Goal: Contribute content: Contribute content

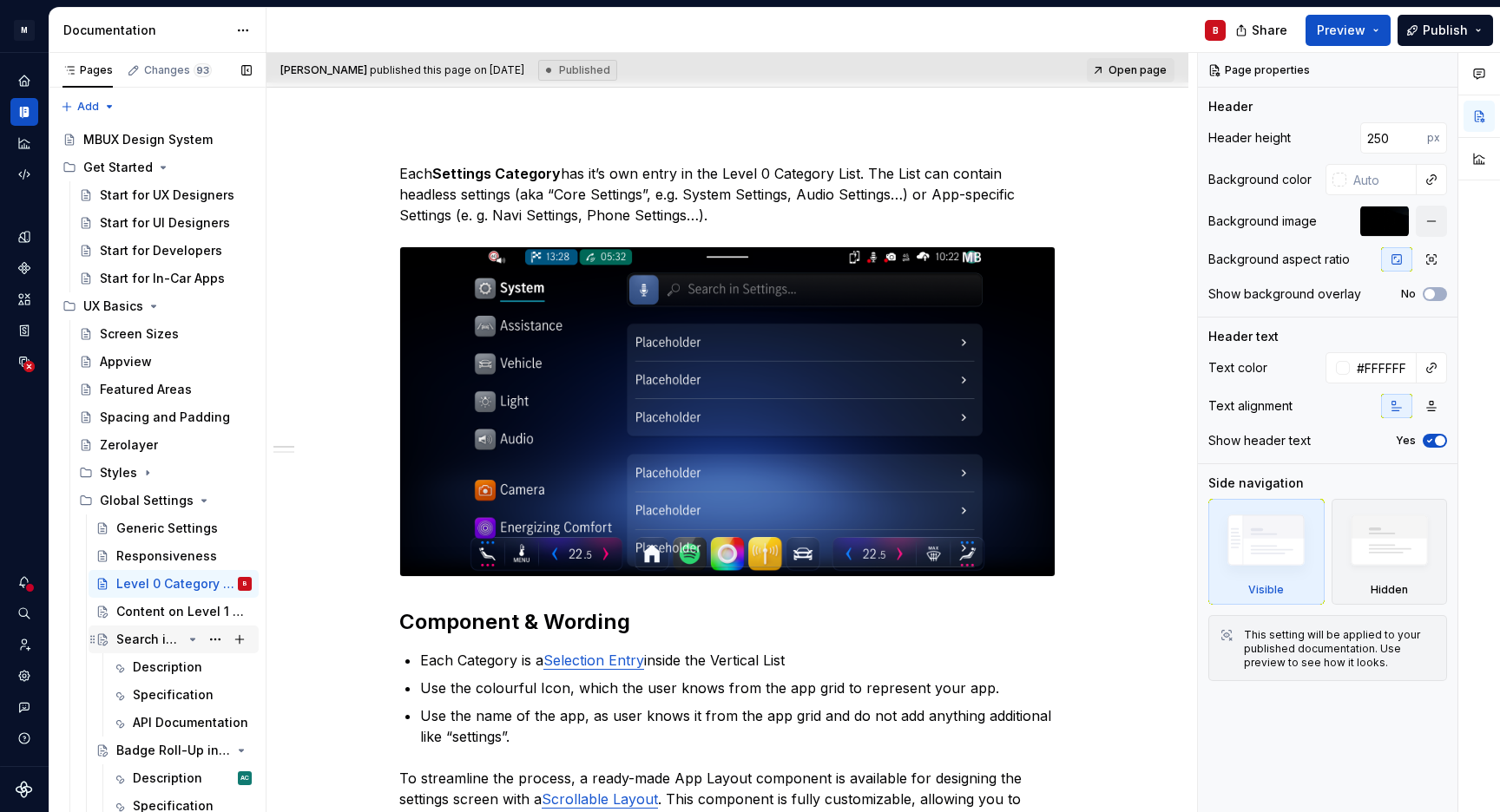
click at [146, 639] on div "Search in Generic Settings" at bounding box center [149, 639] width 66 height 18
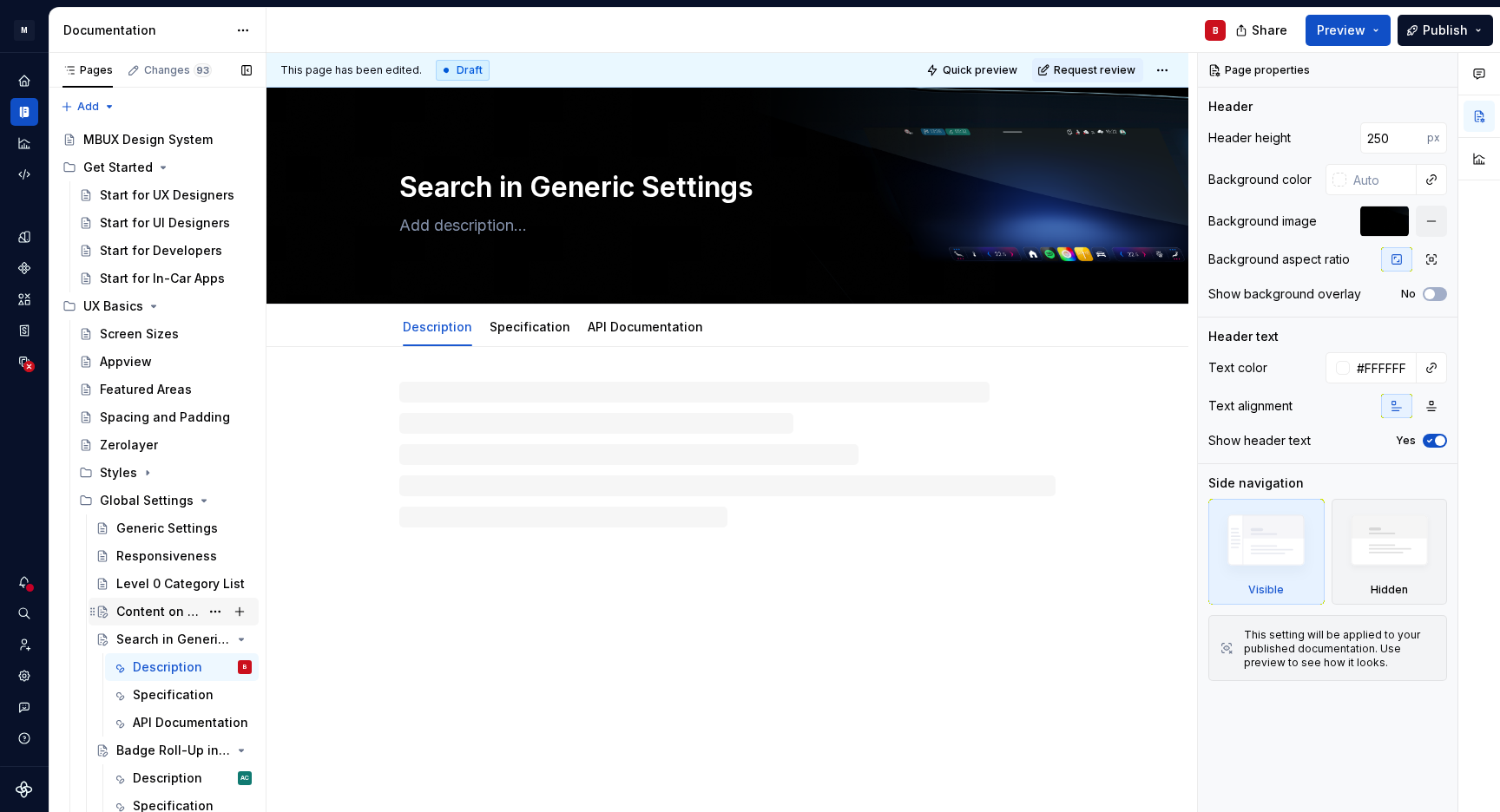
click at [162, 613] on div "Content on Level 1 & deeper levels" at bounding box center [157, 612] width 83 height 18
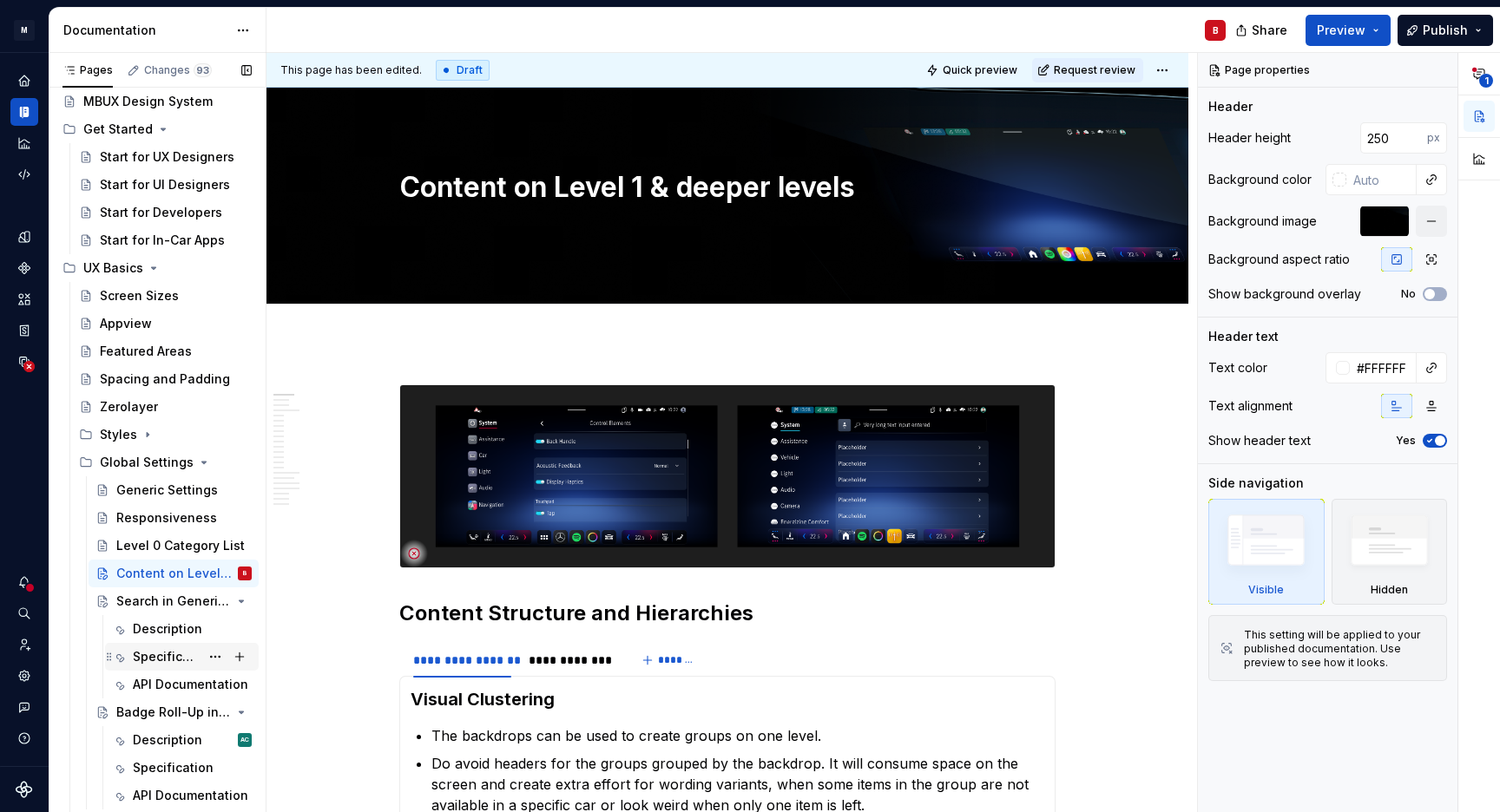
scroll to position [13, 0]
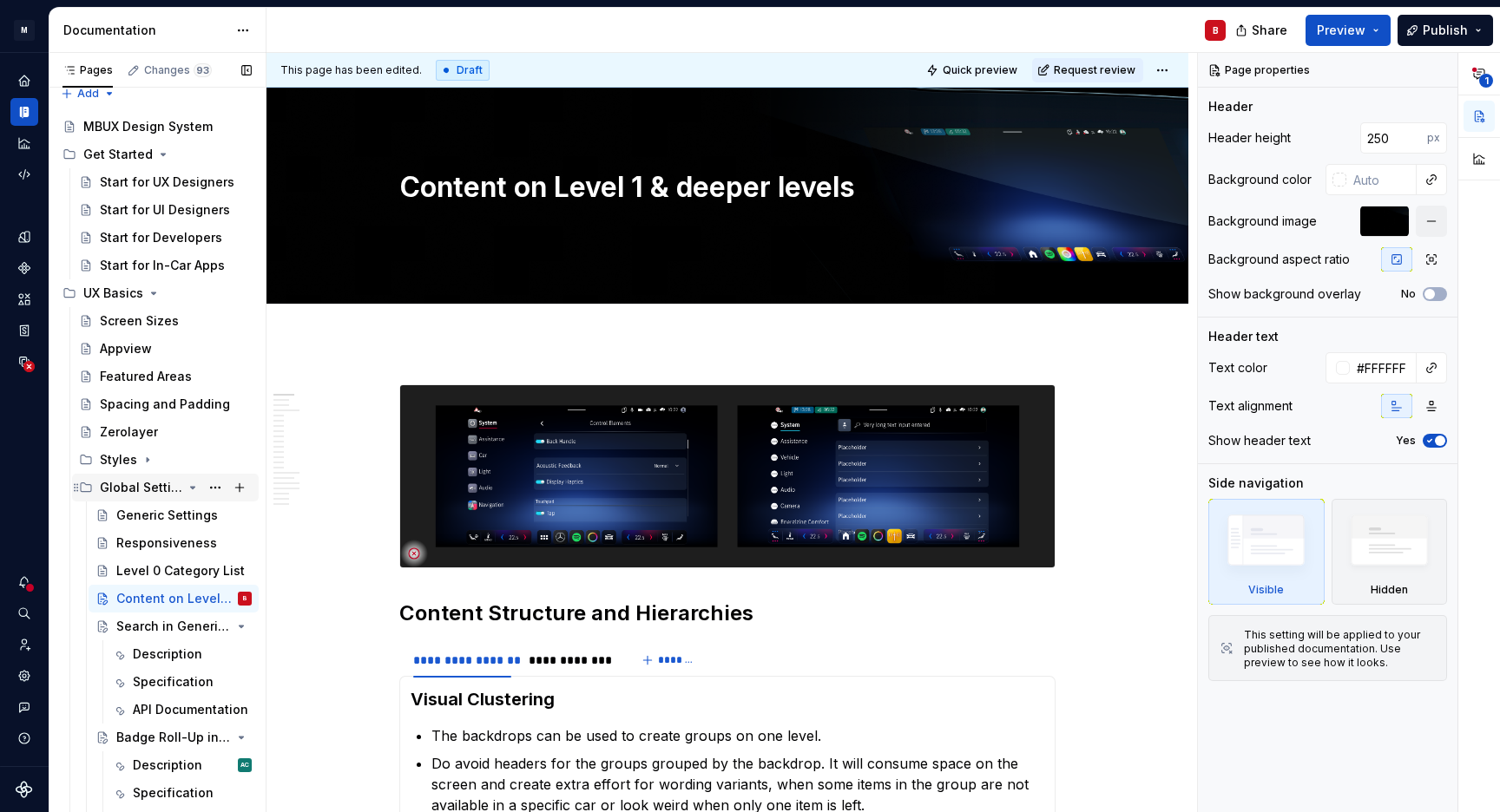
click at [154, 493] on div "Global Settings" at bounding box center [140, 487] width 83 height 18
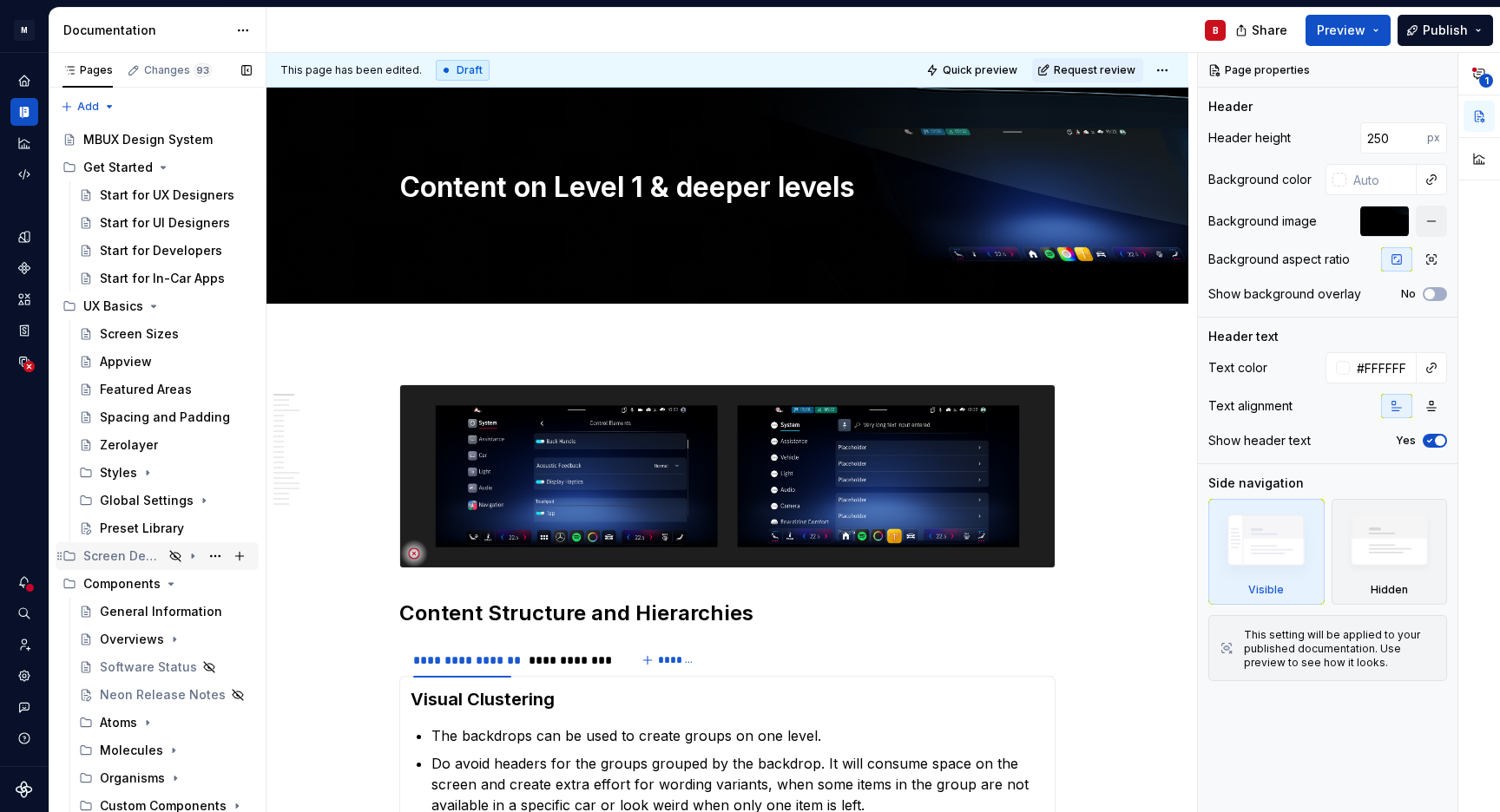
scroll to position [0, 0]
click at [186, 501] on icon "Page tree" at bounding box center [193, 501] width 14 height 14
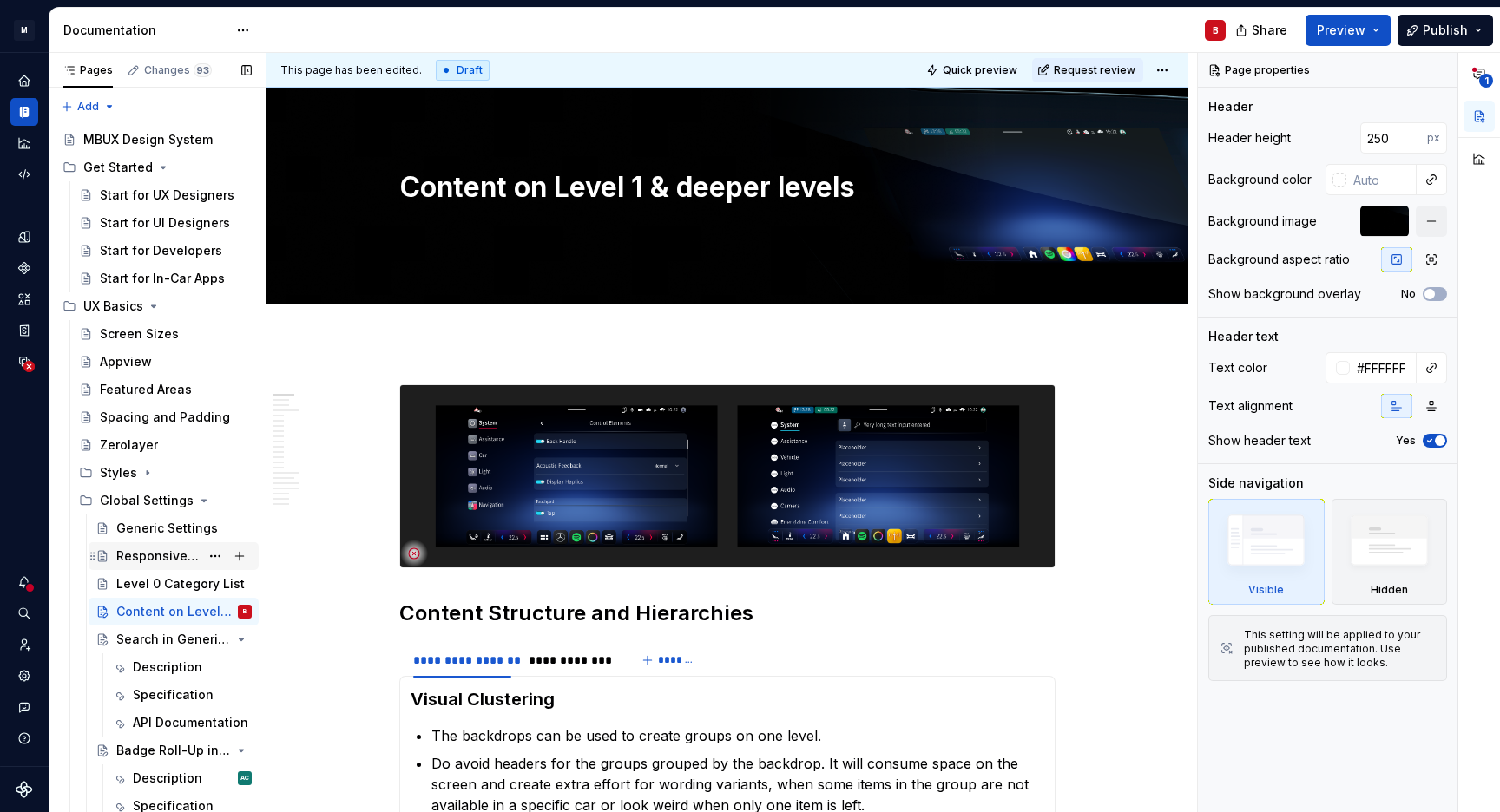
click at [154, 570] on div "Responsiveness" at bounding box center [174, 556] width 170 height 27
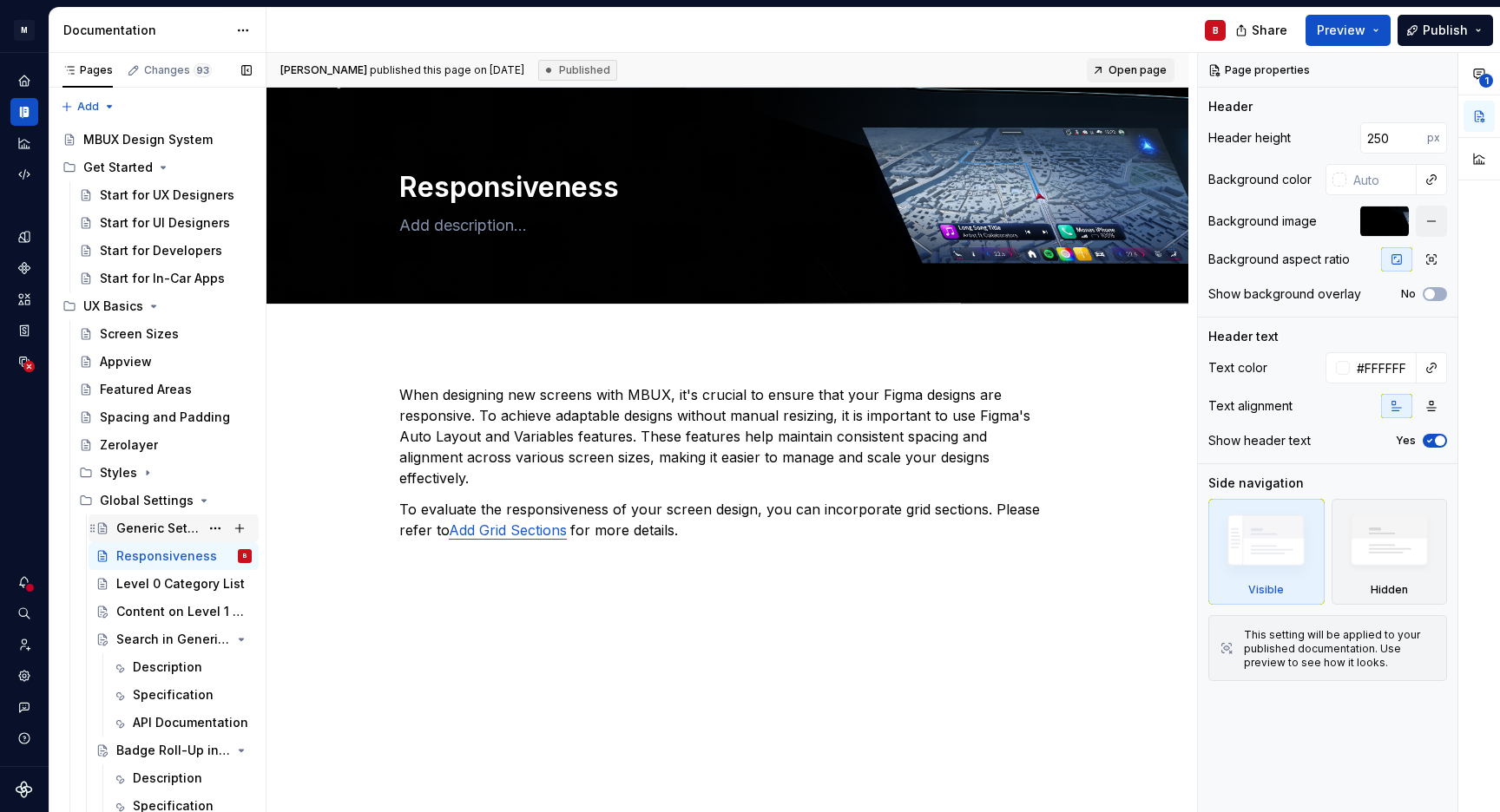
click at [132, 528] on div "Generic Settings" at bounding box center [157, 528] width 83 height 18
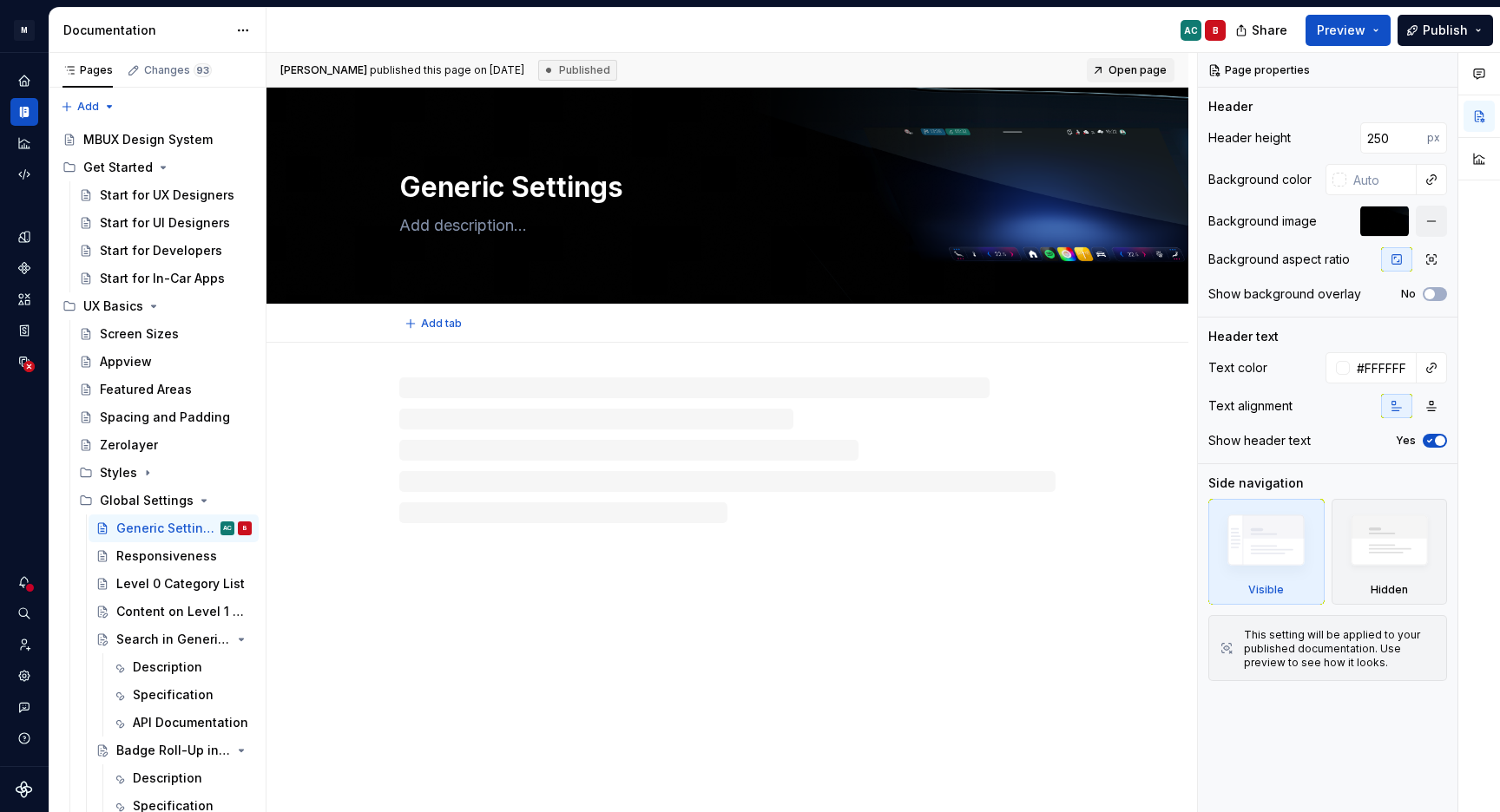
click at [914, 212] on textarea at bounding box center [724, 225] width 656 height 27
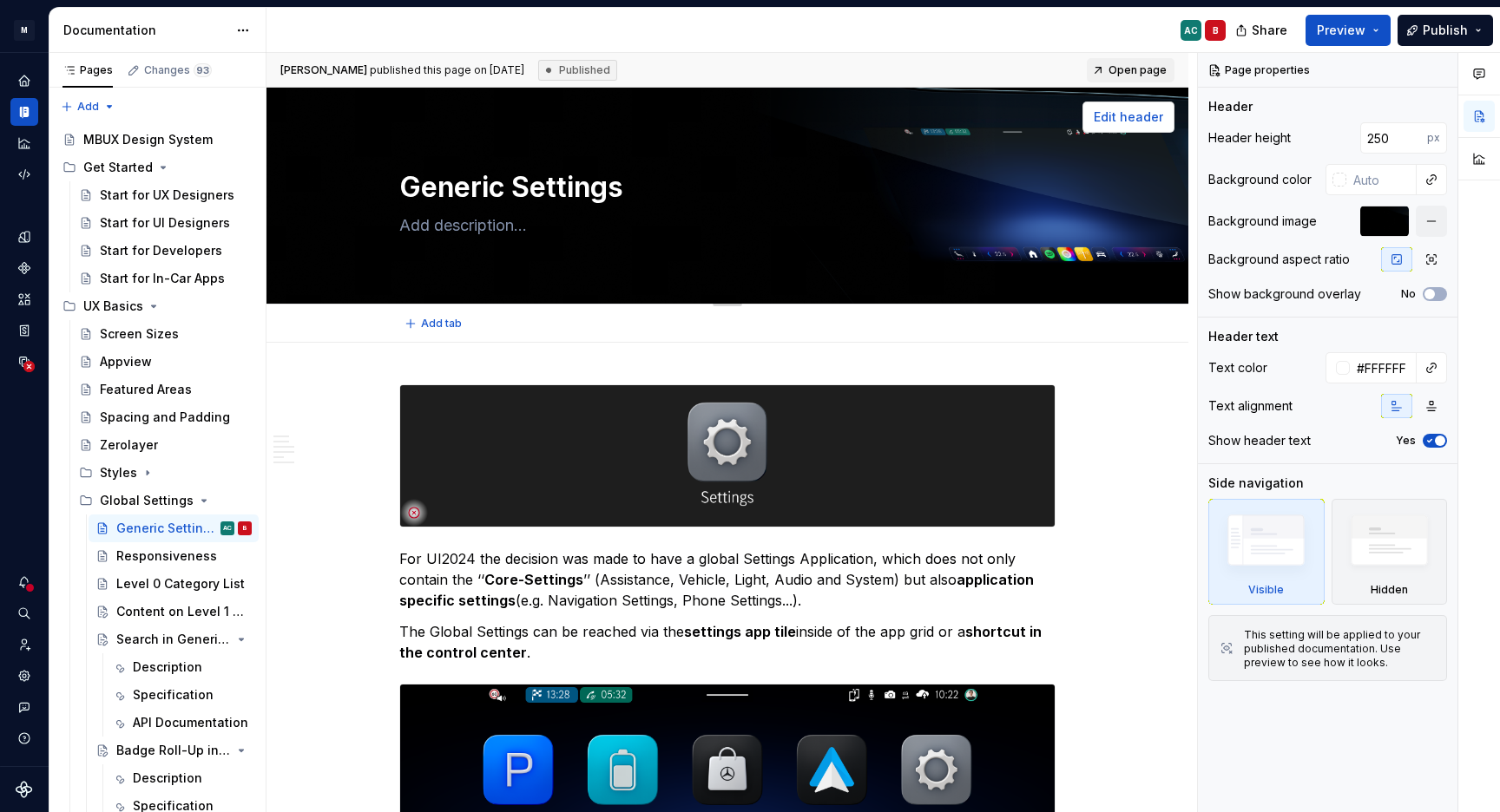
click at [1116, 118] on span "Edit header" at bounding box center [1128, 117] width 69 height 18
click at [1129, 123] on span "Edit header" at bounding box center [1128, 117] width 69 height 18
click at [1363, 223] on div at bounding box center [1385, 221] width 49 height 31
click at [1261, 222] on div "Background image" at bounding box center [1262, 221] width 108 height 18
click at [1396, 219] on div at bounding box center [1385, 221] width 49 height 31
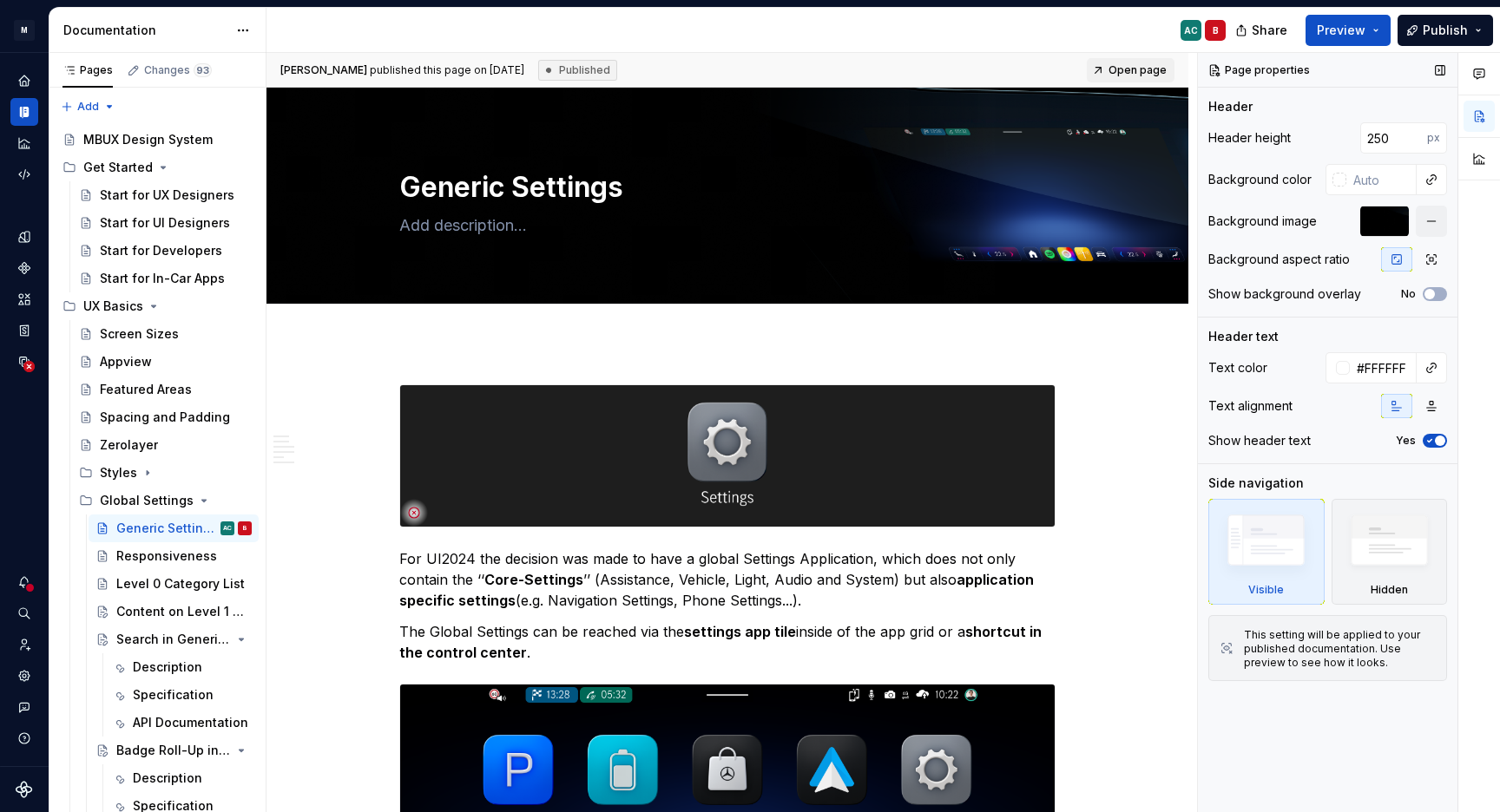
click at [1396, 219] on div at bounding box center [1385, 221] width 49 height 31
click at [1380, 222] on div at bounding box center [1385, 221] width 49 height 31
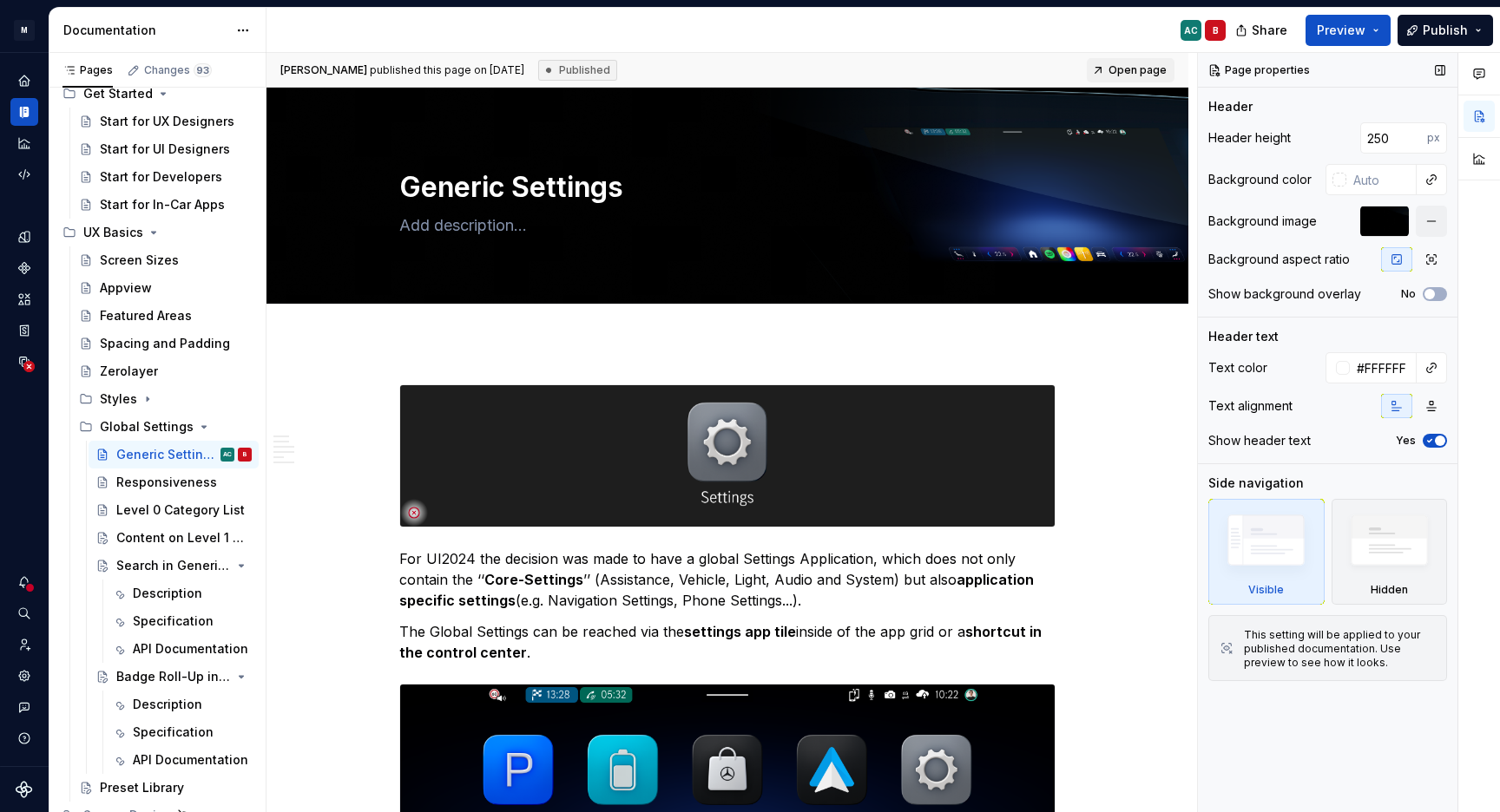
scroll to position [104, 0]
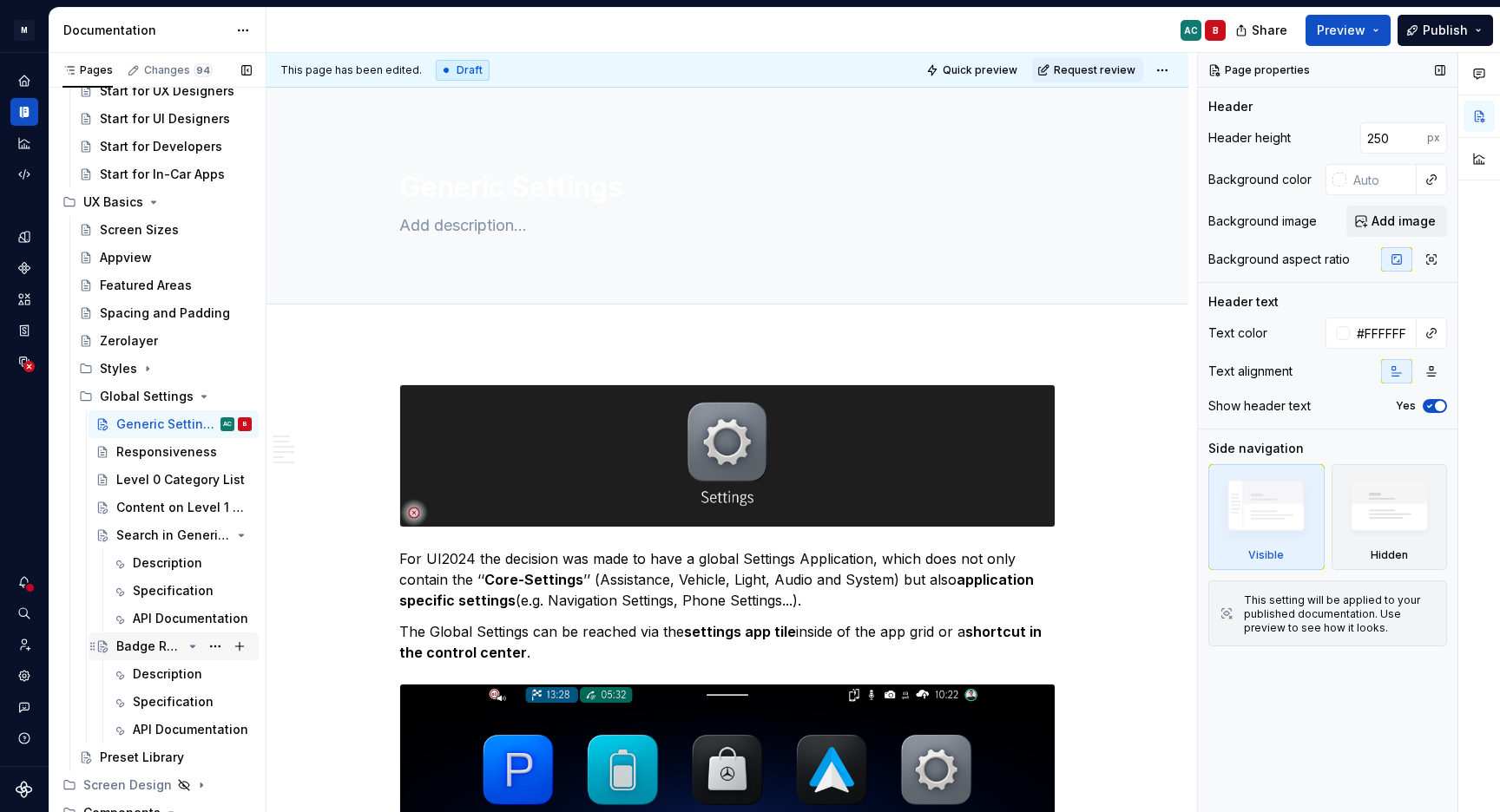
click at [140, 637] on div "Badge Roll-Up in Settings" at bounding box center [183, 646] width 136 height 24
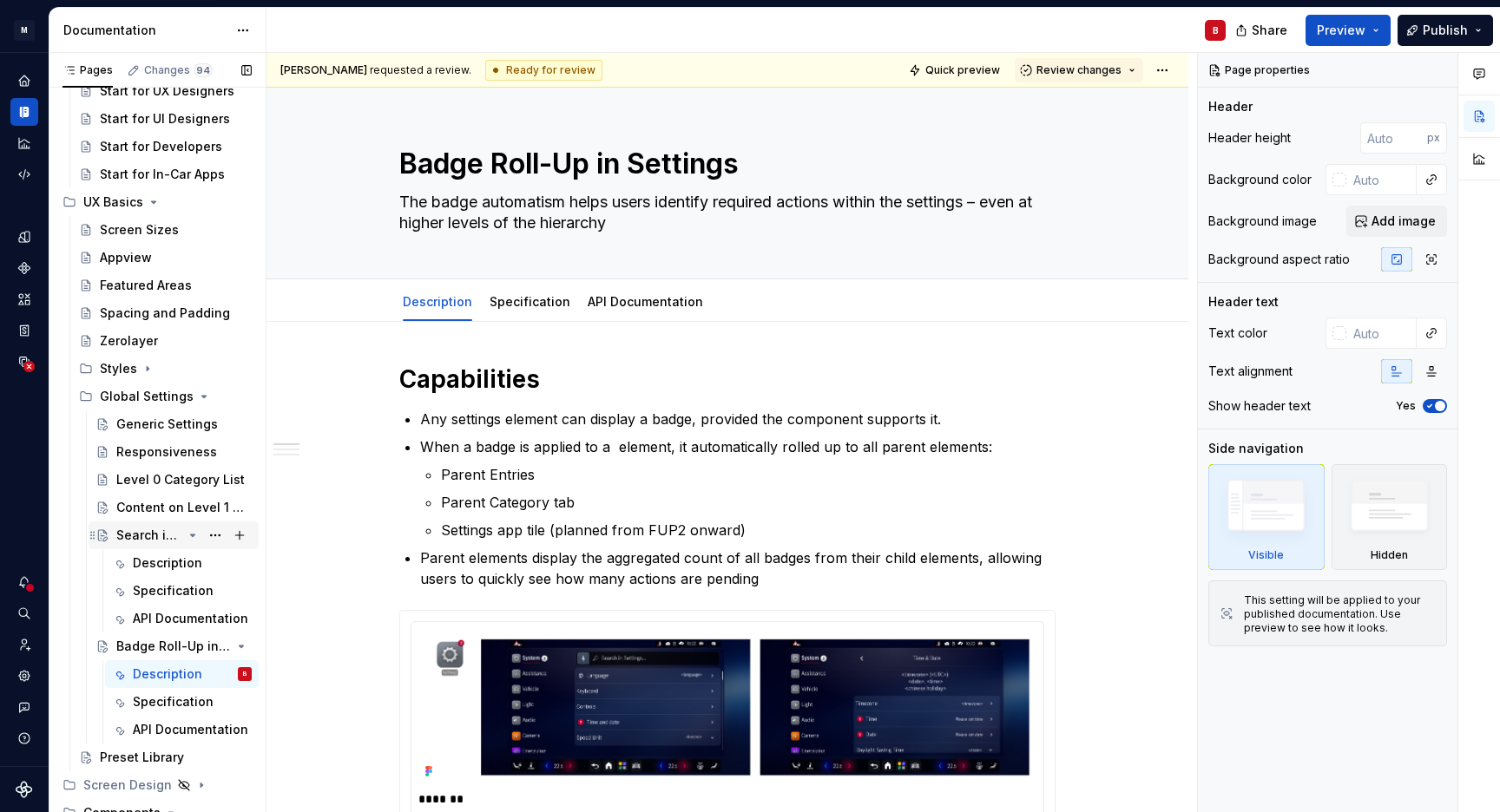
click at [146, 538] on div "Search in Generic Settings" at bounding box center [149, 535] width 66 height 18
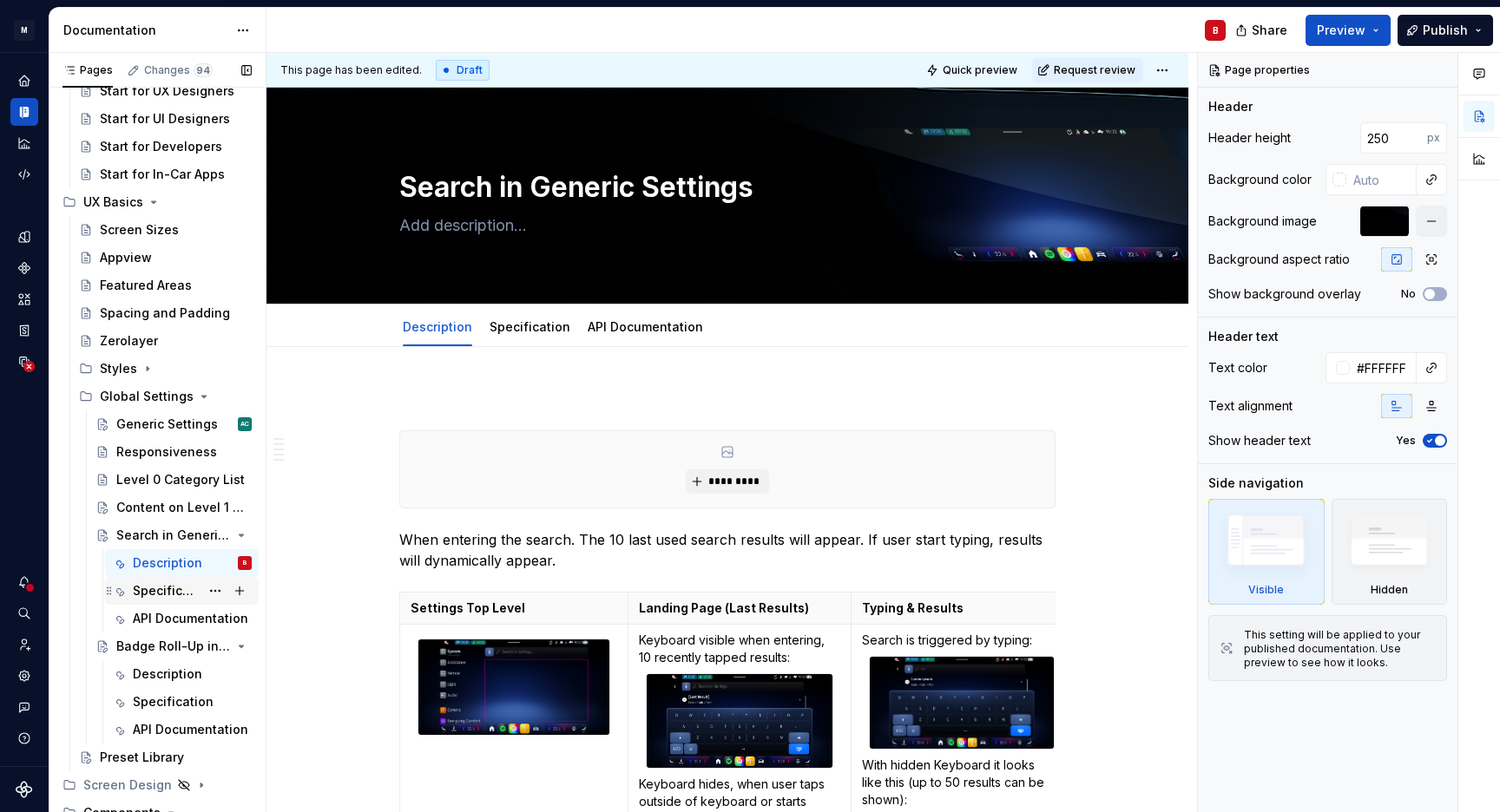
click at [148, 596] on div "Specification" at bounding box center [166, 591] width 67 height 18
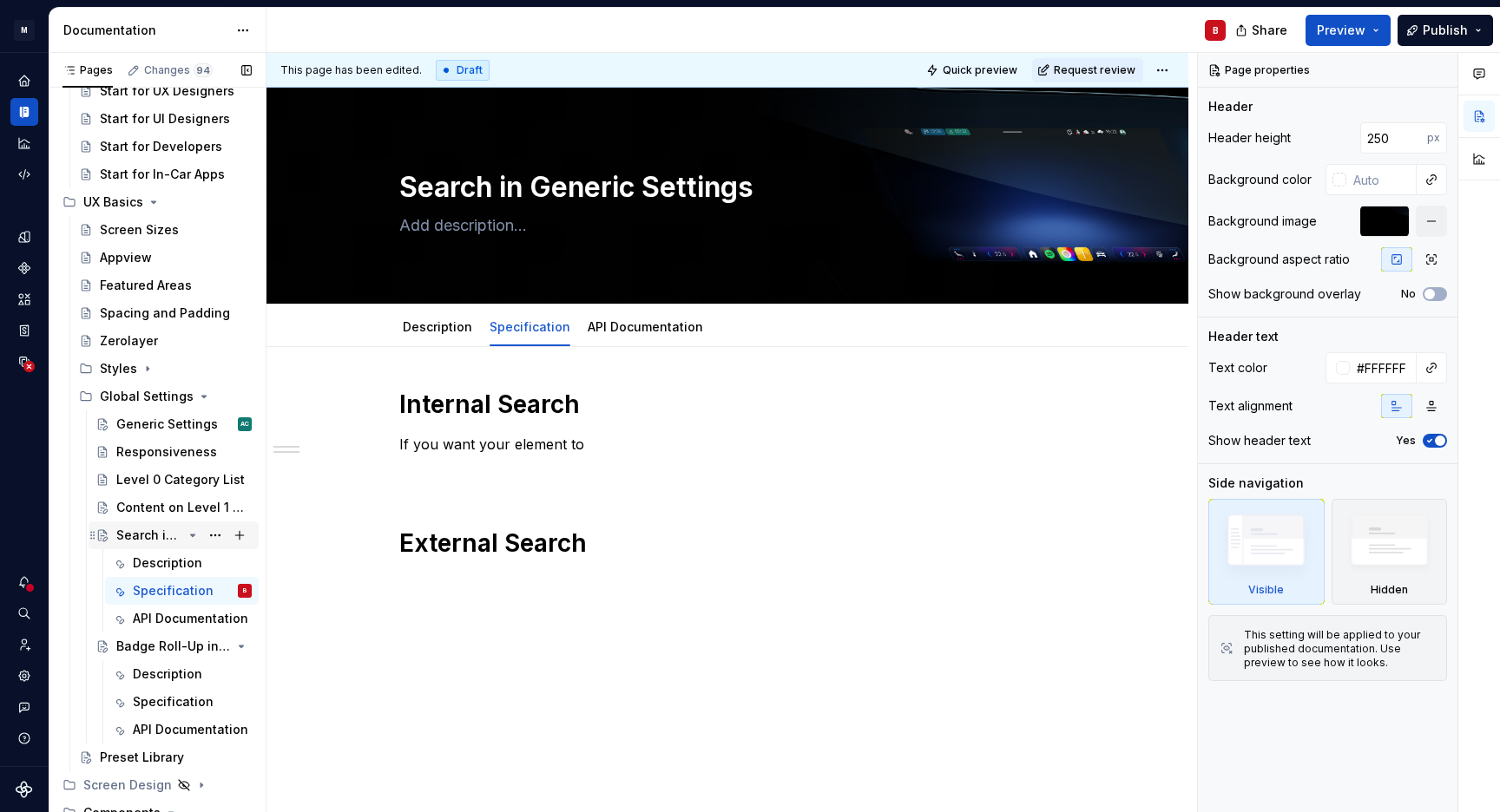
click at [147, 534] on div "Search in Generic Settings" at bounding box center [149, 535] width 66 height 18
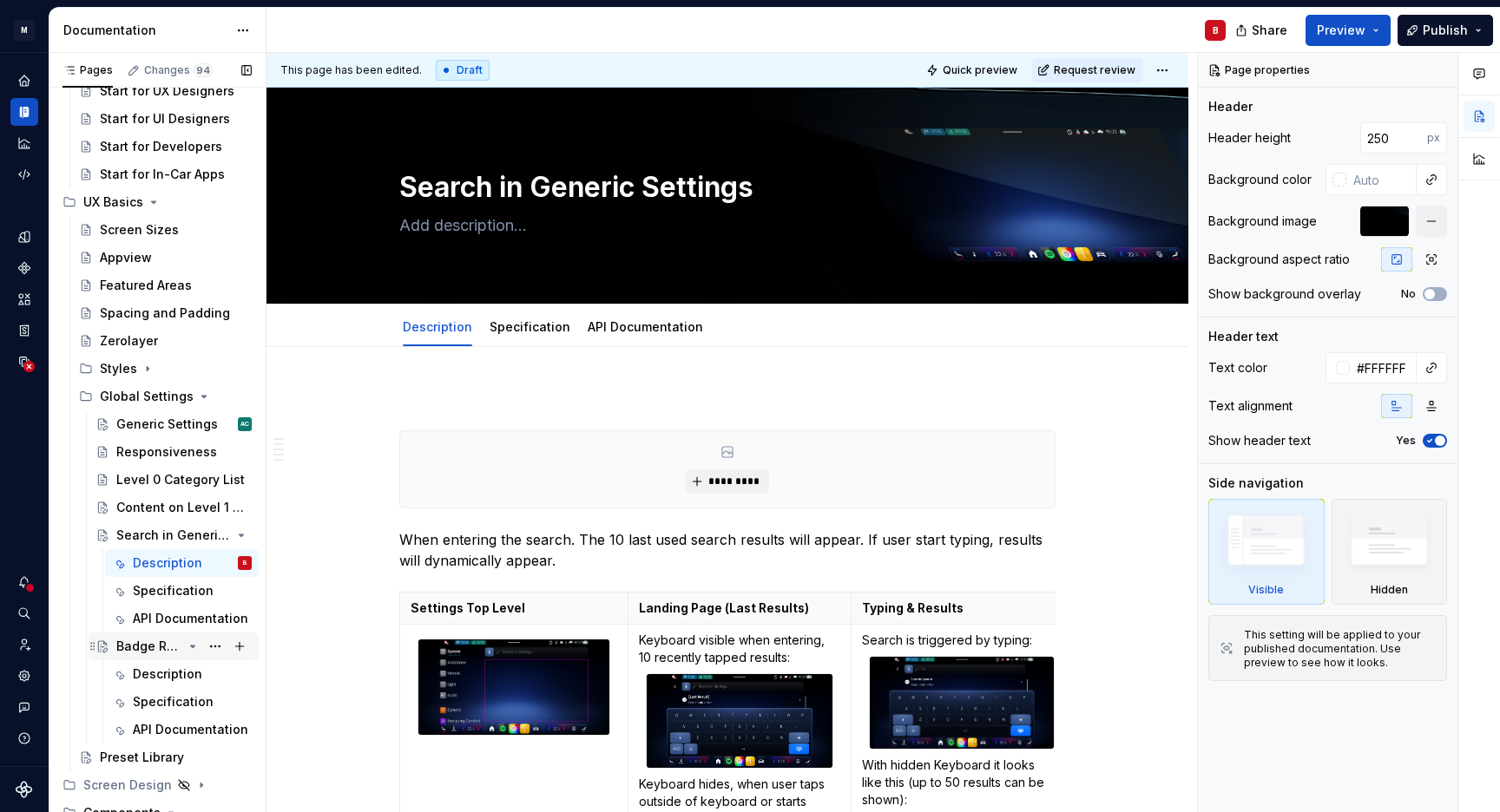
click at [154, 652] on div "Badge Roll-Up in Settings" at bounding box center [149, 646] width 66 height 18
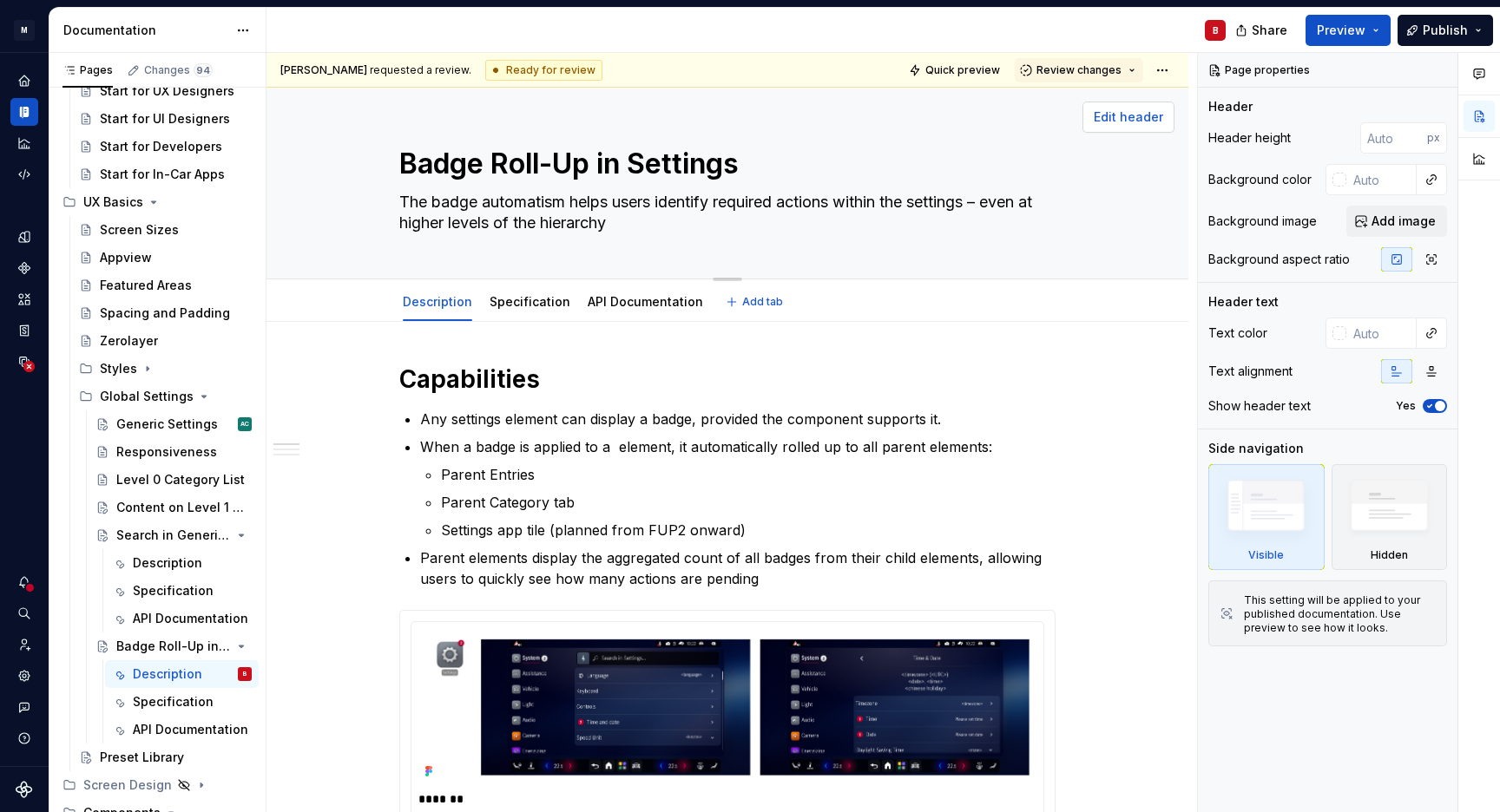
click at [1153, 117] on span "Edit header" at bounding box center [1128, 117] width 69 height 18
type textarea "*"
click at [1396, 221] on span "Add image" at bounding box center [1404, 221] width 64 height 18
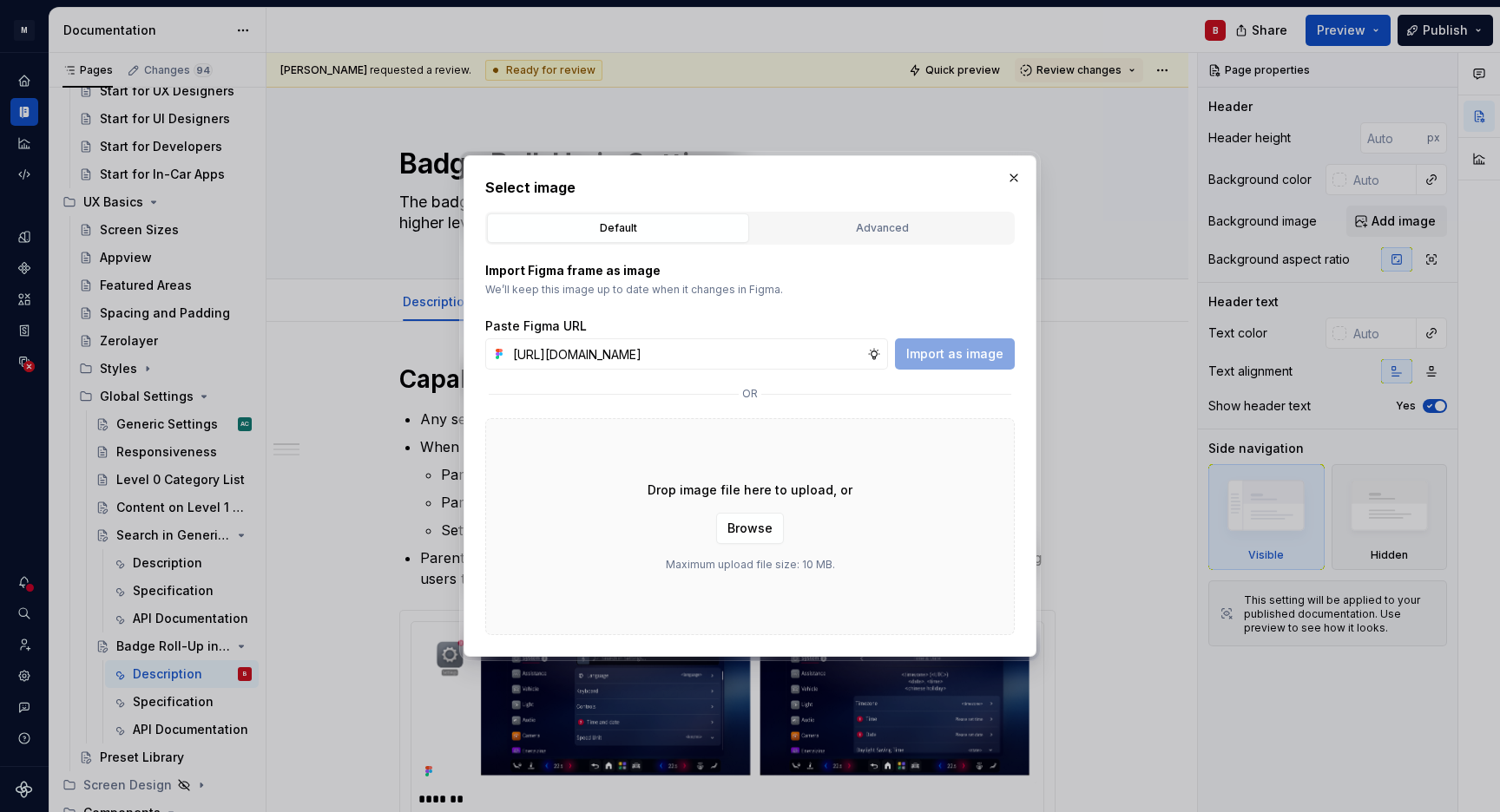
scroll to position [0, 266]
type input "[URL][DOMAIN_NAME]"
click at [964, 364] on button "Import as image" at bounding box center [955, 354] width 120 height 31
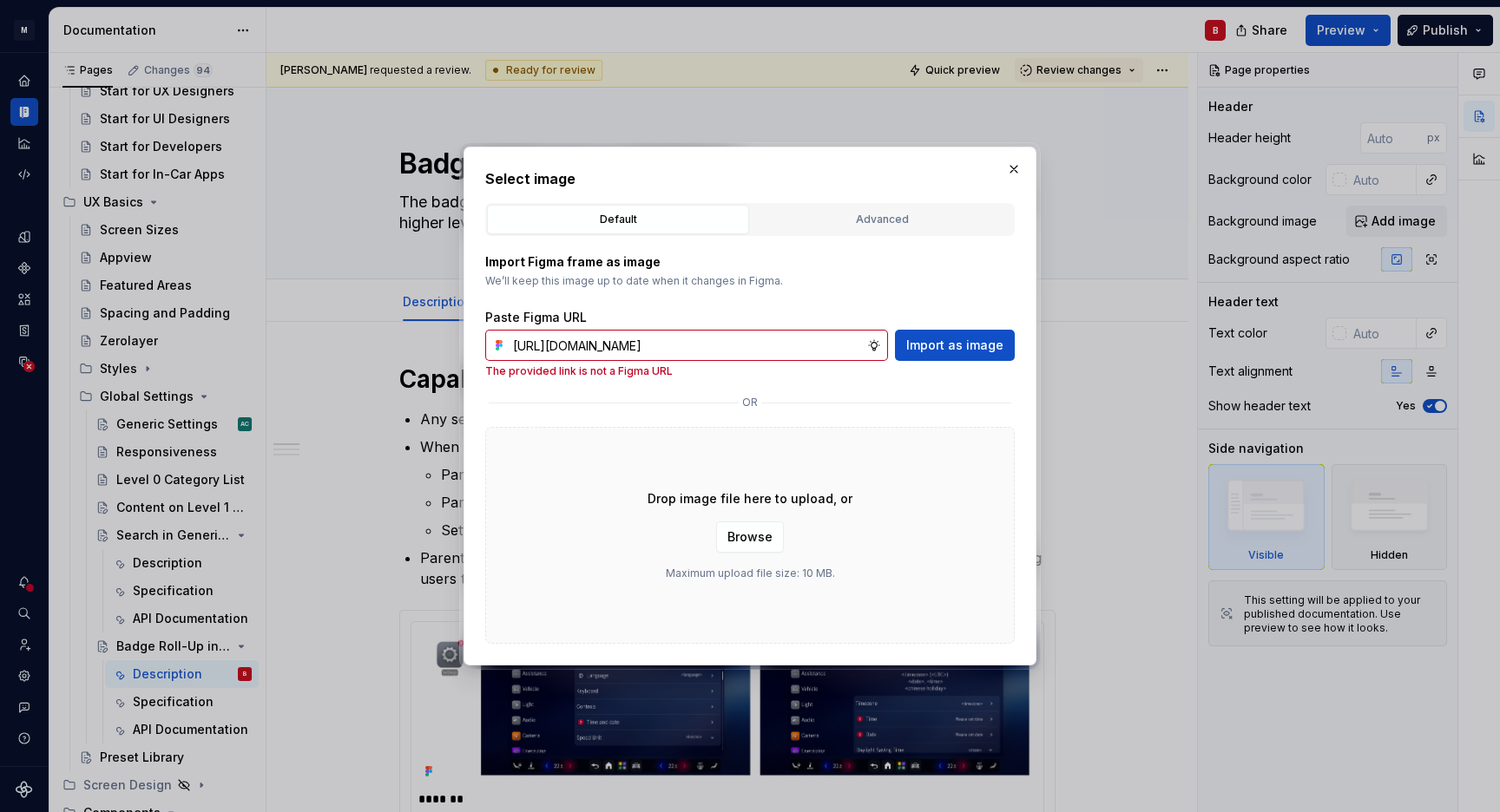
click at [648, 214] on div "Default" at bounding box center [618, 219] width 250 height 18
click at [870, 233] on button "Advanced" at bounding box center [882, 219] width 262 height 29
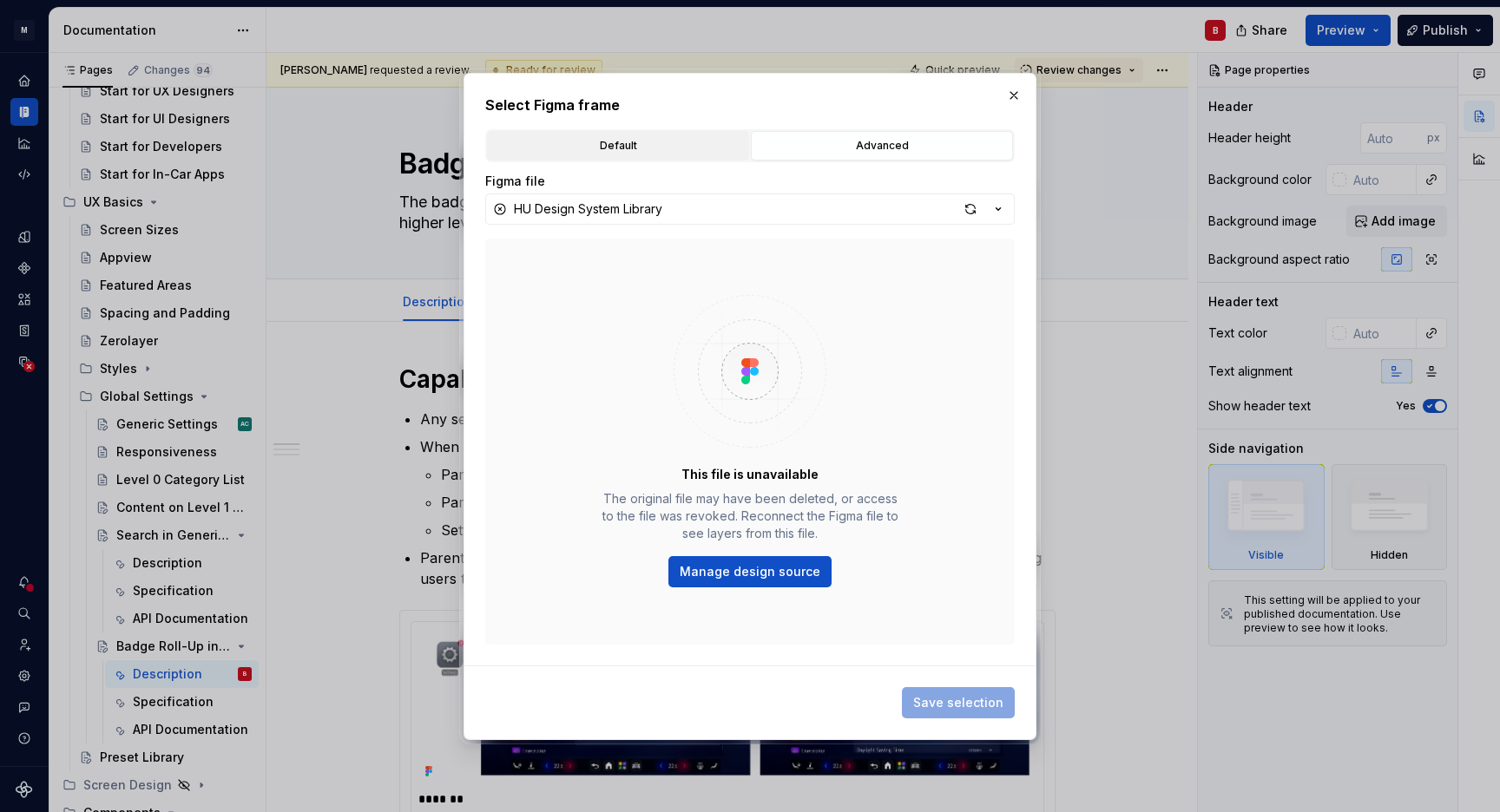
click at [609, 147] on div "Default" at bounding box center [618, 146] width 250 height 18
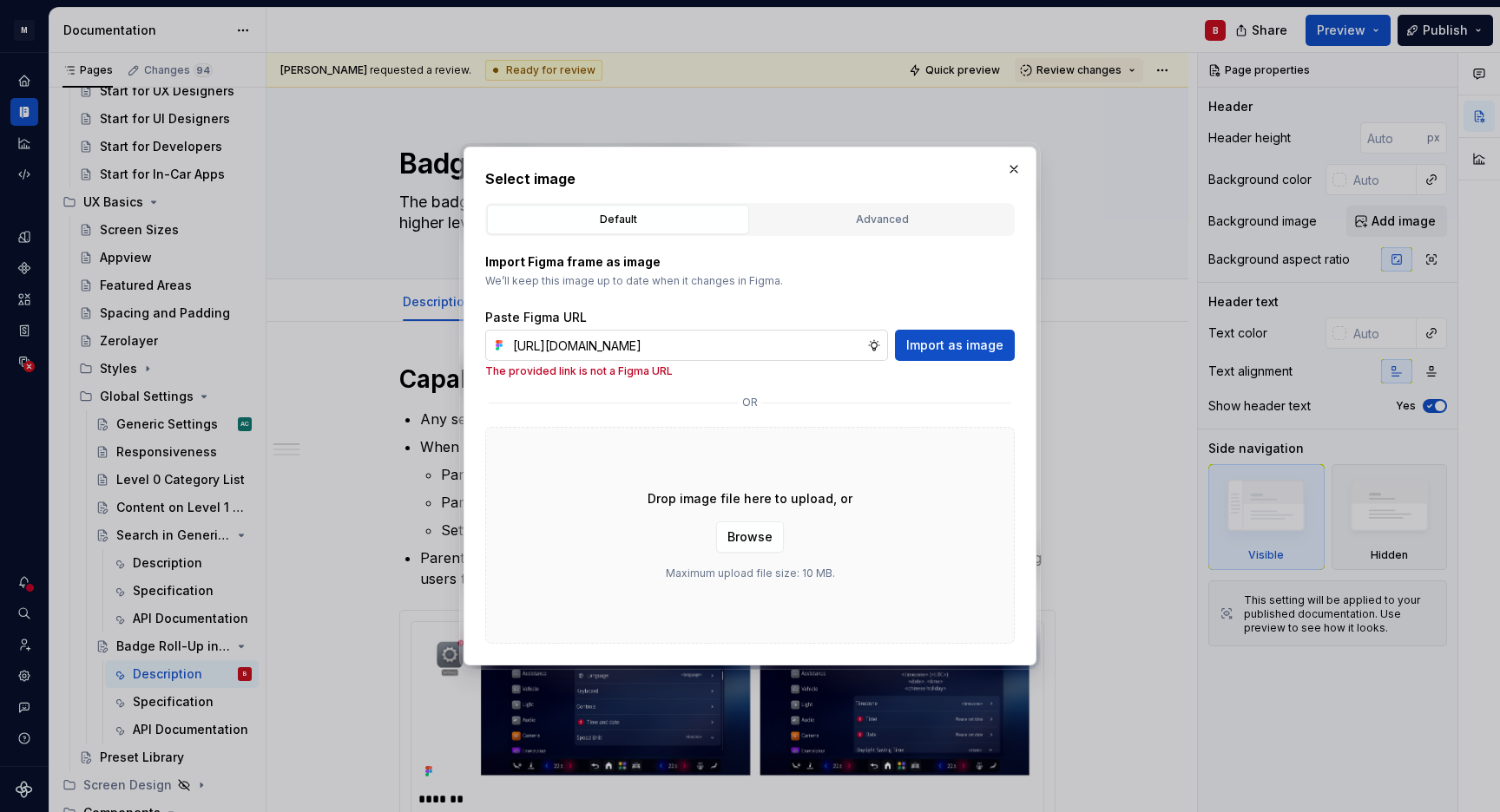
click at [631, 347] on input "[URL][DOMAIN_NAME]" at bounding box center [687, 345] width 361 height 31
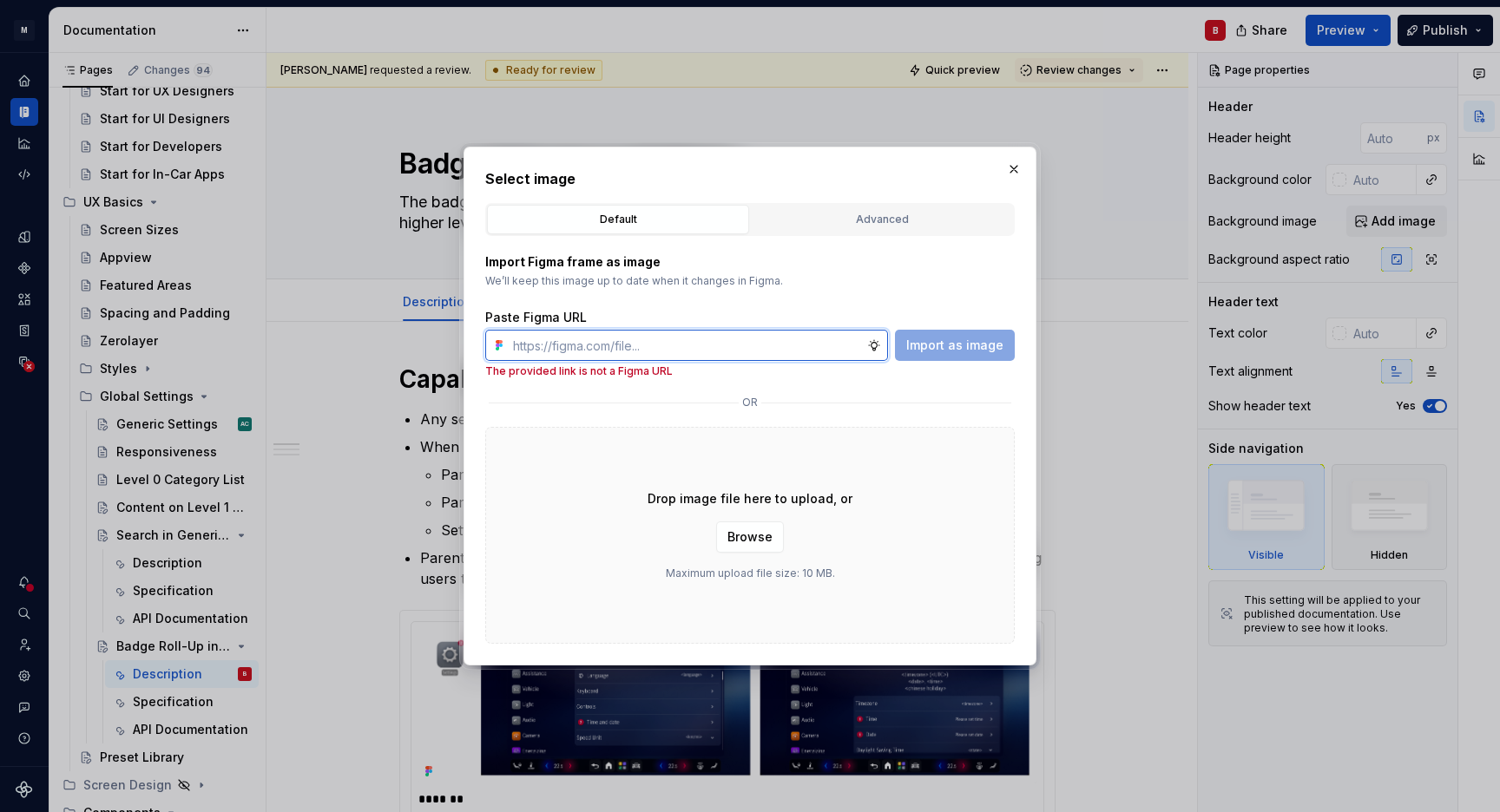
scroll to position [0, 0]
click at [860, 289] on div "Import Figma frame as image We’ll keep this image up to date when it changes in…" at bounding box center [750, 316] width 530 height 125
click at [826, 219] on div "Advanced" at bounding box center [882, 219] width 250 height 18
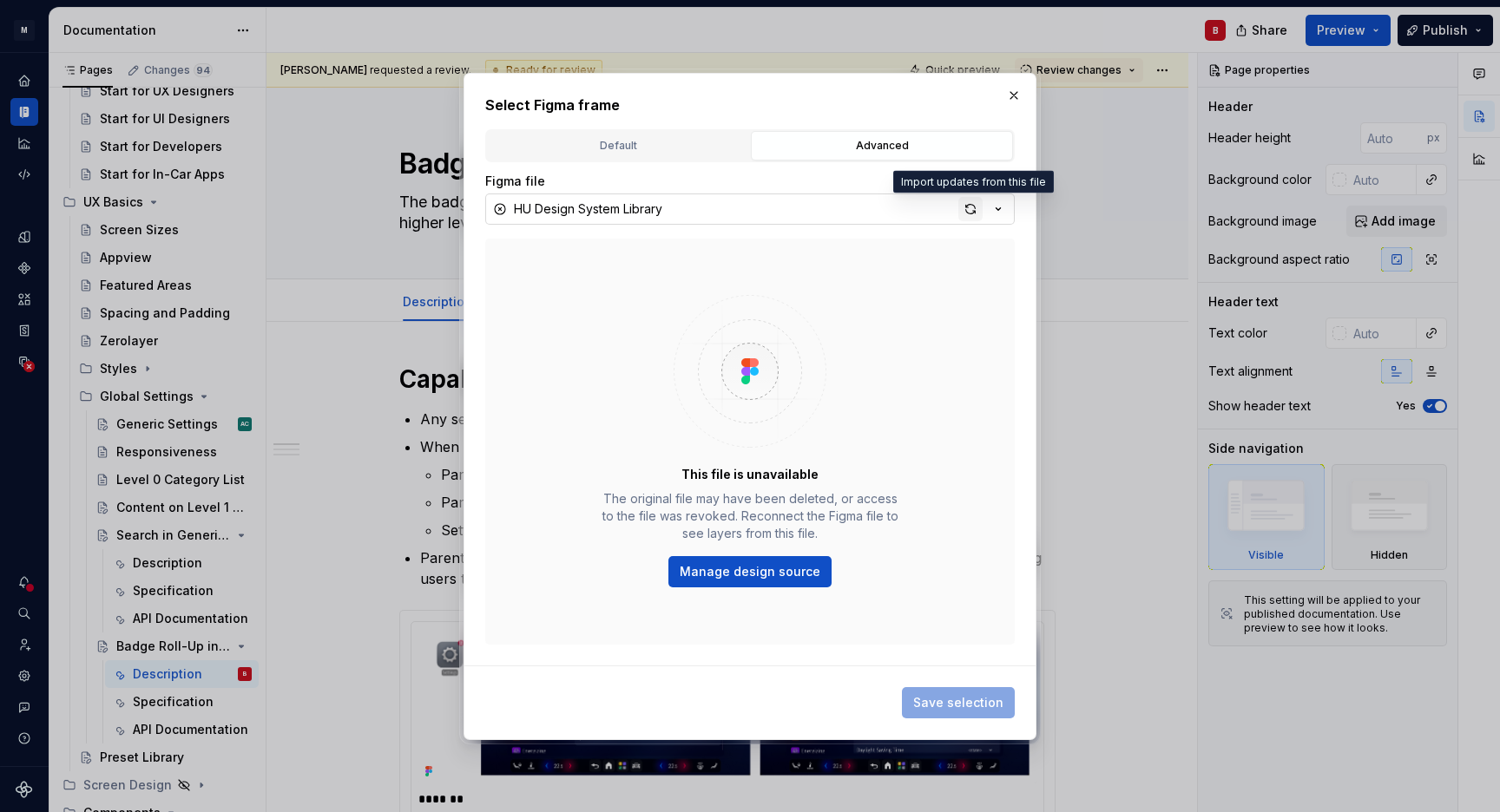
click at [966, 213] on div "button" at bounding box center [970, 209] width 24 height 24
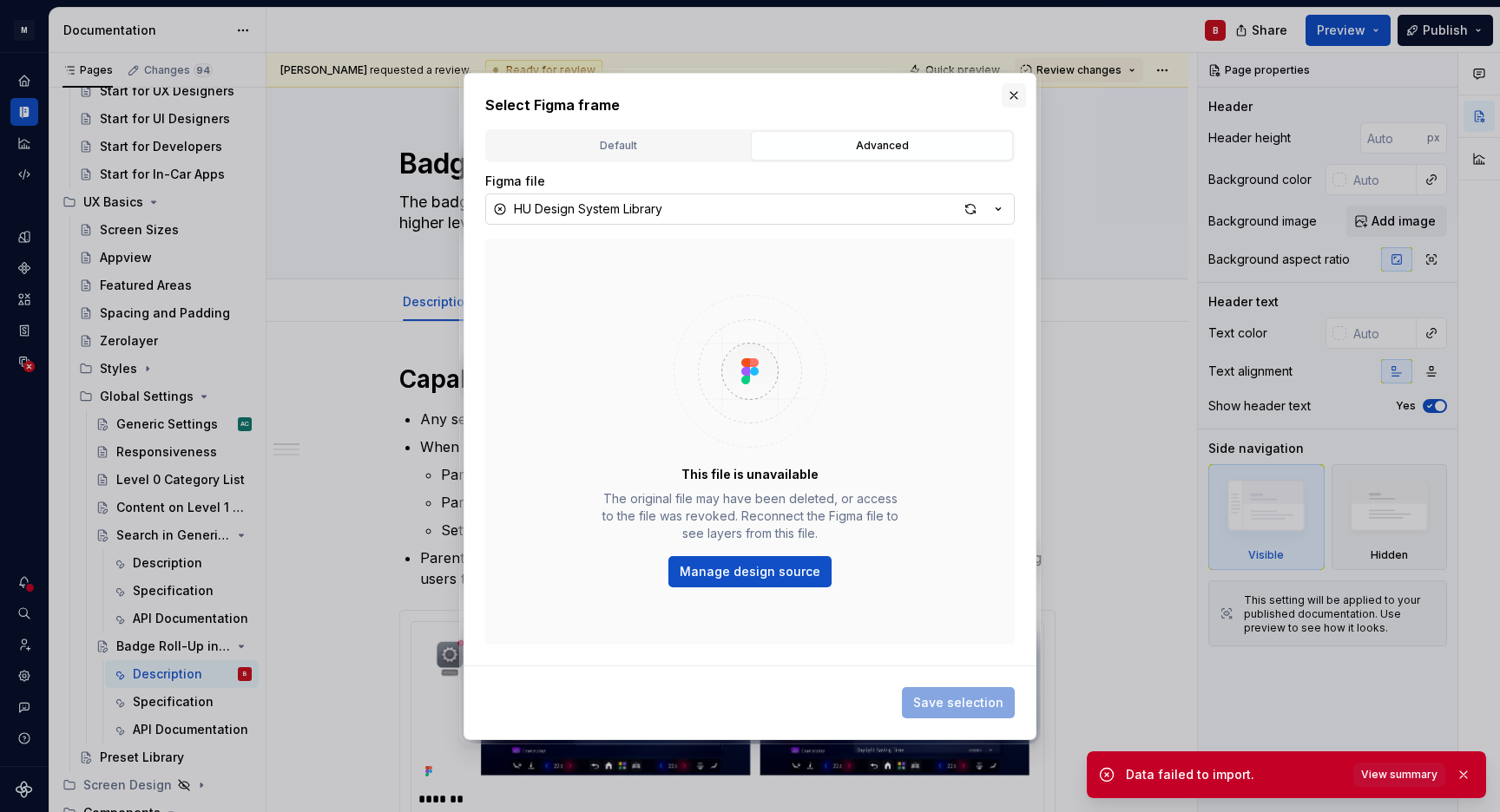
drag, startPoint x: 998, startPoint y: 103, endPoint x: 1013, endPoint y: 97, distance: 16.2
click at [998, 103] on h2 "Select Figma frame" at bounding box center [750, 104] width 530 height 20
click at [1017, 93] on button "button" at bounding box center [1013, 95] width 24 height 24
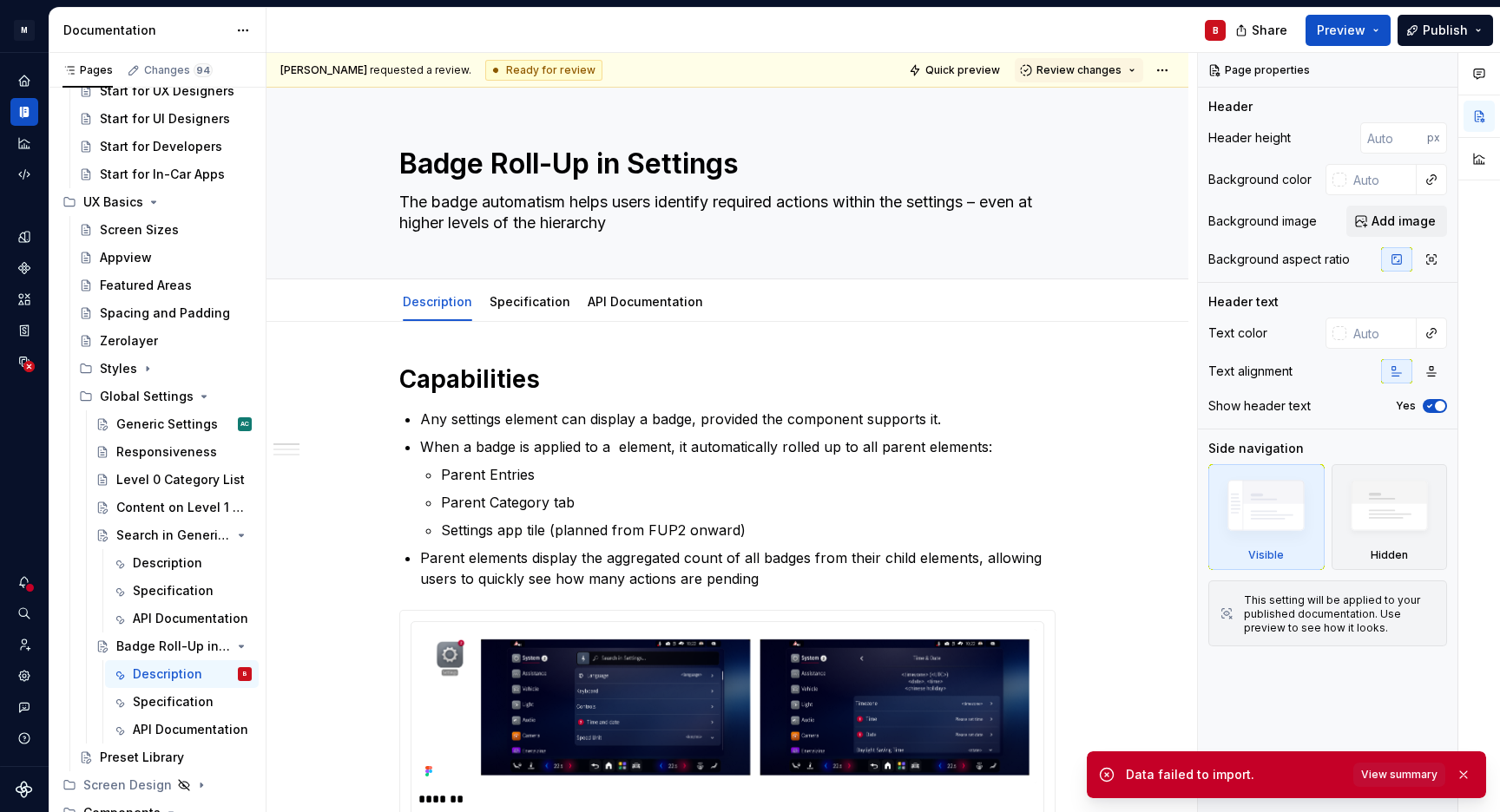
scroll to position [104, 0]
click at [1163, 191] on div "Badge Roll-Up in Settings The badge automatism helps users identify required ac…" at bounding box center [727, 183] width 922 height 192
click at [1405, 220] on span "Add image" at bounding box center [1404, 221] width 64 height 18
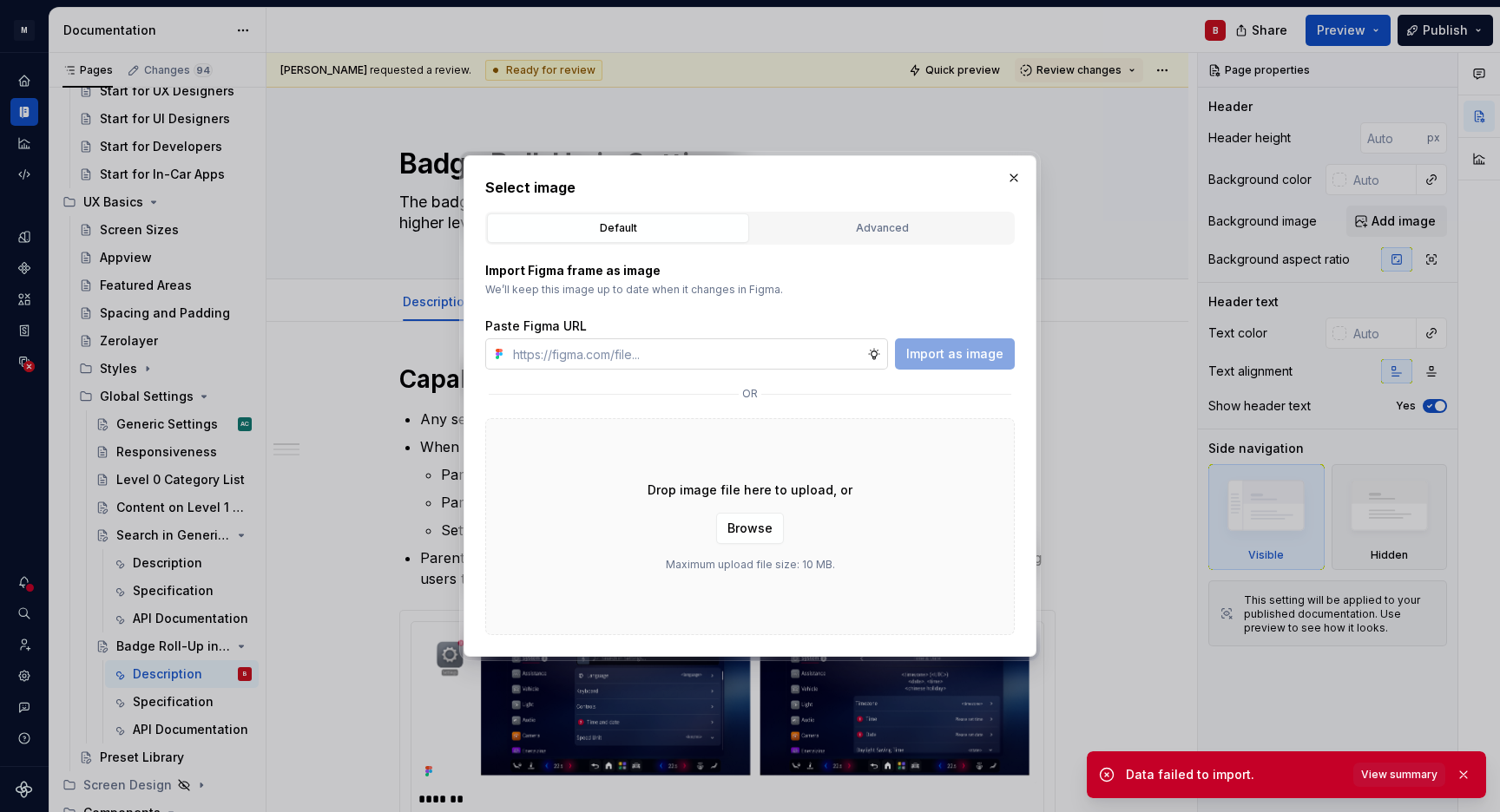
click at [826, 360] on input "text" at bounding box center [687, 354] width 361 height 31
click at [650, 309] on div "Import Figma frame as image We’ll keep this image up to date when it changes in…" at bounding box center [750, 316] width 530 height 107
click at [838, 228] on div "Advanced" at bounding box center [882, 228] width 250 height 18
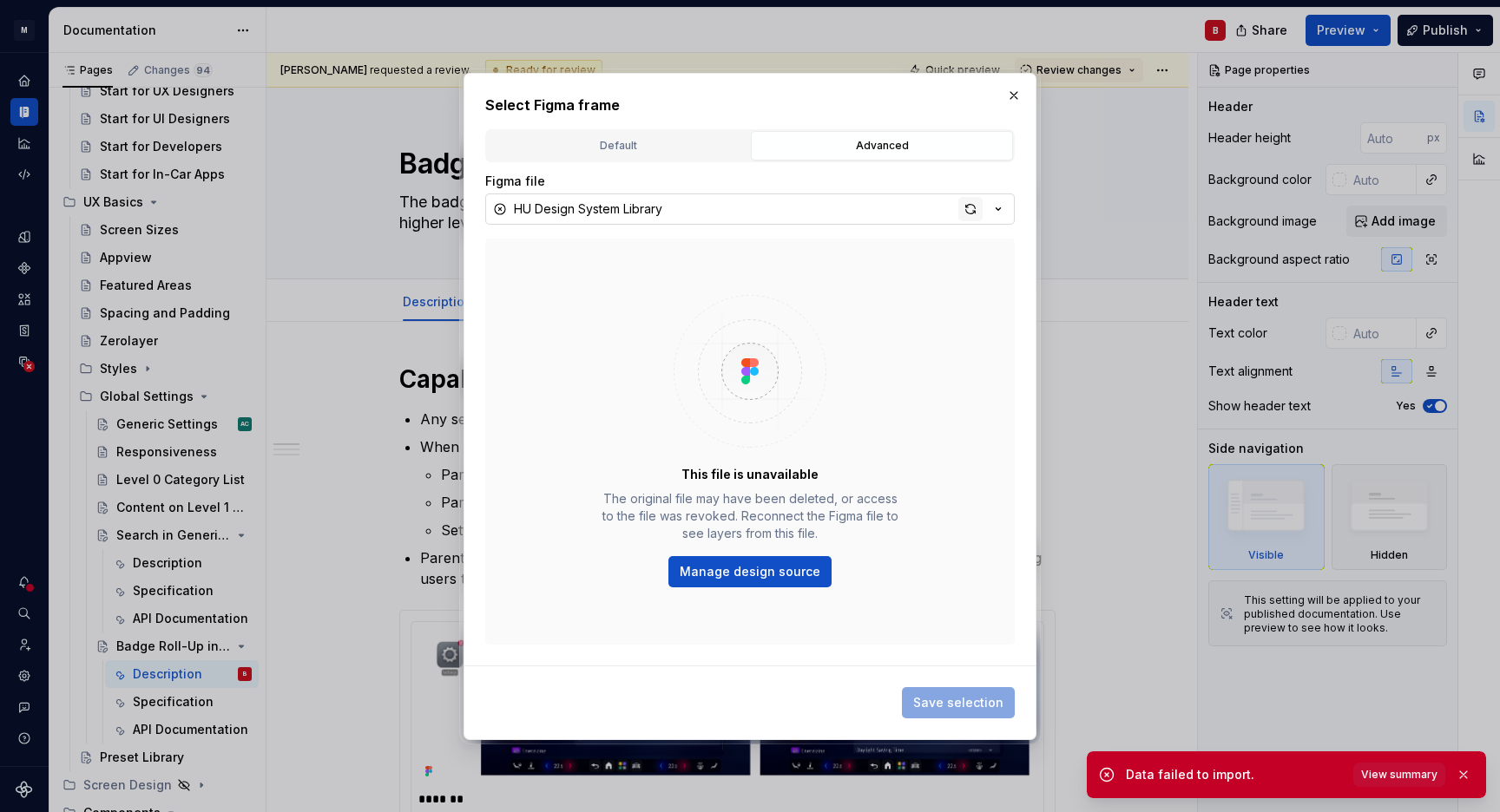
click at [974, 205] on div "button" at bounding box center [970, 209] width 24 height 24
click at [626, 208] on div "HU Design System Library" at bounding box center [588, 210] width 148 height 18
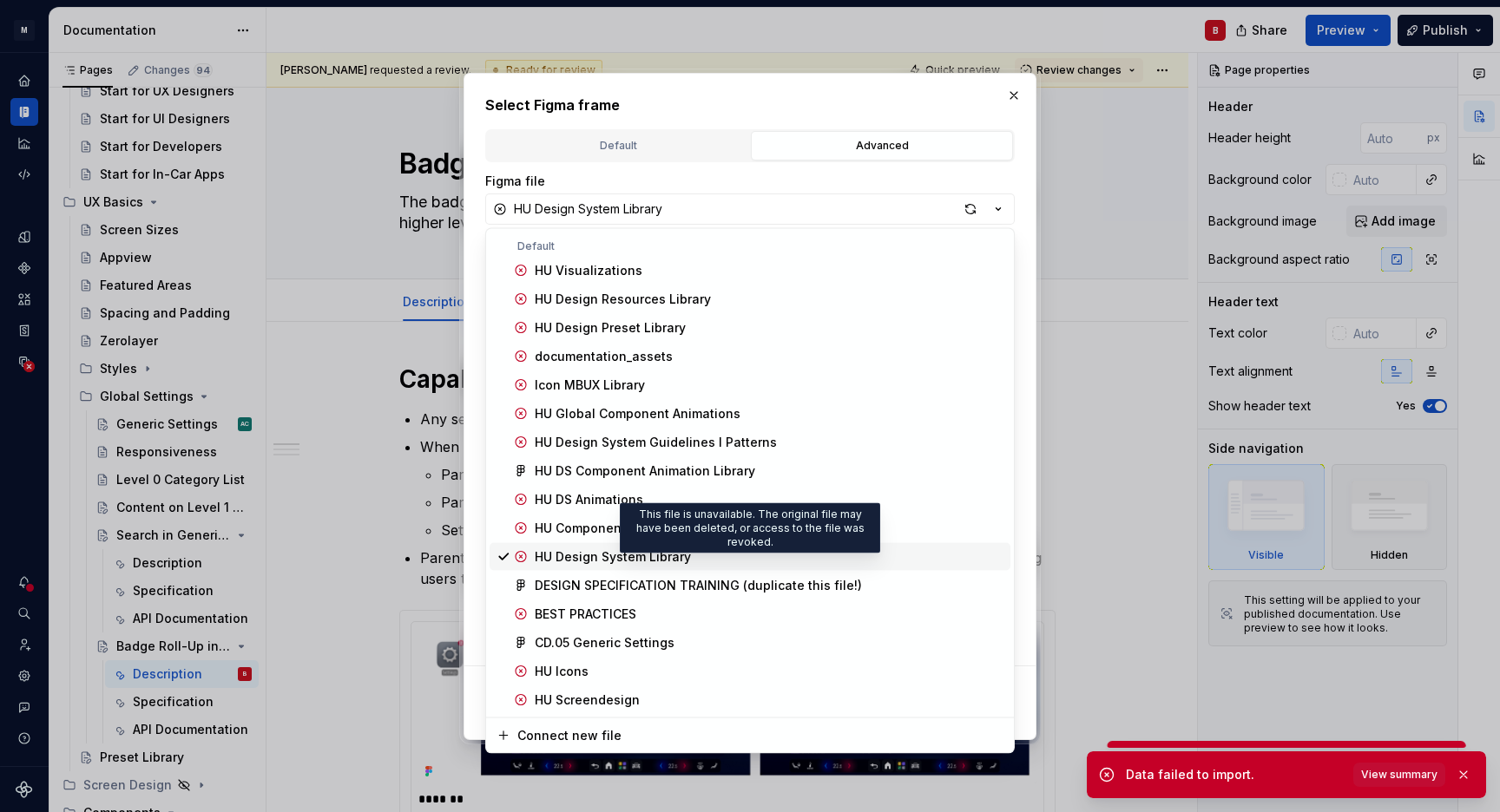
click at [566, 554] on div "HU Design System Library" at bounding box center [612, 558] width 156 height 18
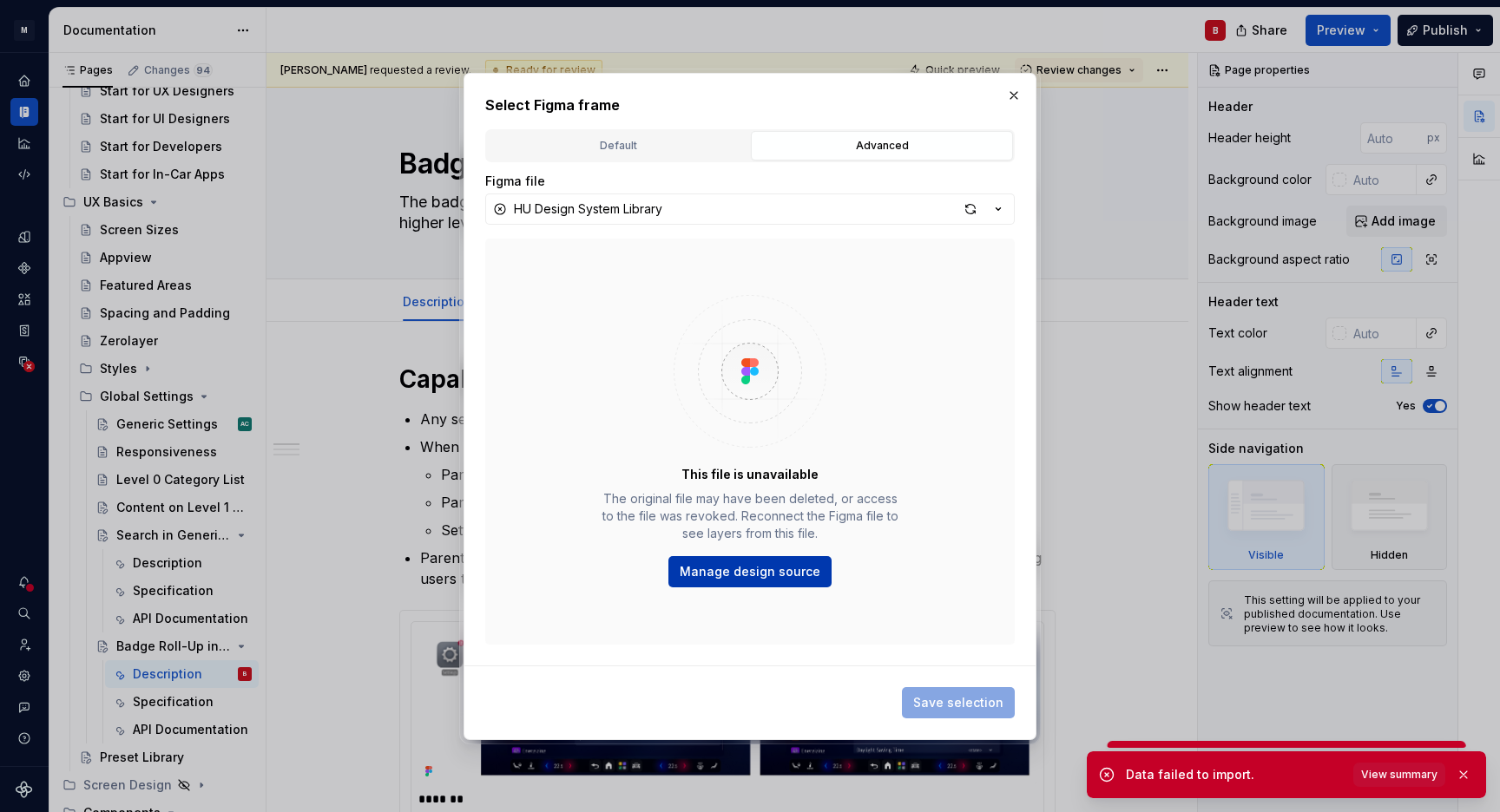
click at [755, 578] on span "Manage design source" at bounding box center [750, 572] width 140 height 18
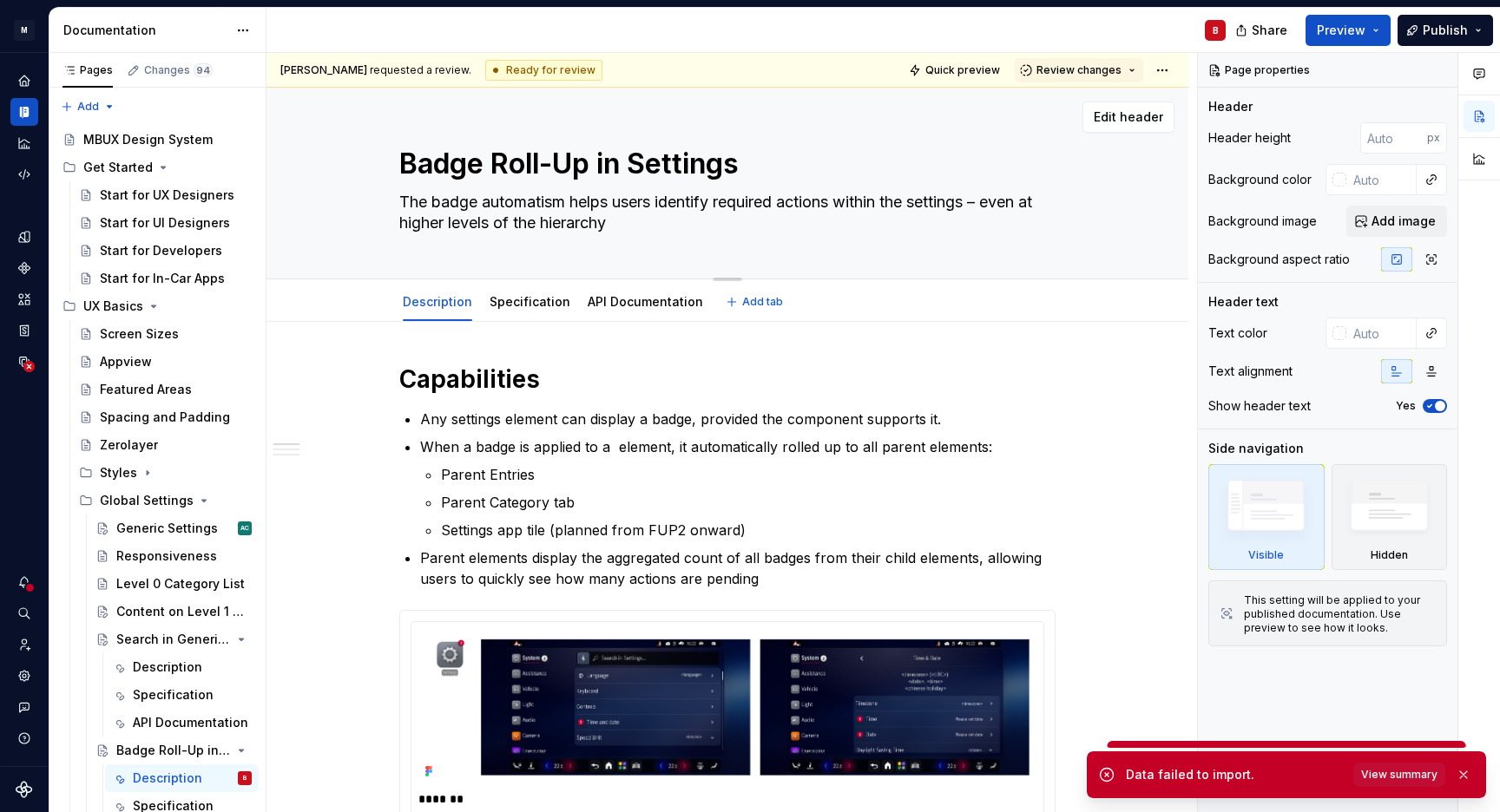
click at [987, 183] on textarea "Badge Roll-Up in Settings" at bounding box center [724, 164] width 656 height 42
click at [1131, 121] on span "Edit header" at bounding box center [1128, 117] width 69 height 18
click at [1408, 220] on span "Add image" at bounding box center [1404, 221] width 64 height 18
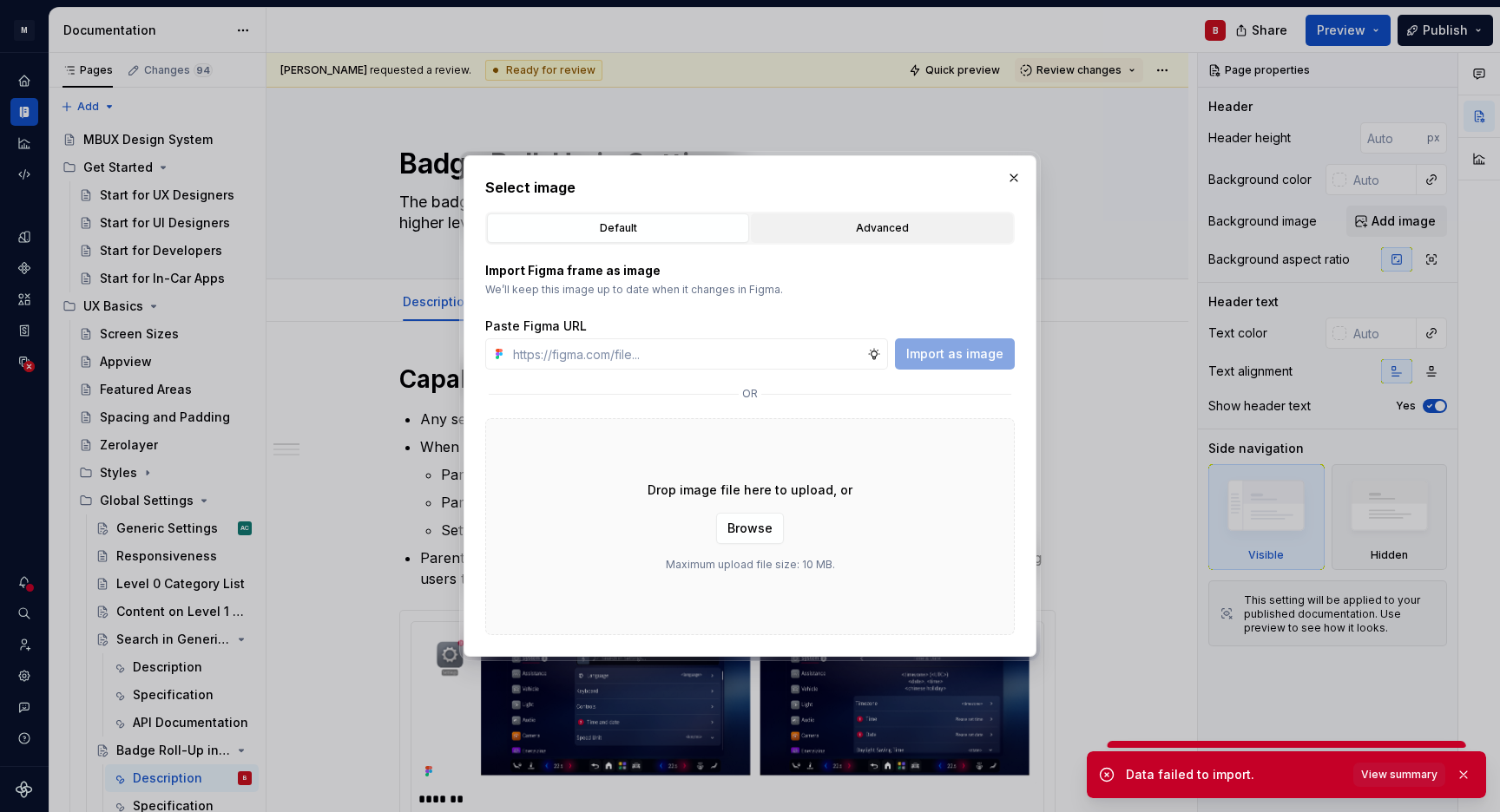
click at [850, 229] on div "Advanced" at bounding box center [882, 228] width 250 height 18
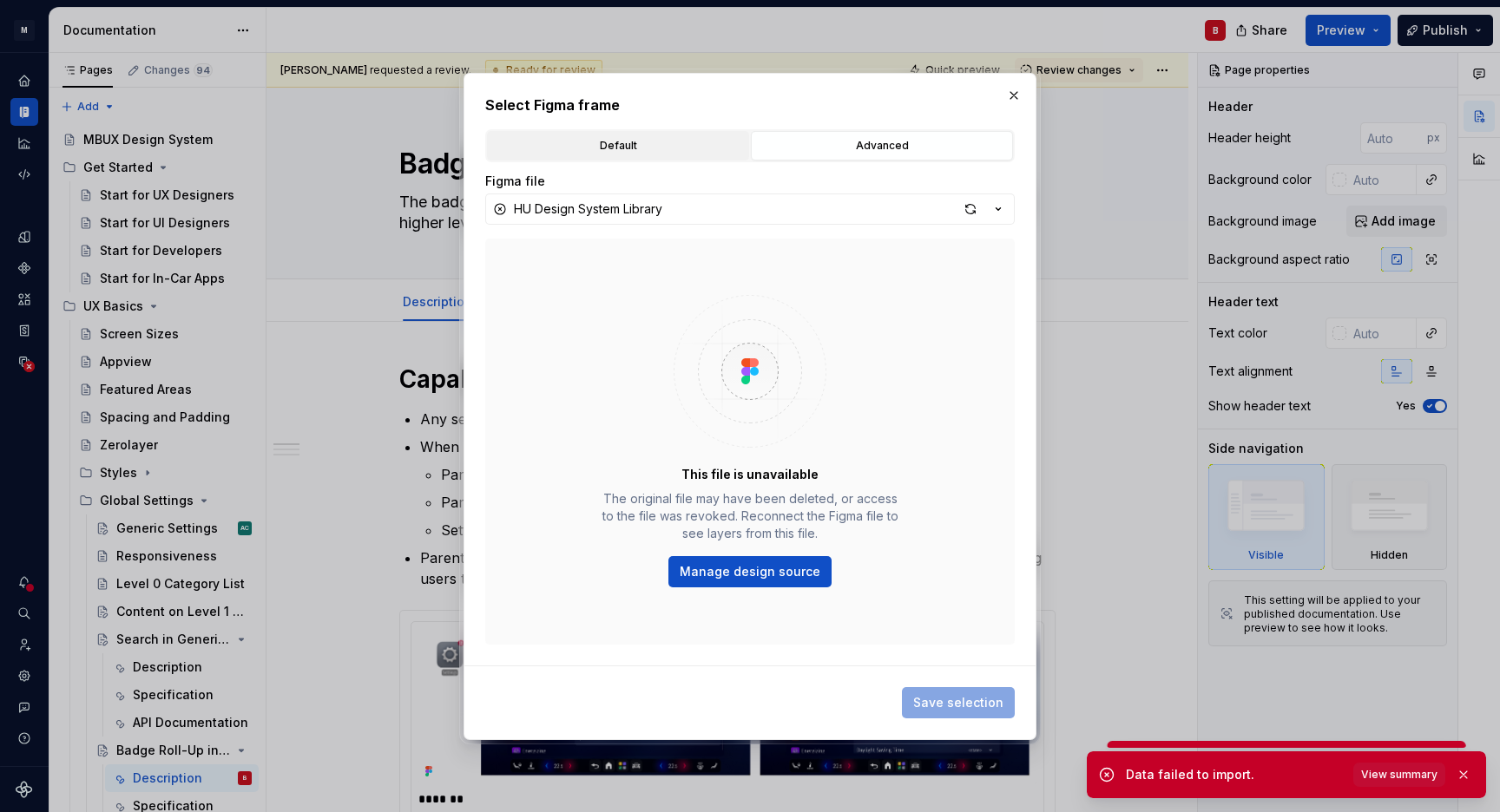
click at [684, 149] on div "Default" at bounding box center [618, 146] width 250 height 18
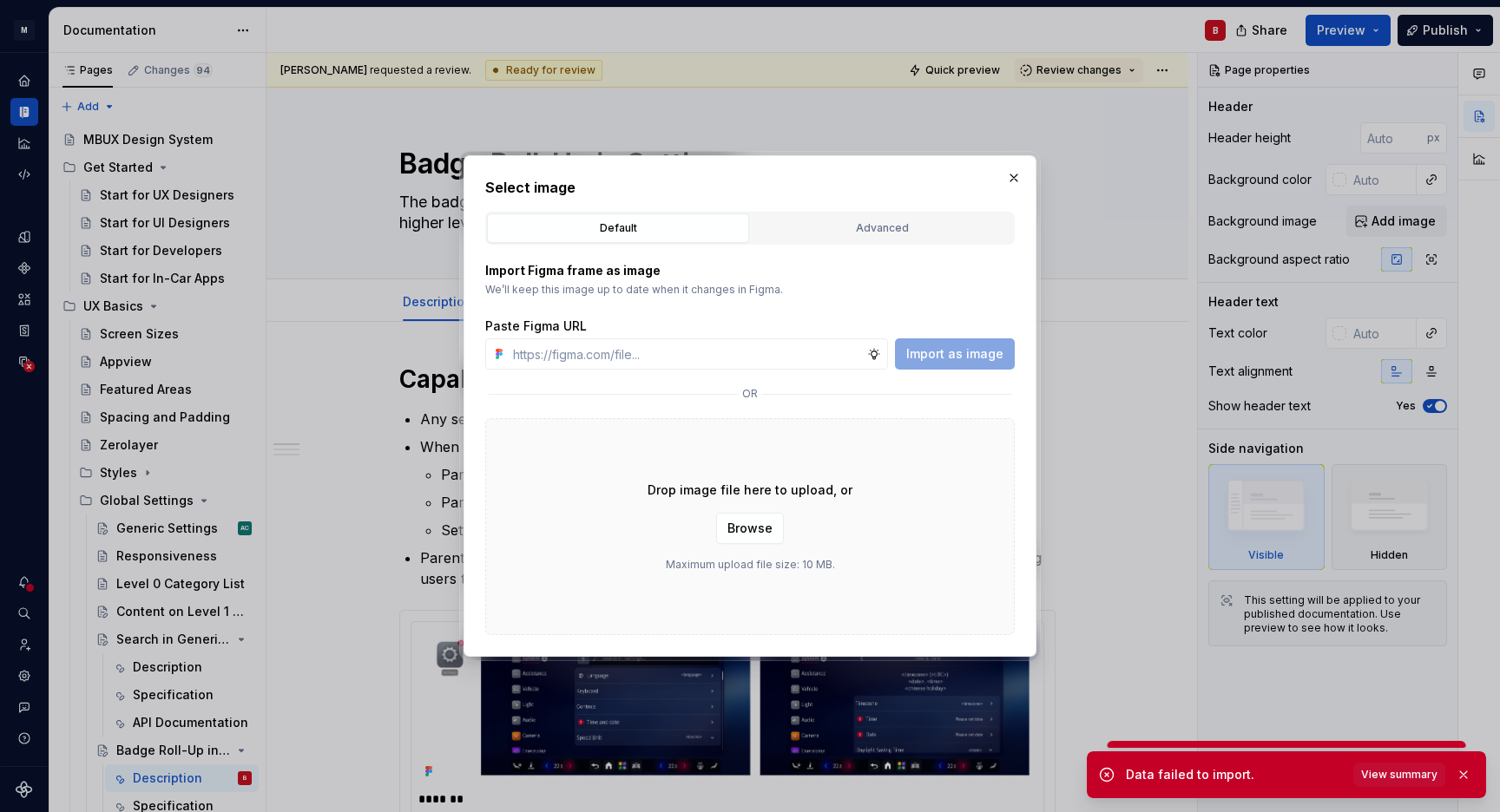
type textarea "*"
click at [668, 357] on input "text" at bounding box center [687, 354] width 361 height 31
paste input "[URL][DOMAIN_NAME]"
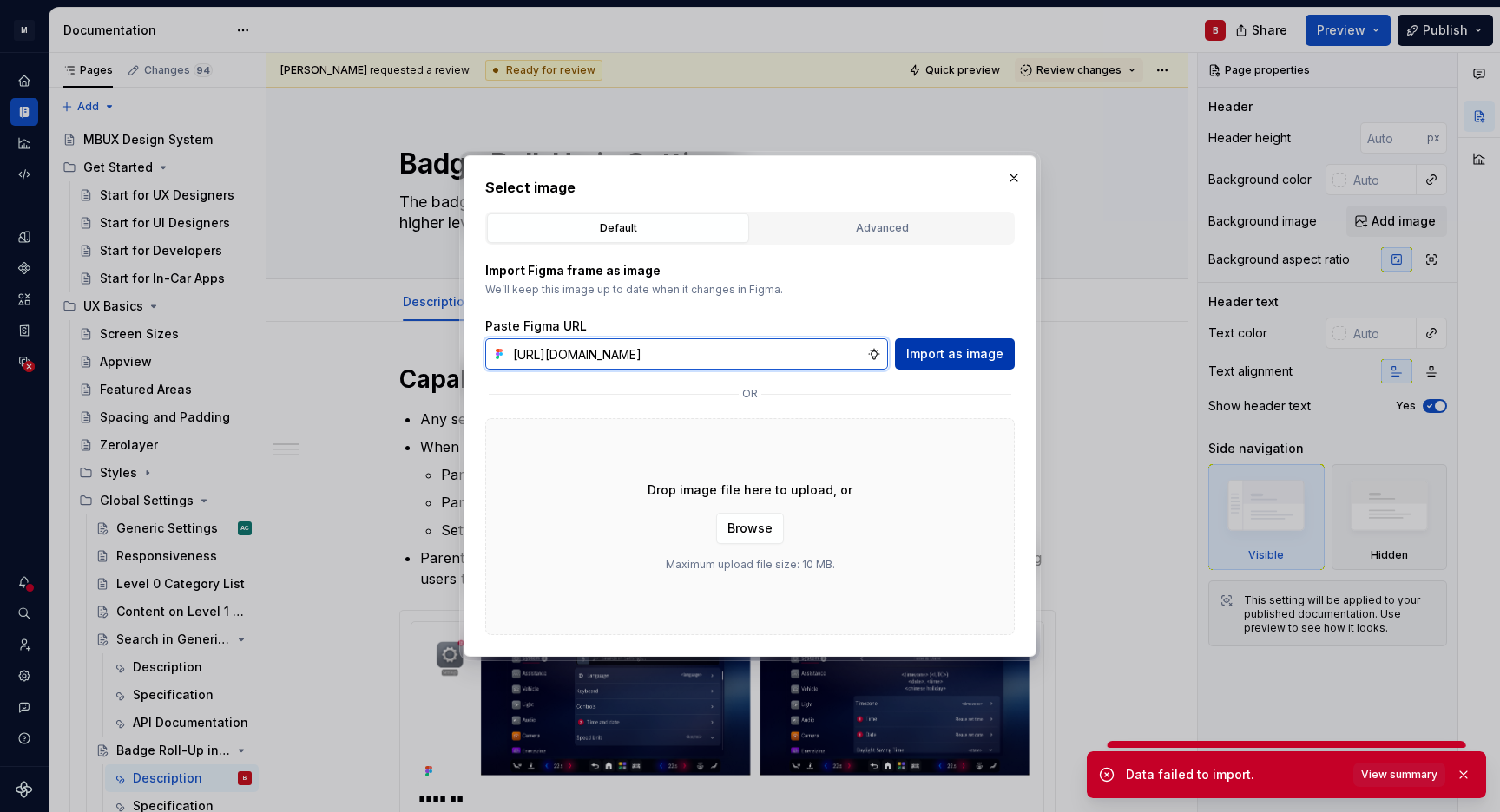
type input "[URL][DOMAIN_NAME]"
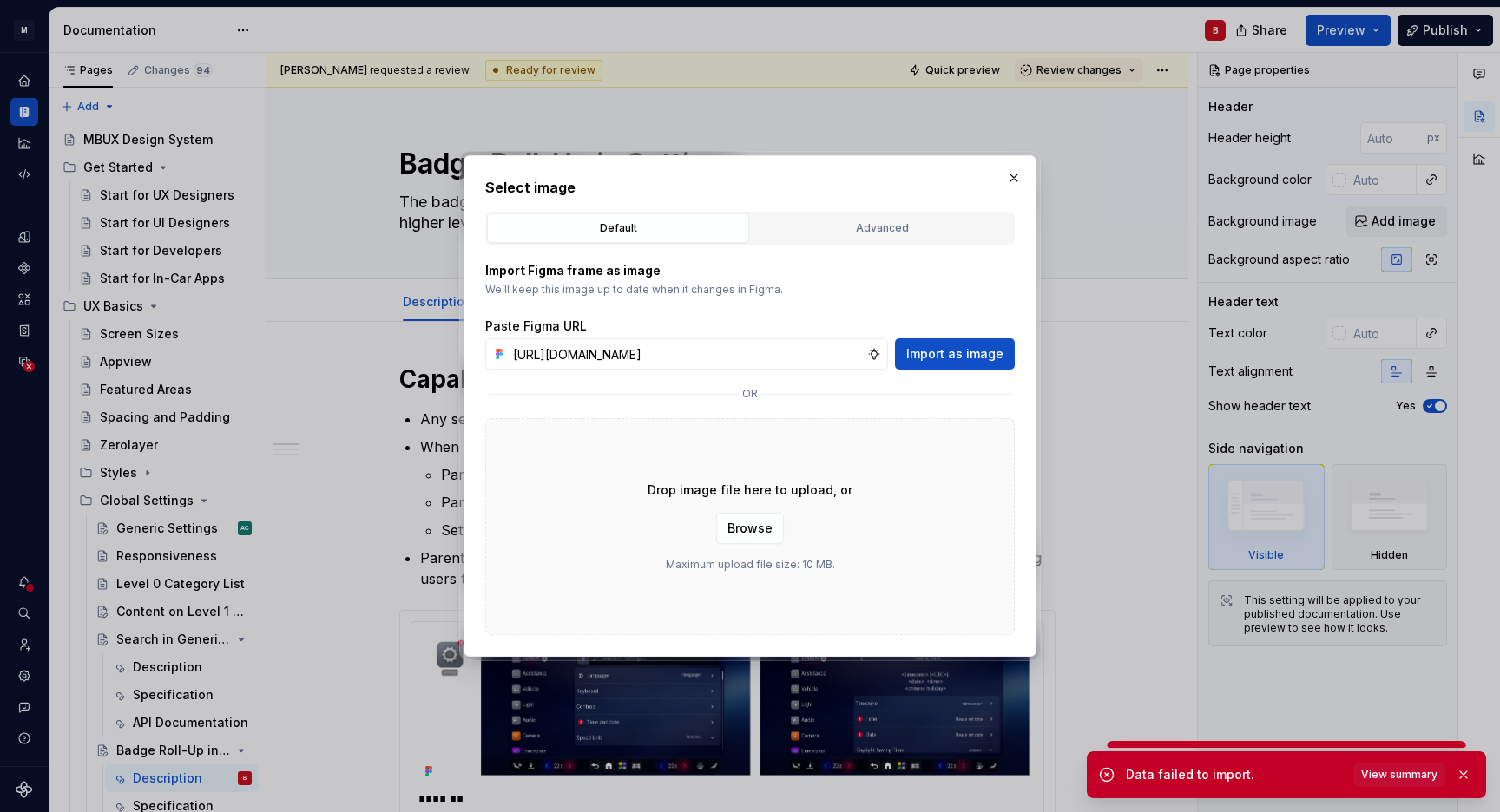
drag, startPoint x: 943, startPoint y: 348, endPoint x: 912, endPoint y: 365, distance: 35.4
click at [943, 348] on span "Import as image" at bounding box center [955, 354] width 98 height 18
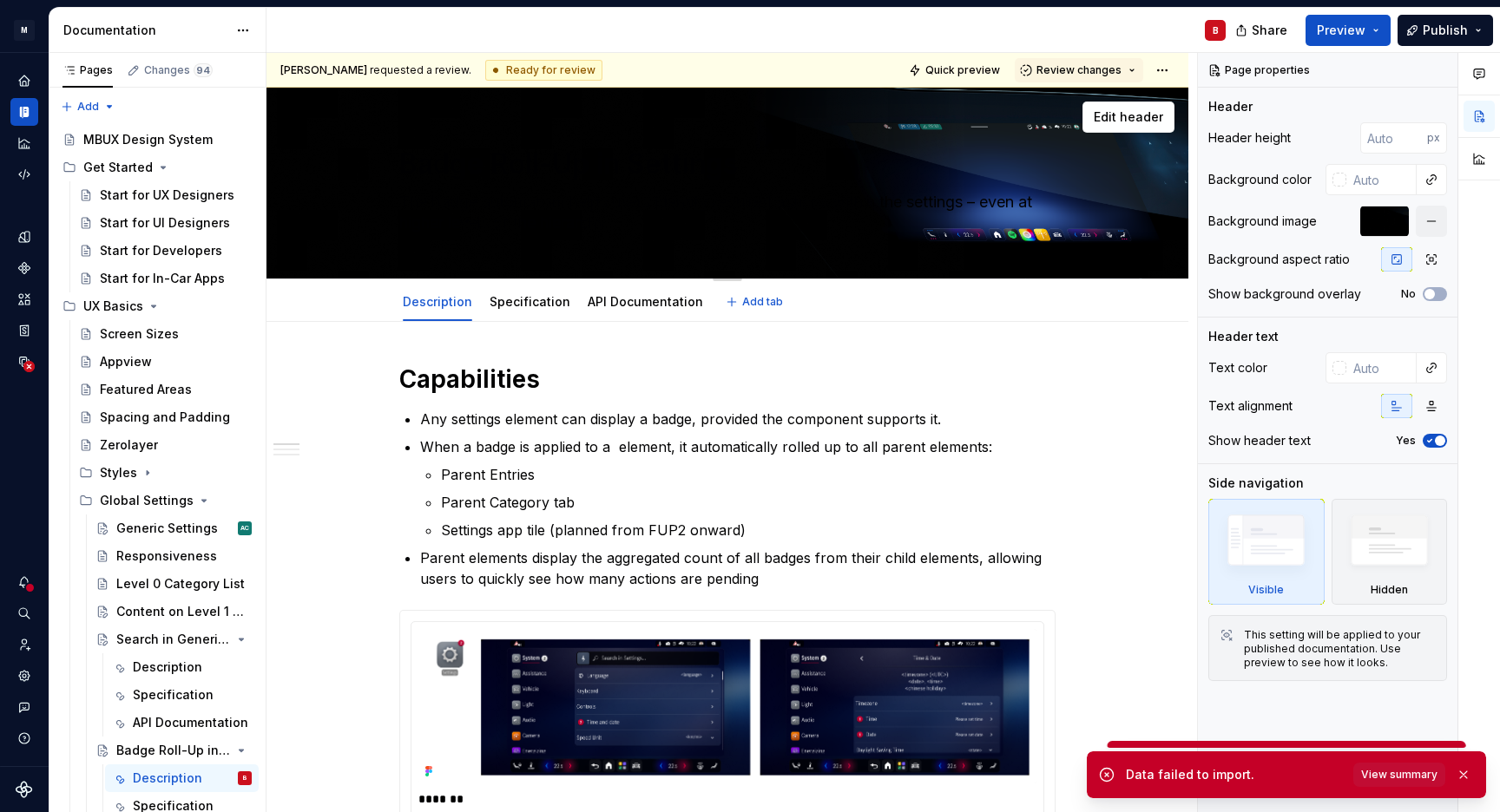
click at [804, 197] on textarea "The badge automatism helps users identify required actions within the settings …" at bounding box center [724, 213] width 656 height 49
type textarea "*"
click at [1348, 369] on input "text" at bounding box center [1382, 367] width 70 height 31
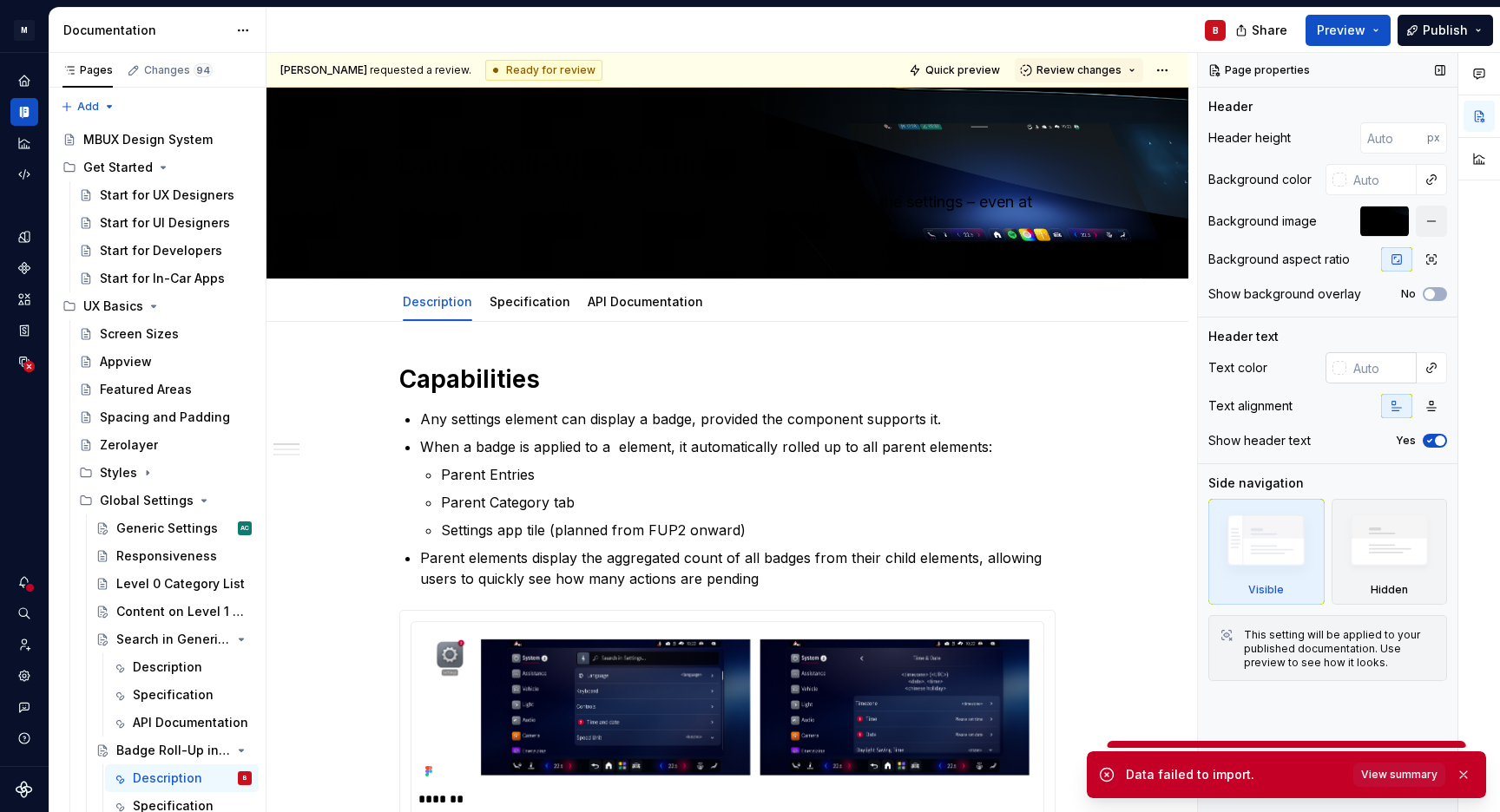
click at [1341, 372] on div at bounding box center [1339, 367] width 14 height 14
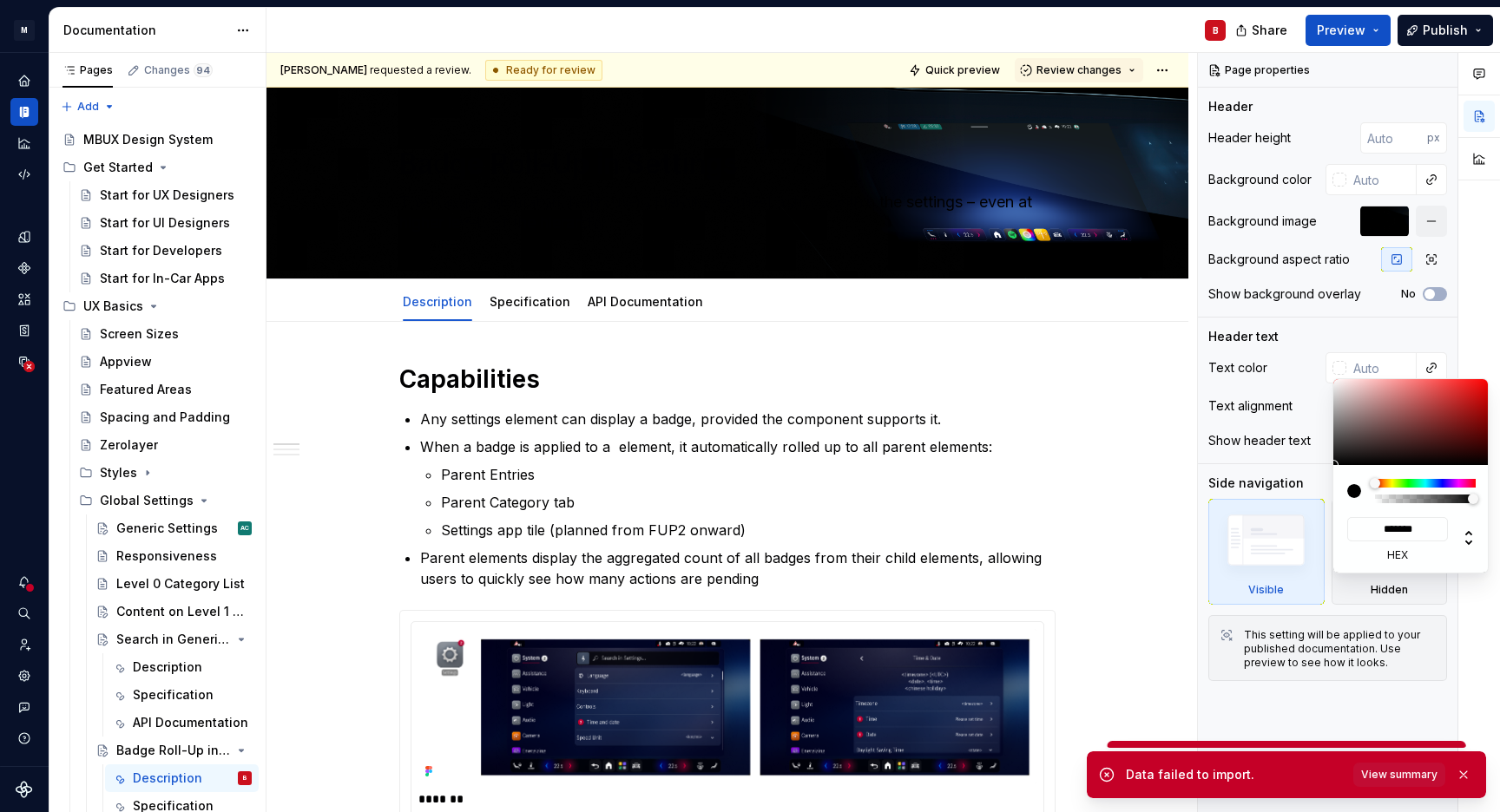
type input "#837575"
type input "*******"
type input "#938989"
type input "*******"
type input "#C1C1C1"
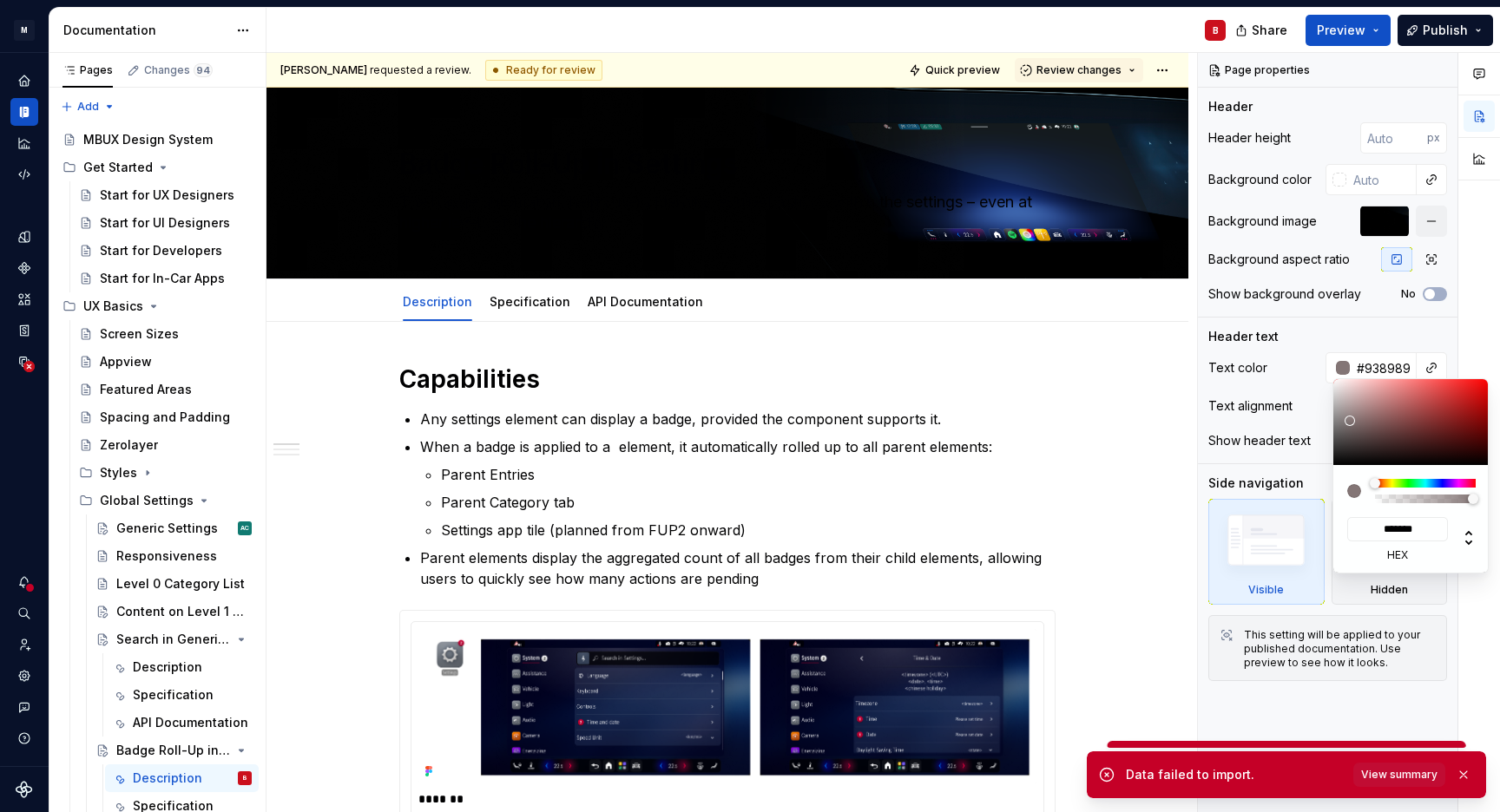
type input "*******"
type input "#FCFCFC"
type input "*******"
type input "#FFFFFF"
type input "*******"
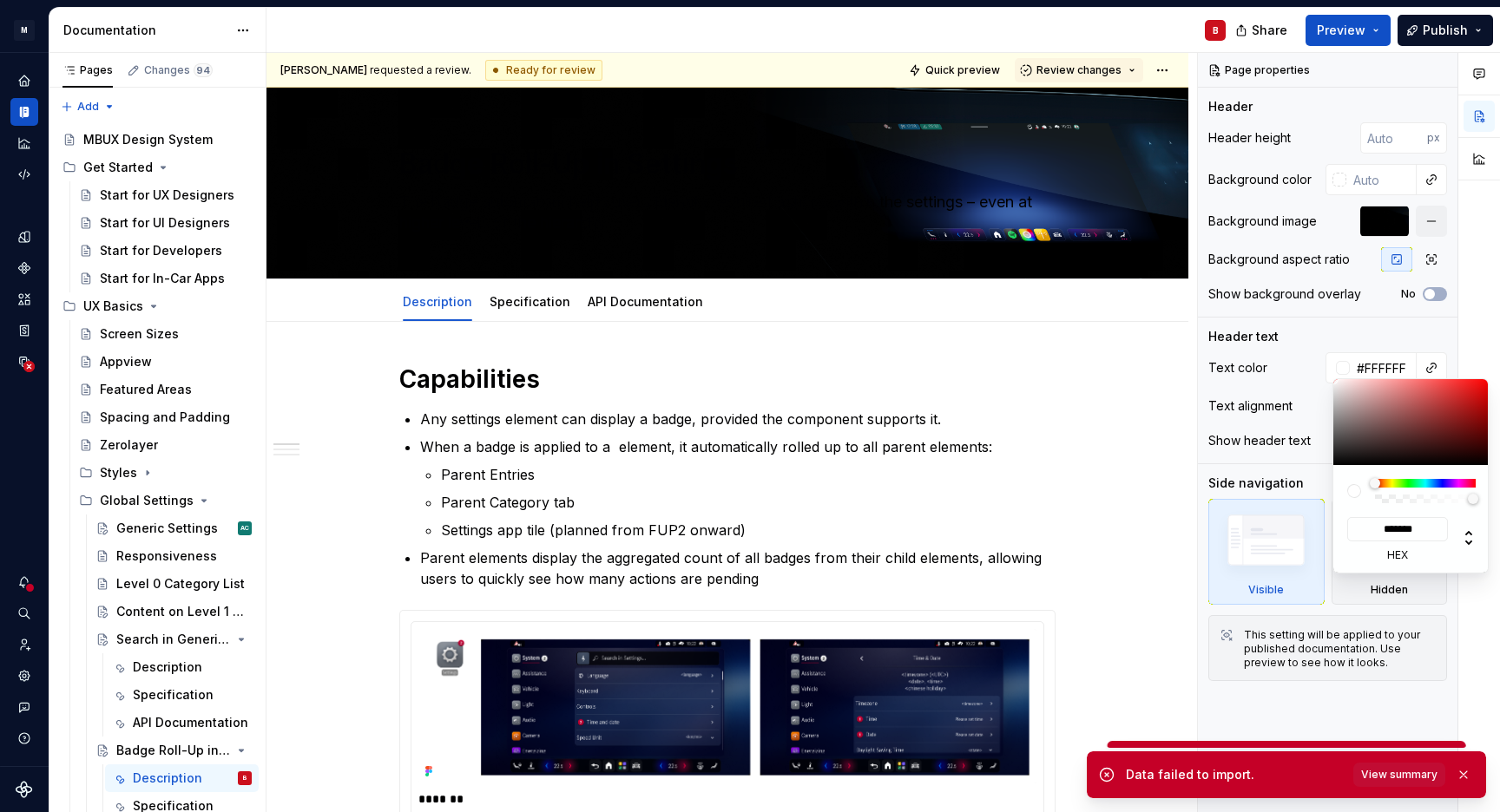
drag, startPoint x: 1349, startPoint y: 420, endPoint x: 1309, endPoint y: 357, distance: 74.6
click at [1333, 379] on div at bounding box center [1411, 422] width 156 height 86
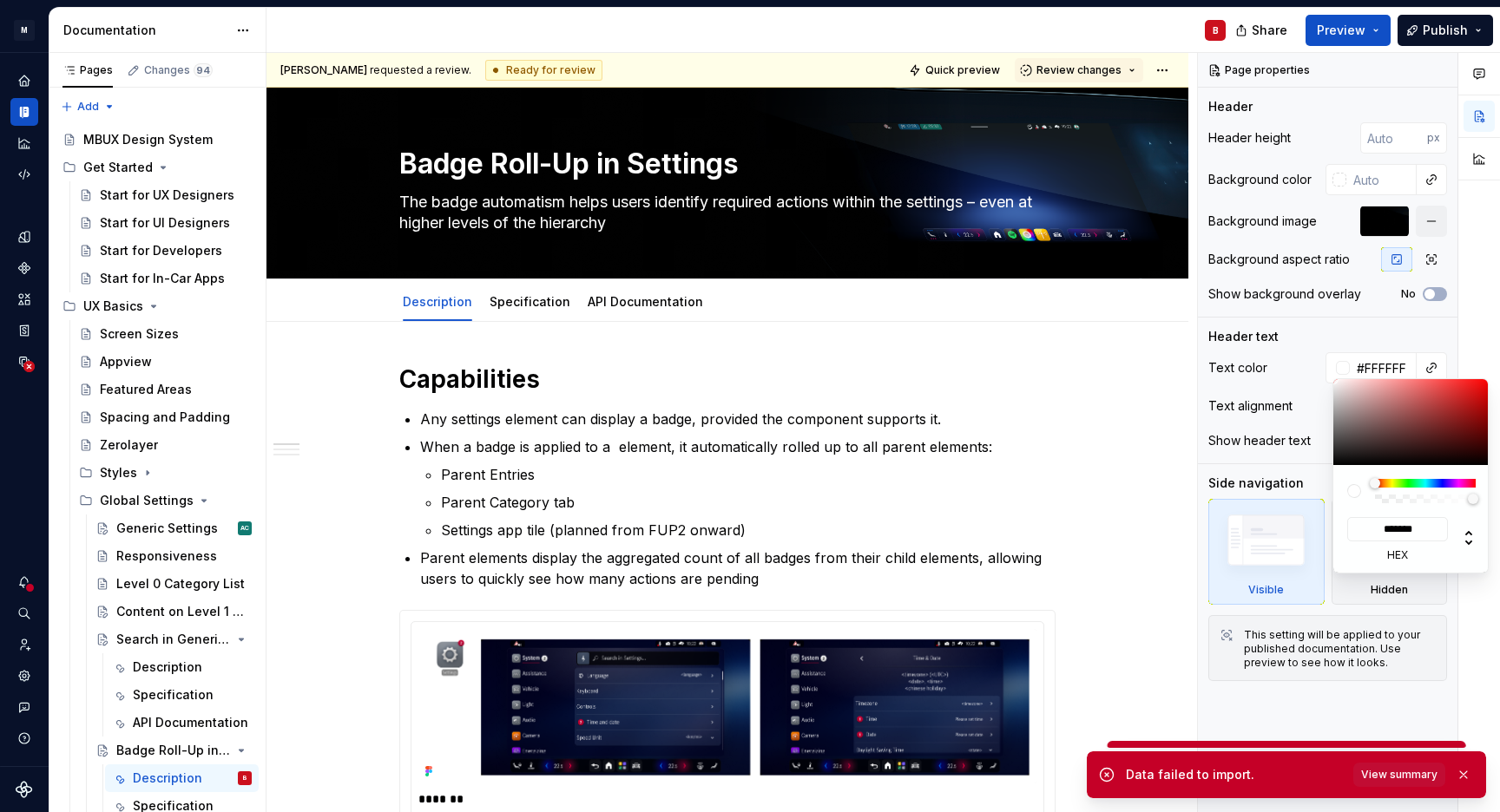
click at [924, 317] on html "M MBUX-DesignSystem B Dataset Default Documentation B Share Preview Publish Pag…" at bounding box center [750, 406] width 1500 height 812
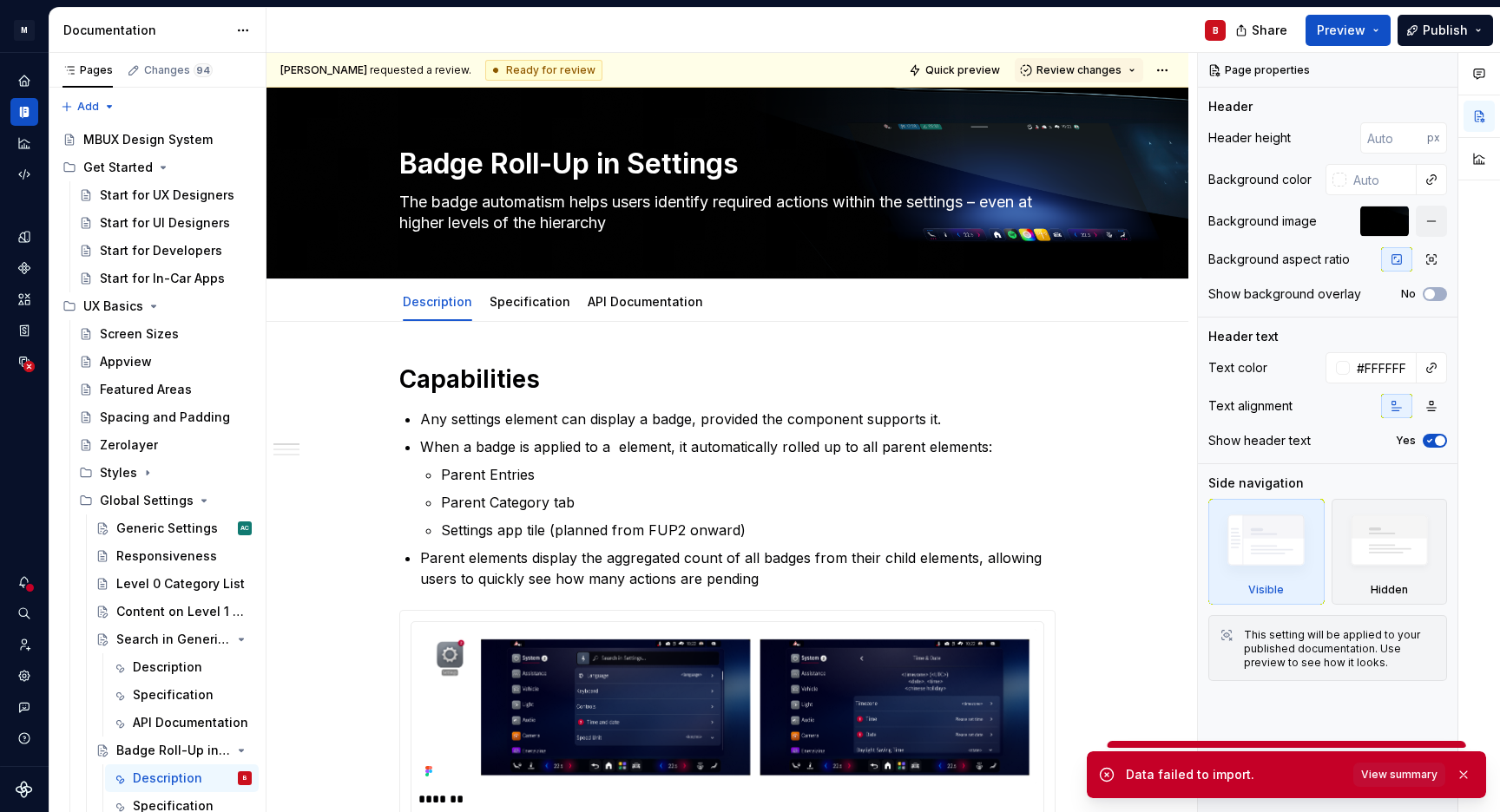
click at [609, 380] on html "M MBUX-DesignSystem B Dataset Default Documentation B Share Preview Publish Pag…" at bounding box center [750, 406] width 1500 height 812
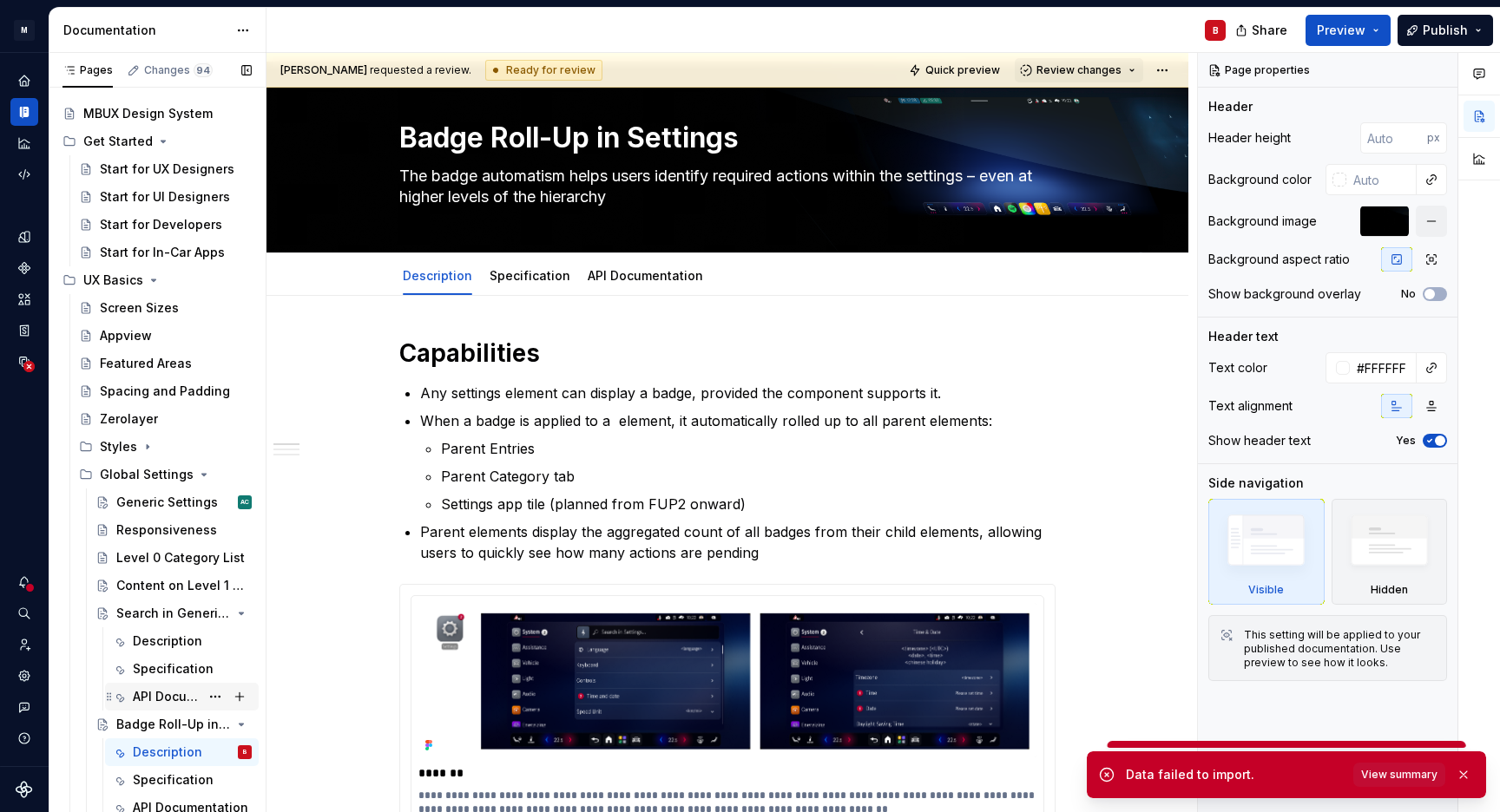
scroll to position [52, 0]
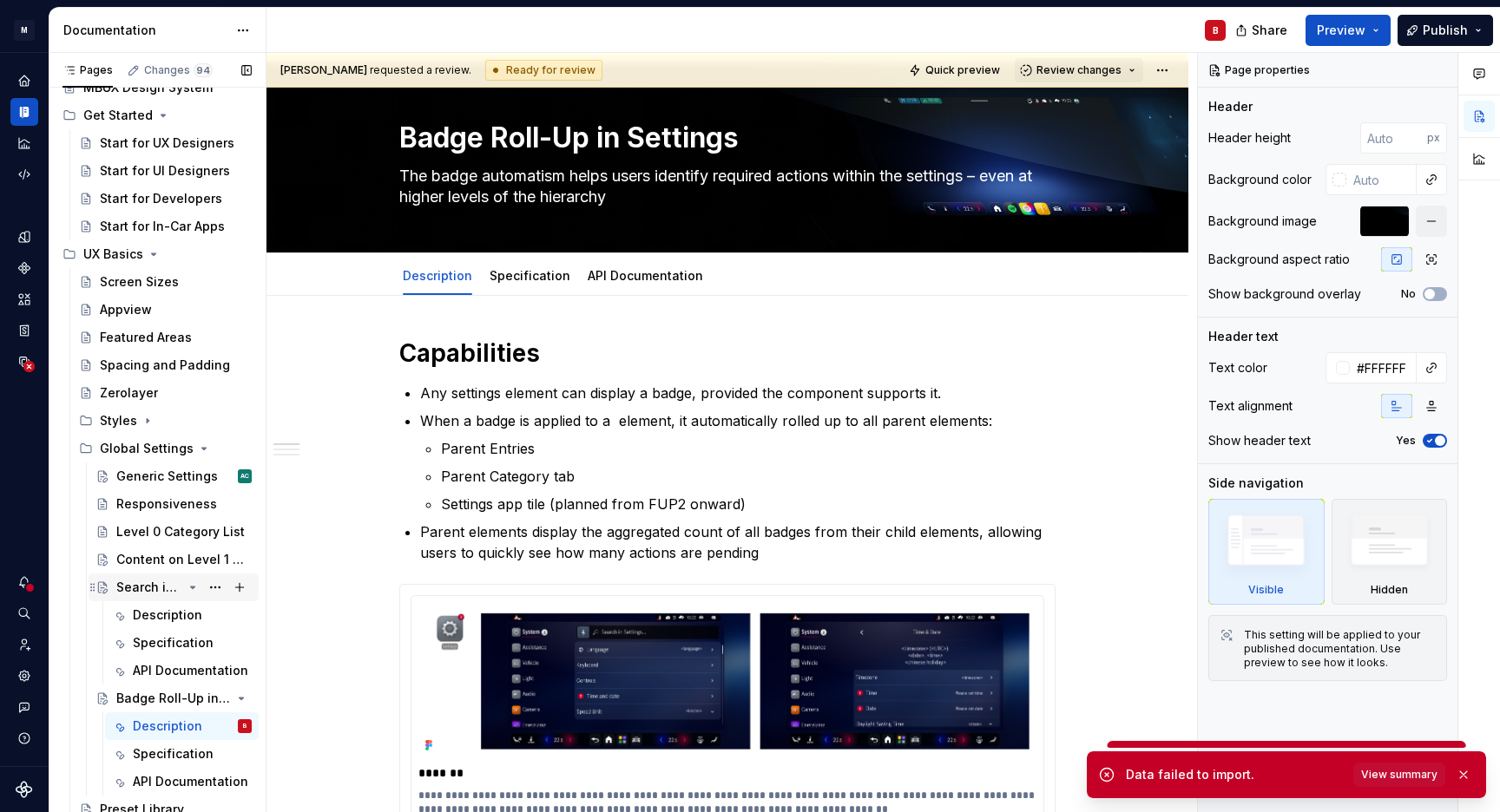
click at [144, 583] on div "Search in Generic Settings" at bounding box center [149, 588] width 66 height 18
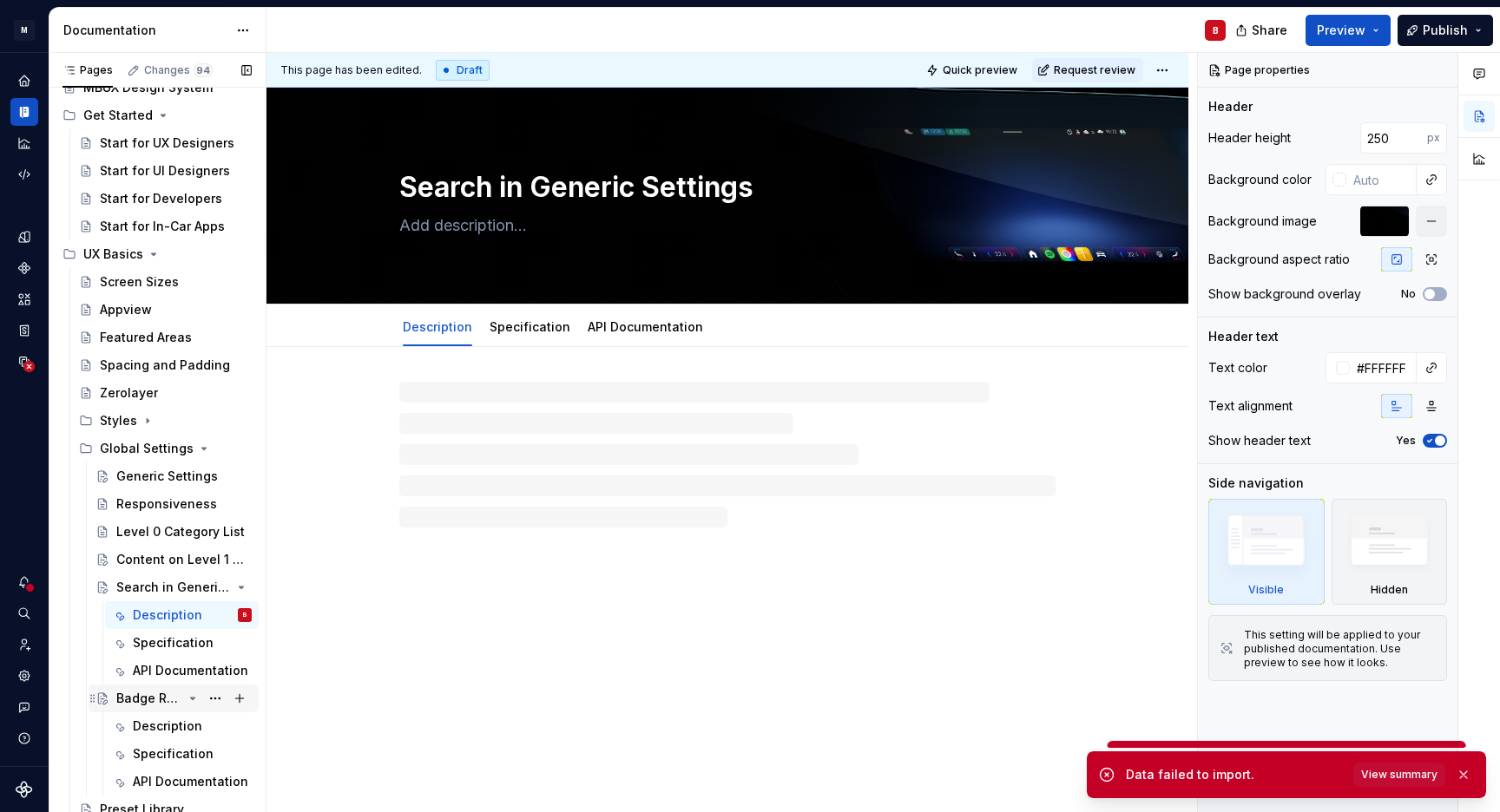
click at [138, 704] on div "Badge Roll-Up in Settings" at bounding box center [149, 699] width 66 height 18
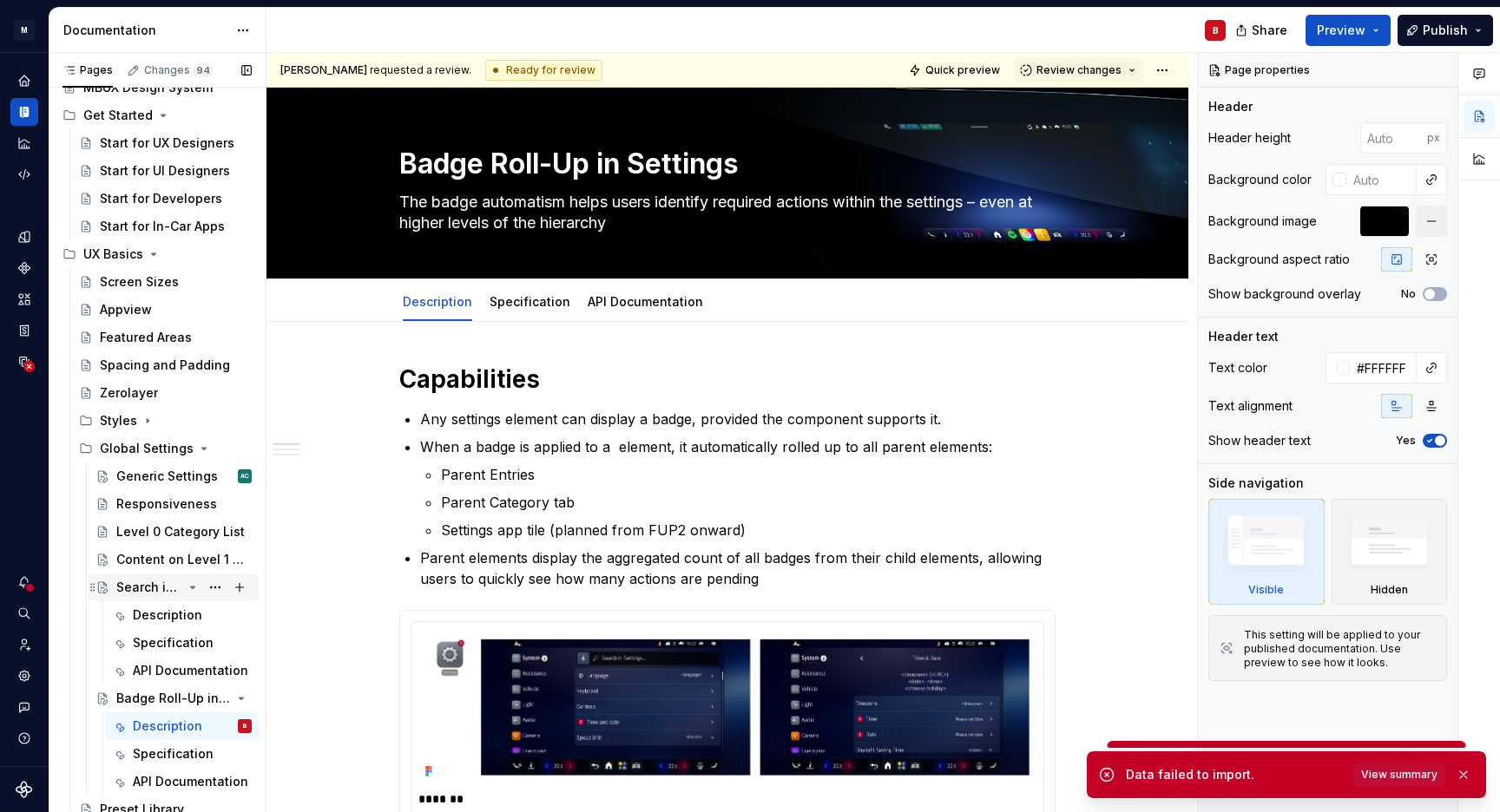
click at [146, 597] on div "Search in Generic Settings" at bounding box center [149, 588] width 66 height 18
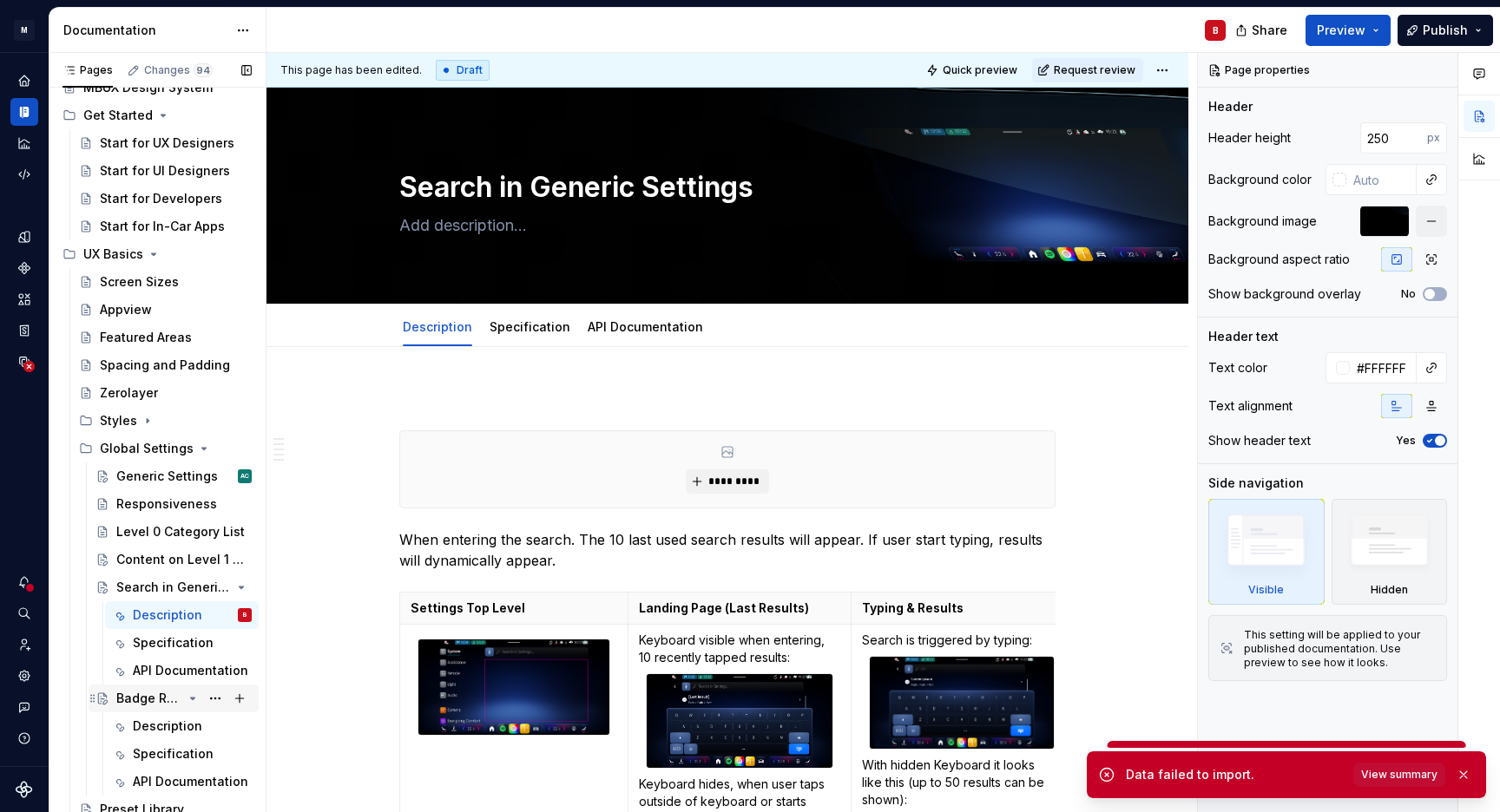
click at [146, 699] on div "Badge Roll-Up in Settings" at bounding box center [149, 699] width 66 height 18
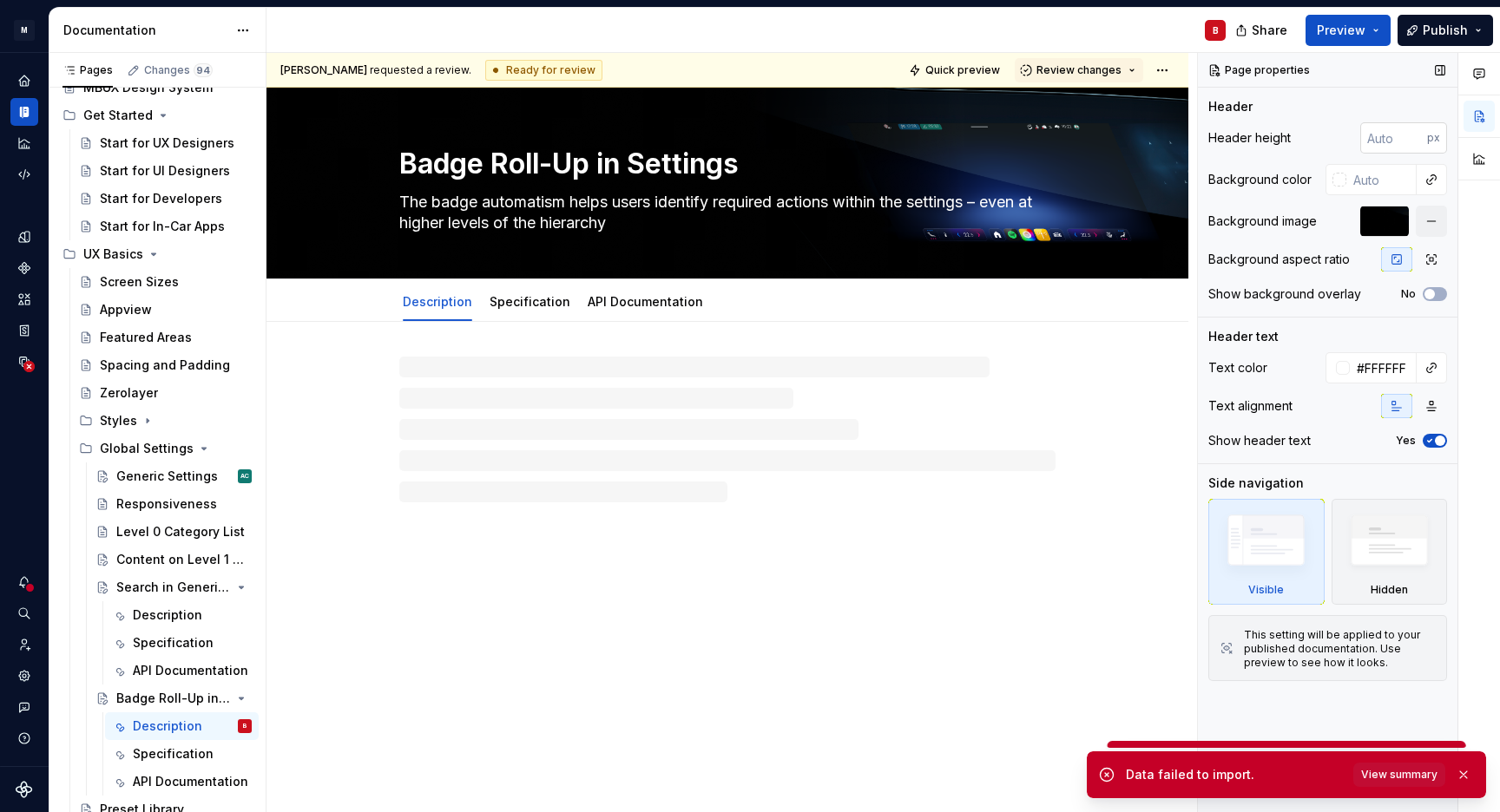
type textarea "*"
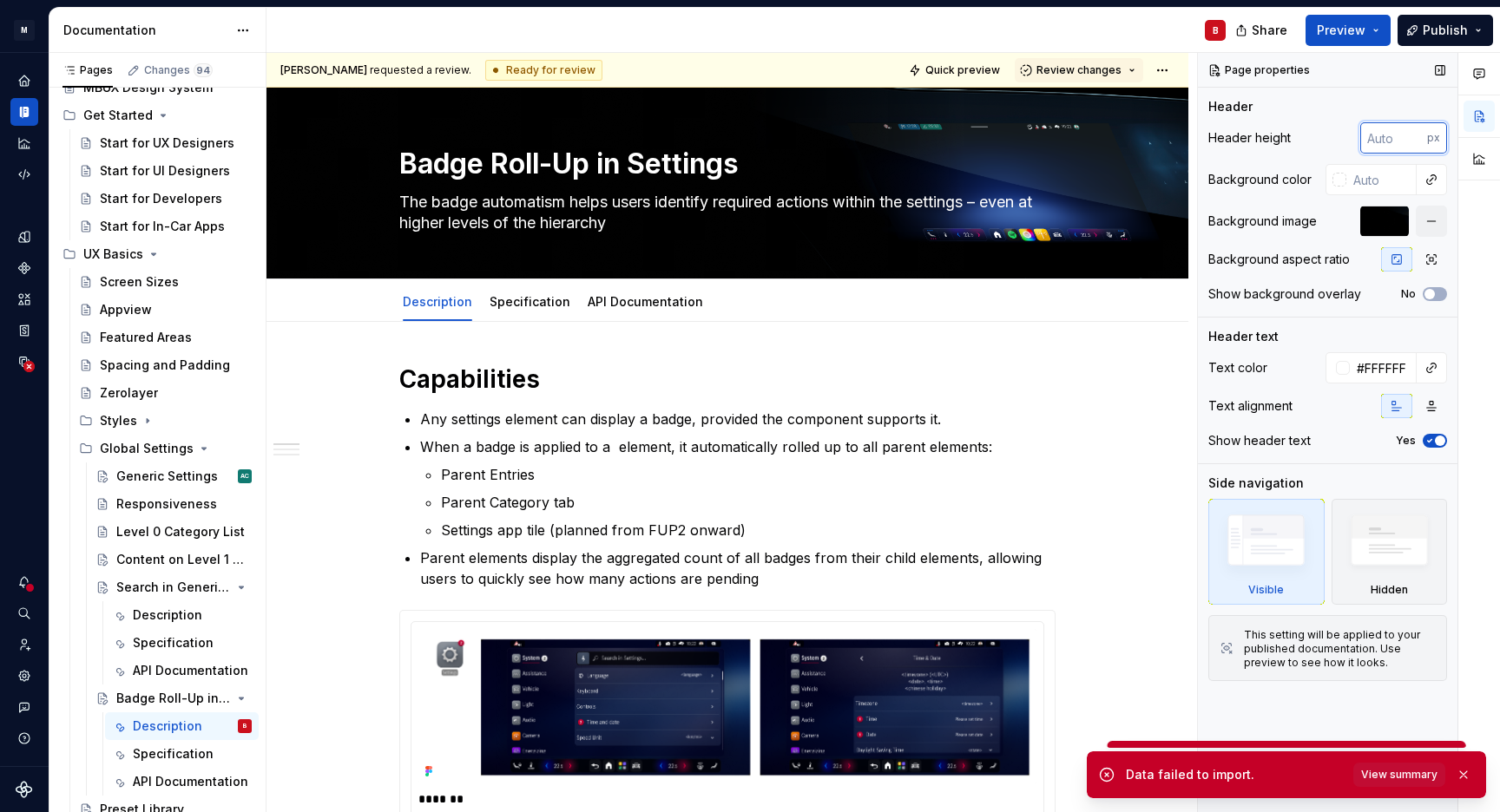
click at [1382, 136] on input "number" at bounding box center [1394, 138] width 67 height 31
type input "250"
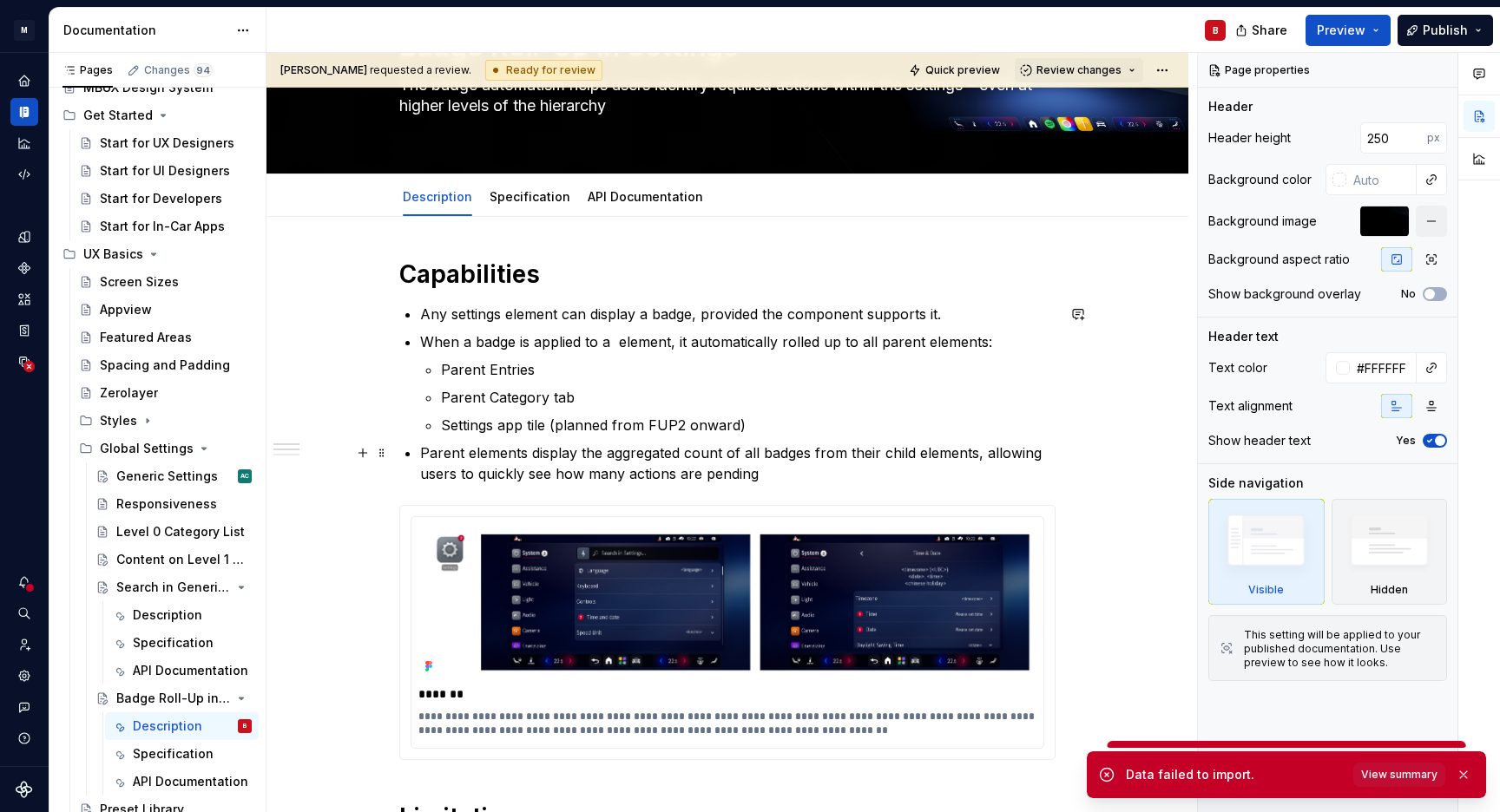
scroll to position [273, 0]
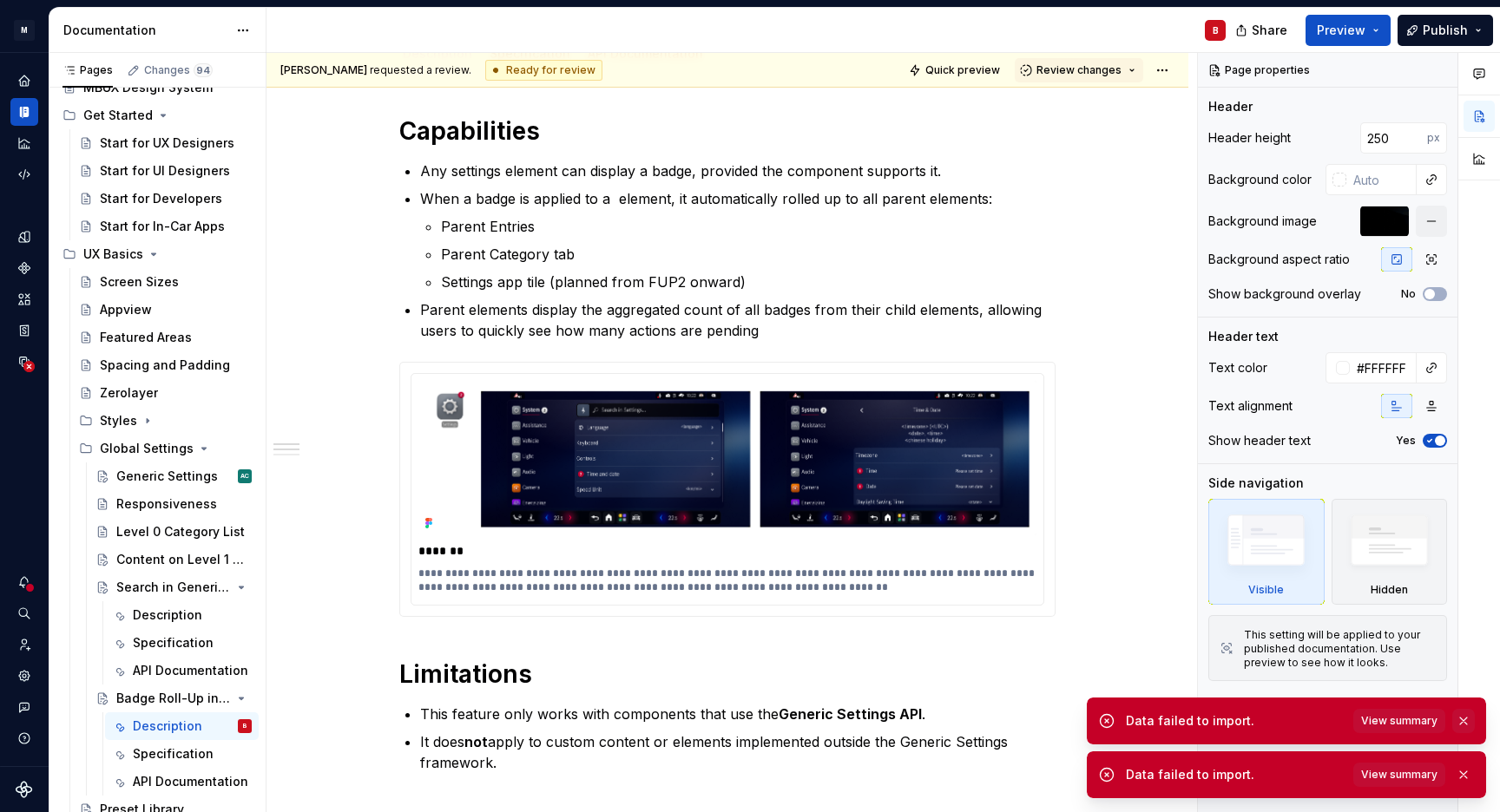
click at [1462, 722] on button "button" at bounding box center [1463, 720] width 22 height 24
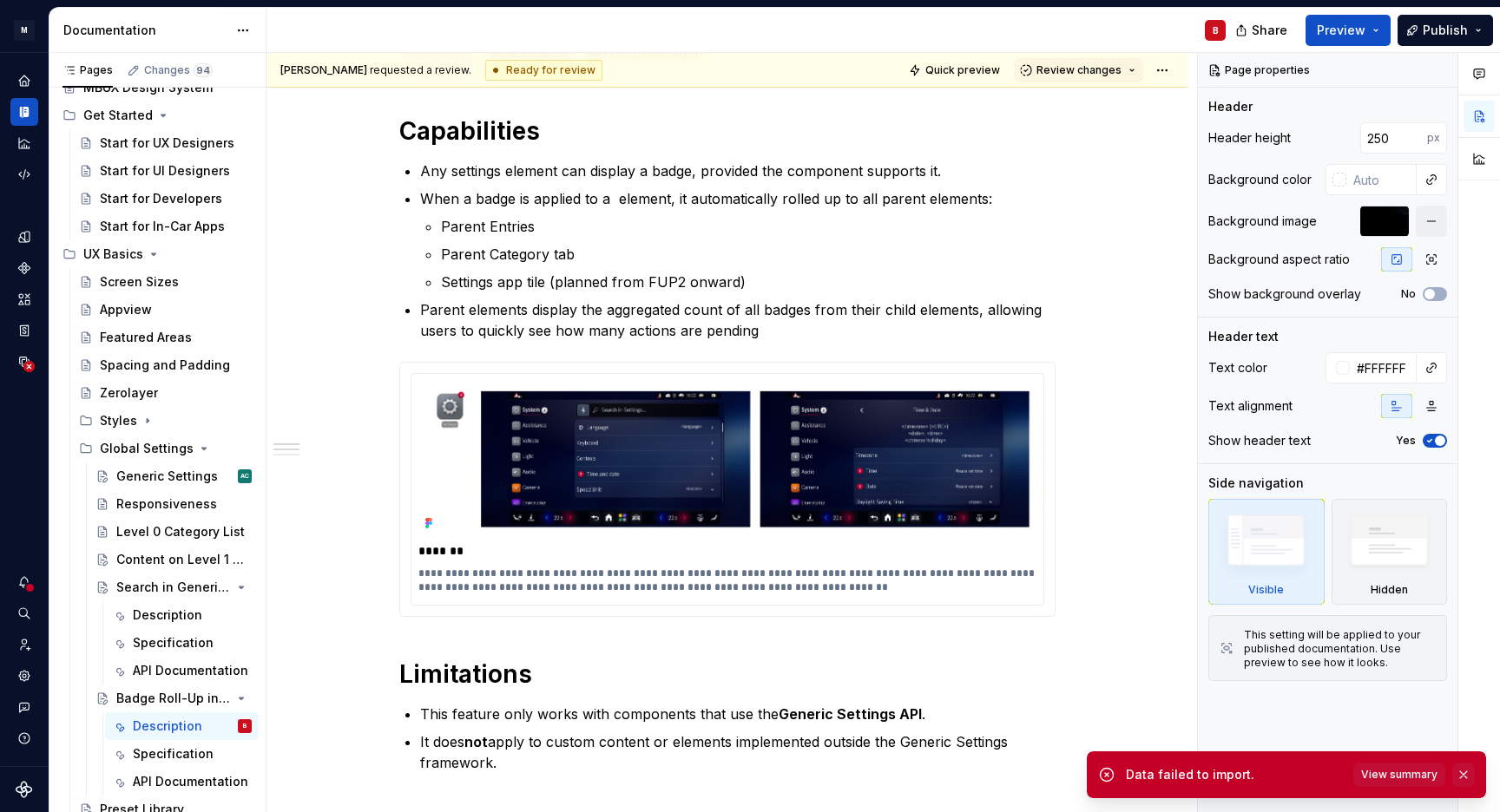
click at [1466, 773] on button "button" at bounding box center [1463, 774] width 22 height 24
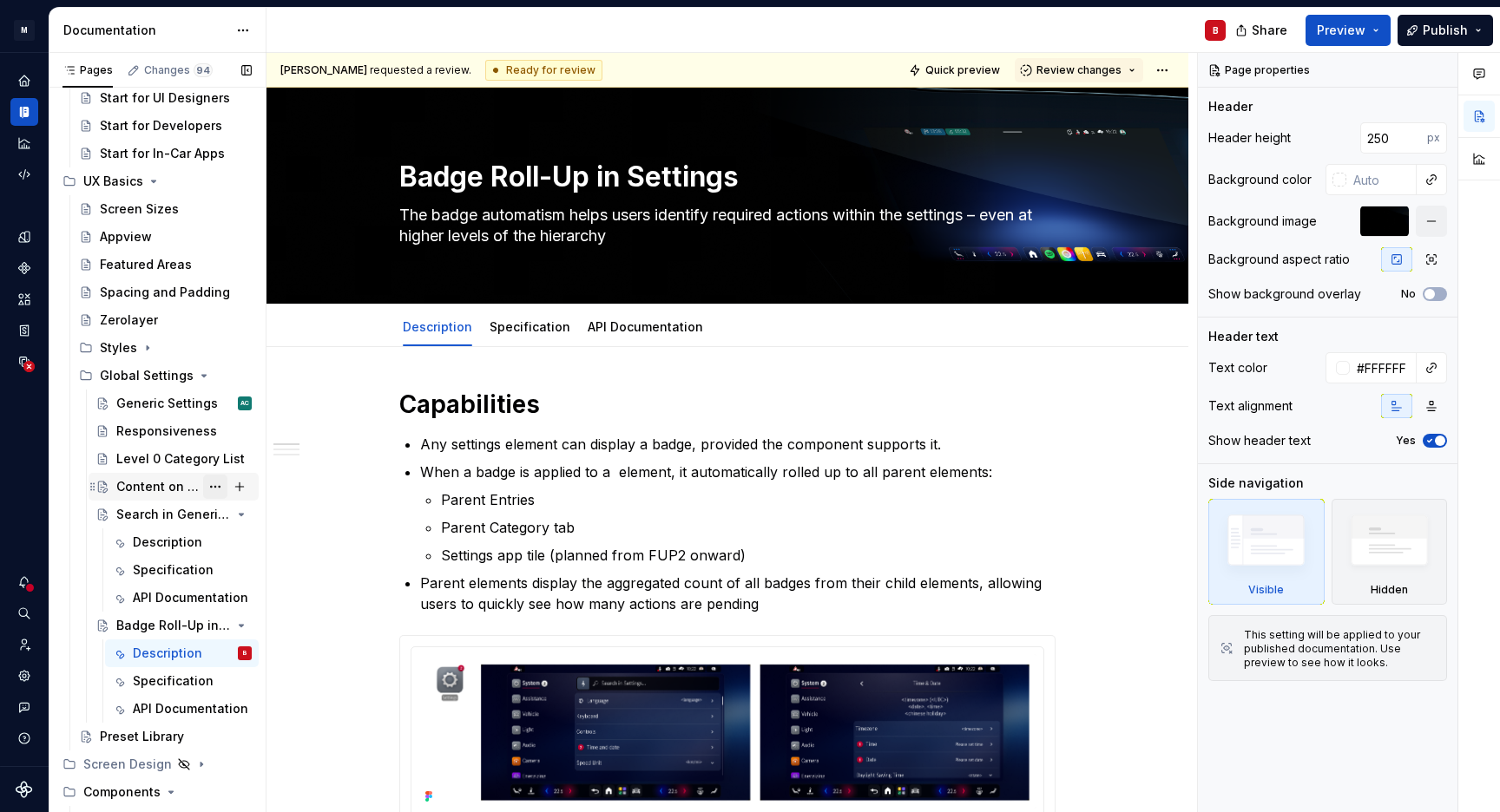
scroll to position [131, 0]
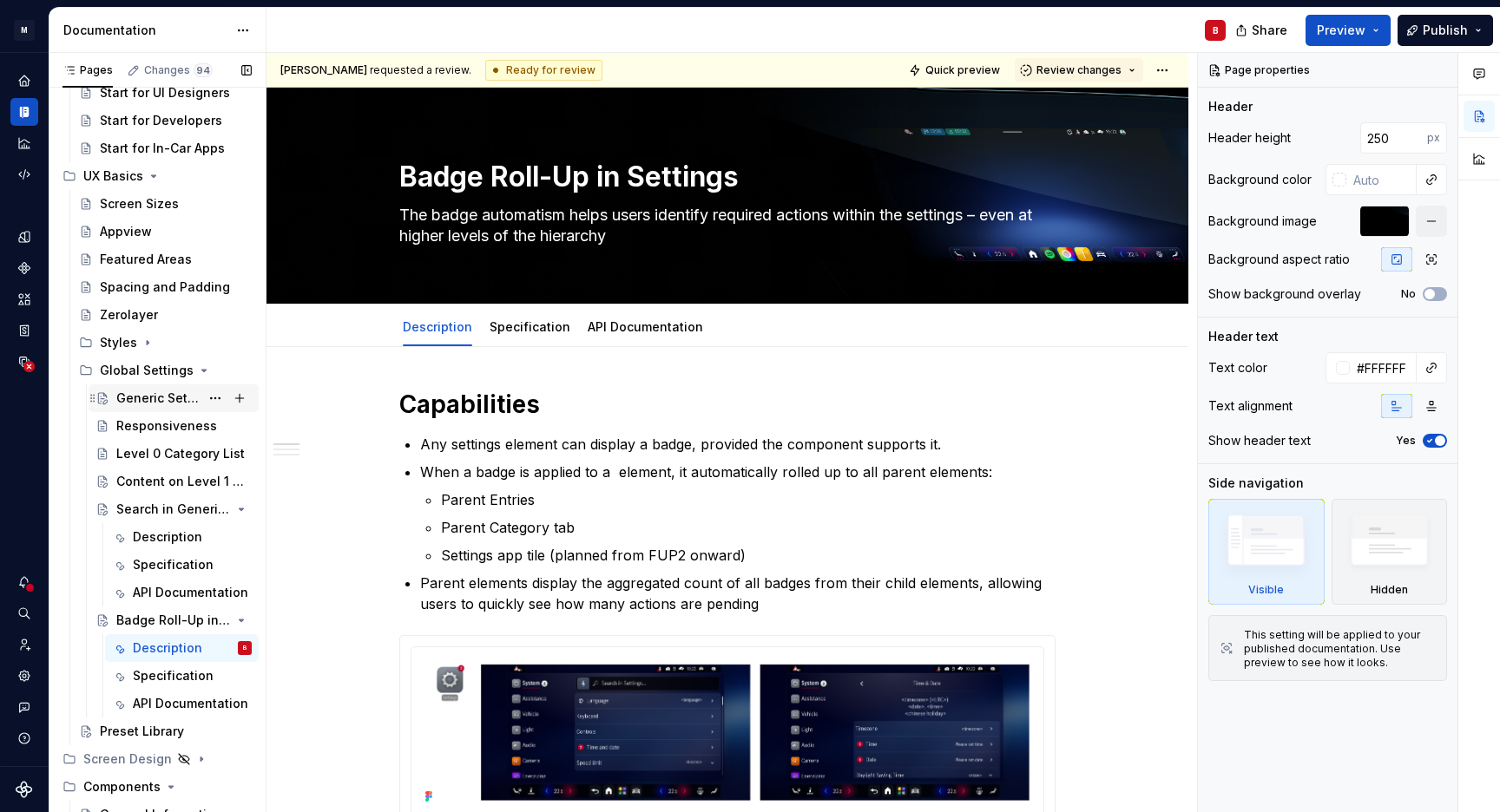
click at [127, 407] on div "Generic Settings AC" at bounding box center [183, 398] width 136 height 24
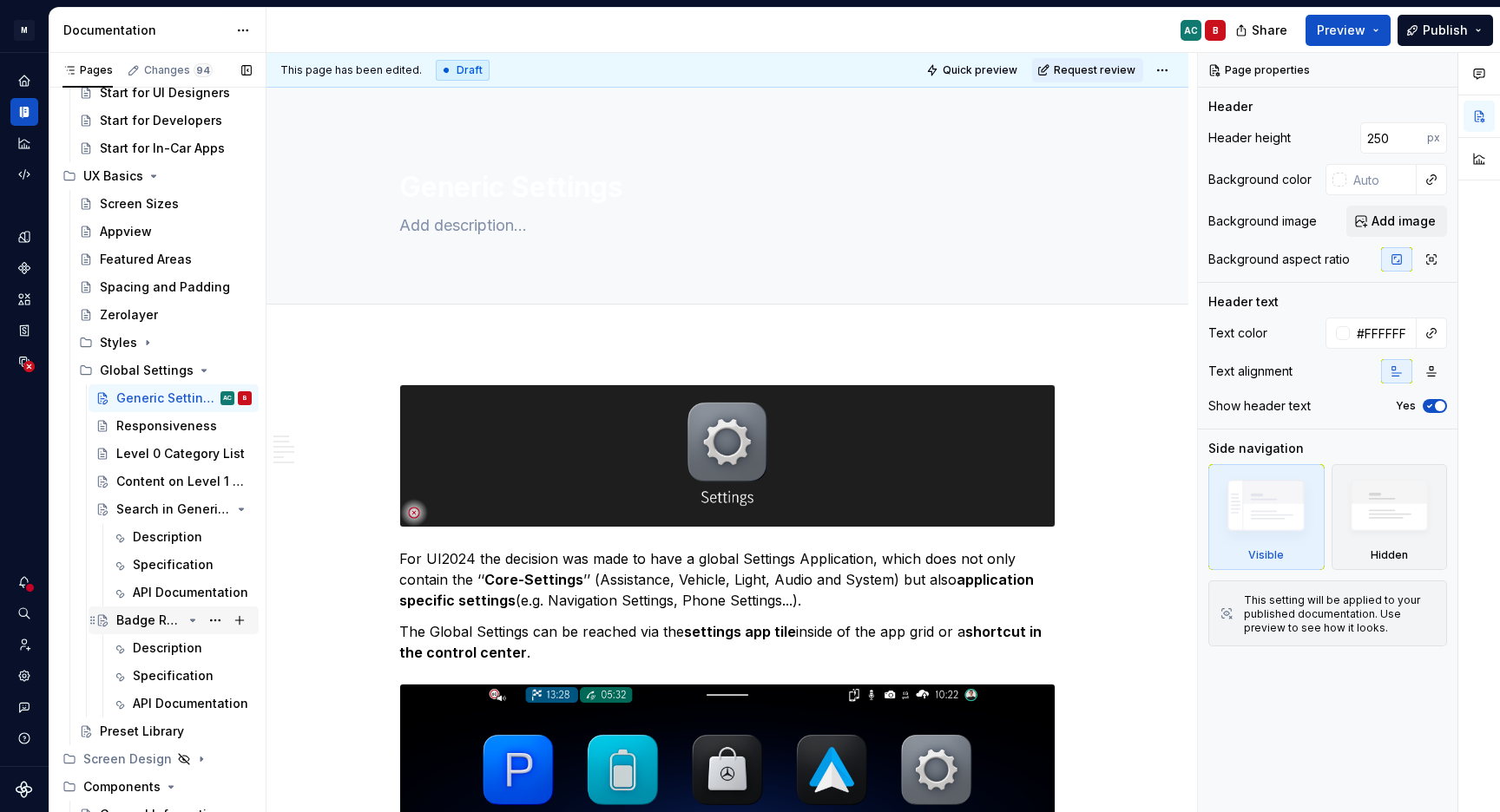
click at [134, 625] on div "Badge Roll-Up in Settings" at bounding box center [149, 621] width 66 height 18
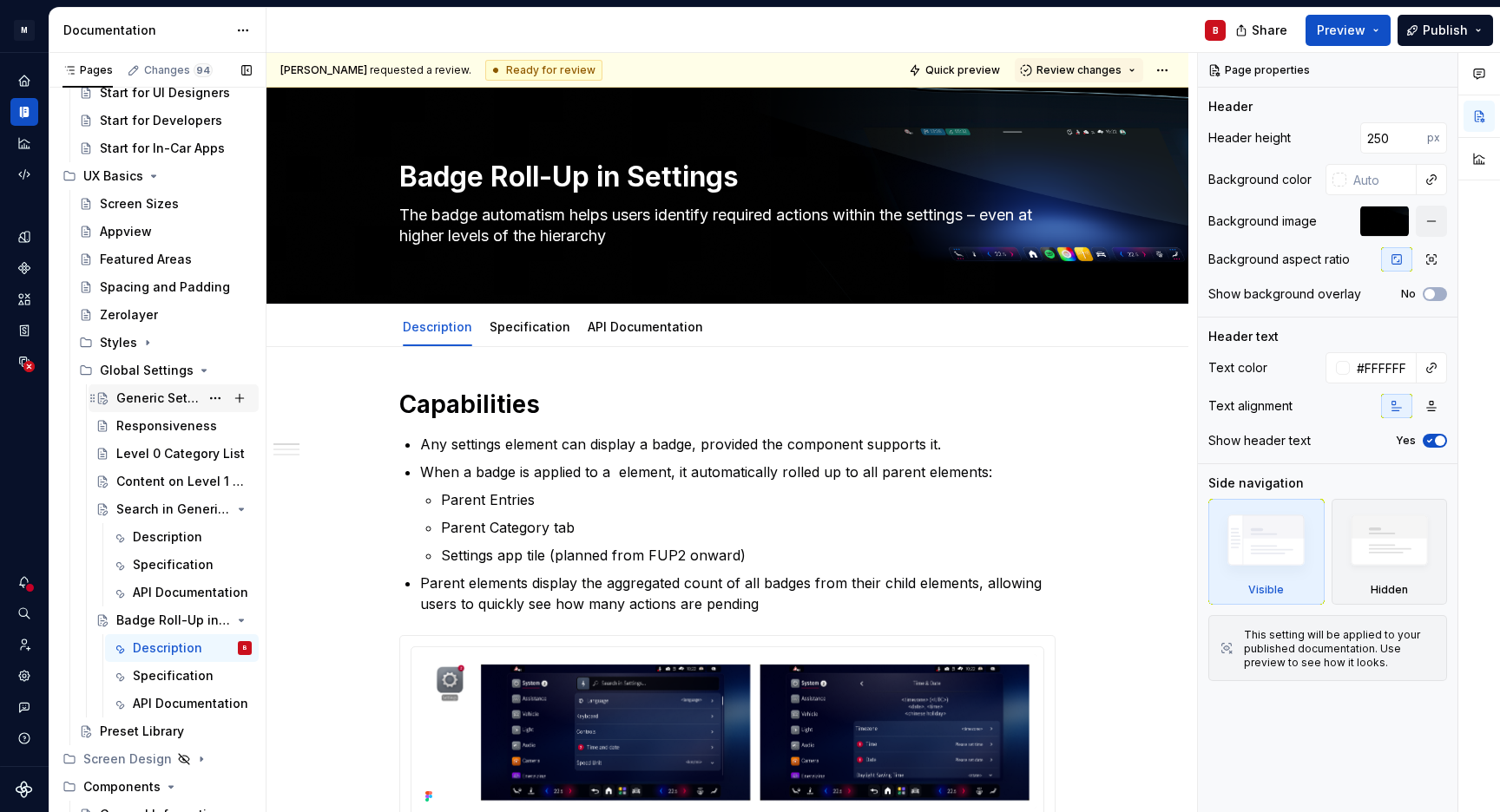
click at [134, 400] on div "Generic Settings" at bounding box center [157, 399] width 83 height 18
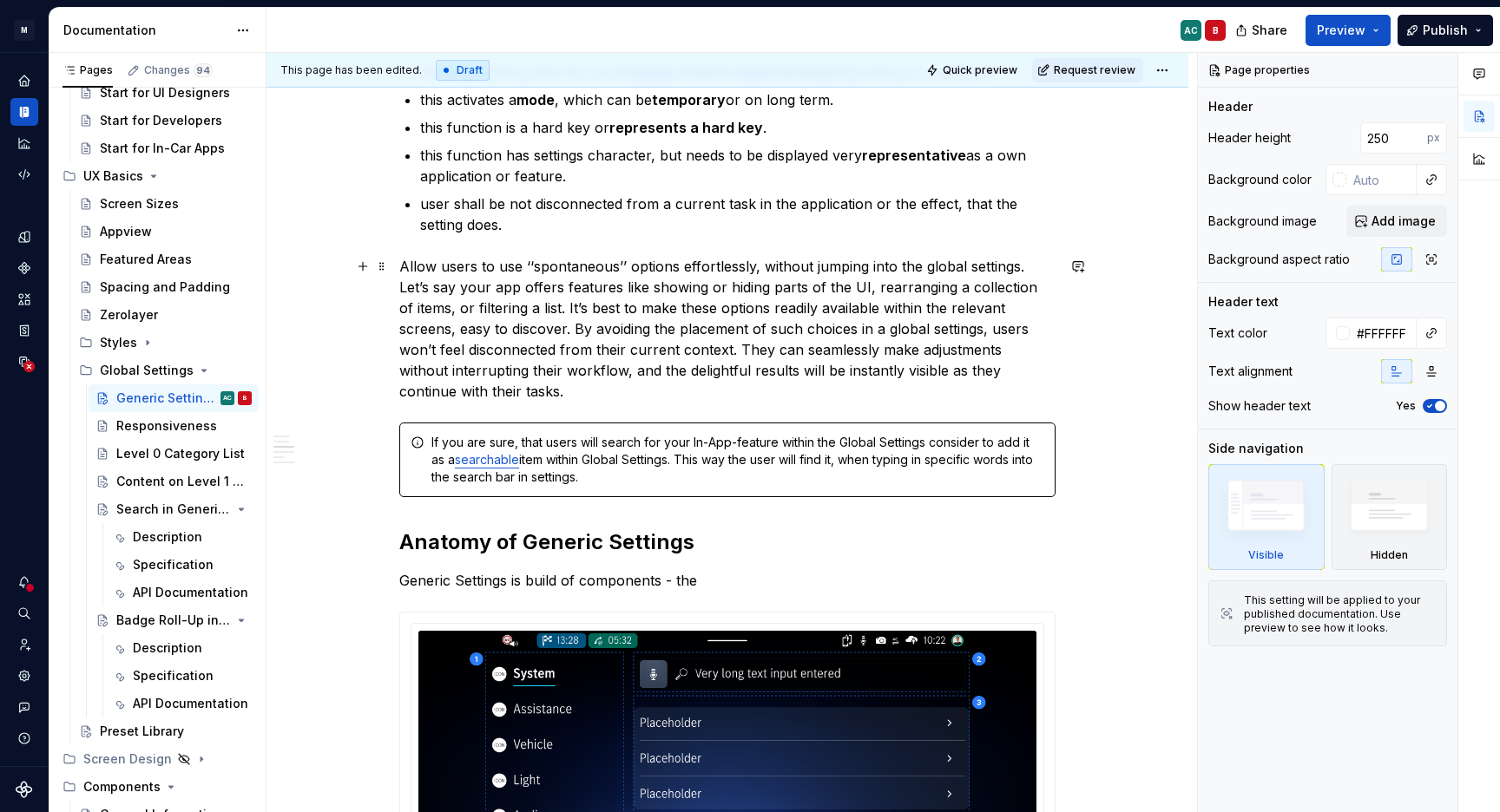
scroll to position [1549, 0]
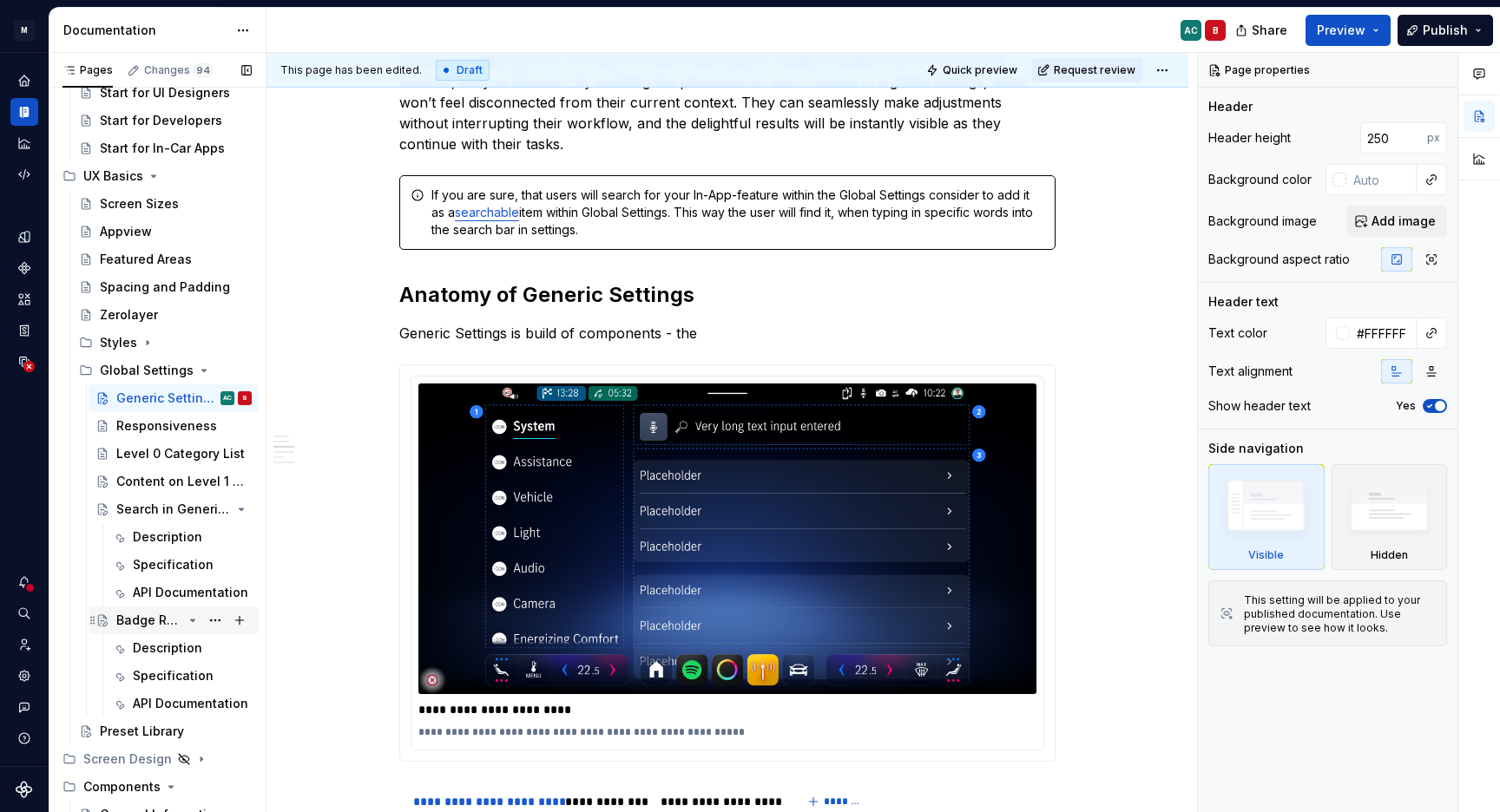
click at [141, 626] on div "Badge Roll-Up in Settings" at bounding box center [149, 621] width 66 height 18
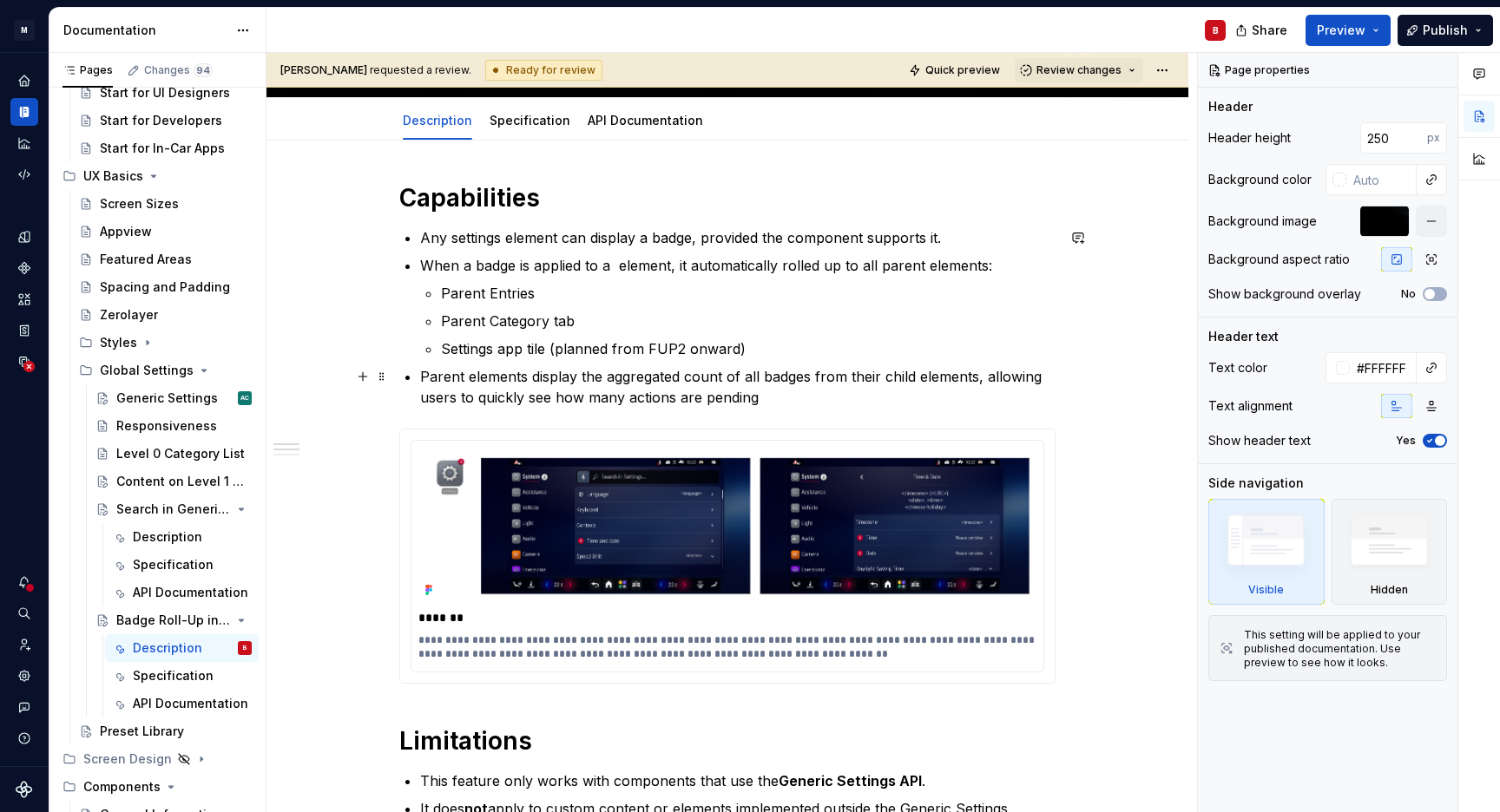
scroll to position [338, 0]
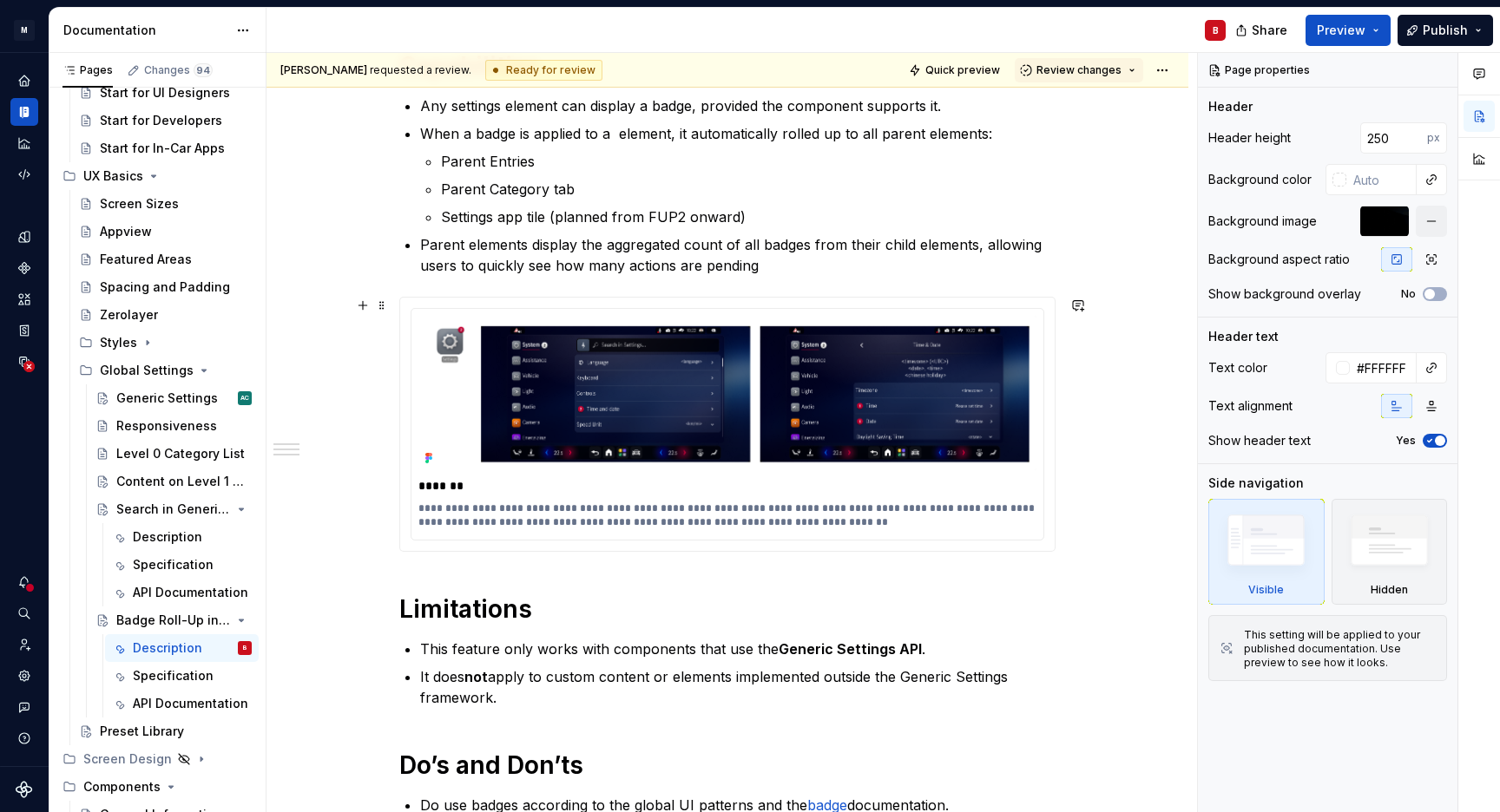
click at [430, 307] on div "**********" at bounding box center [727, 424] width 654 height 253
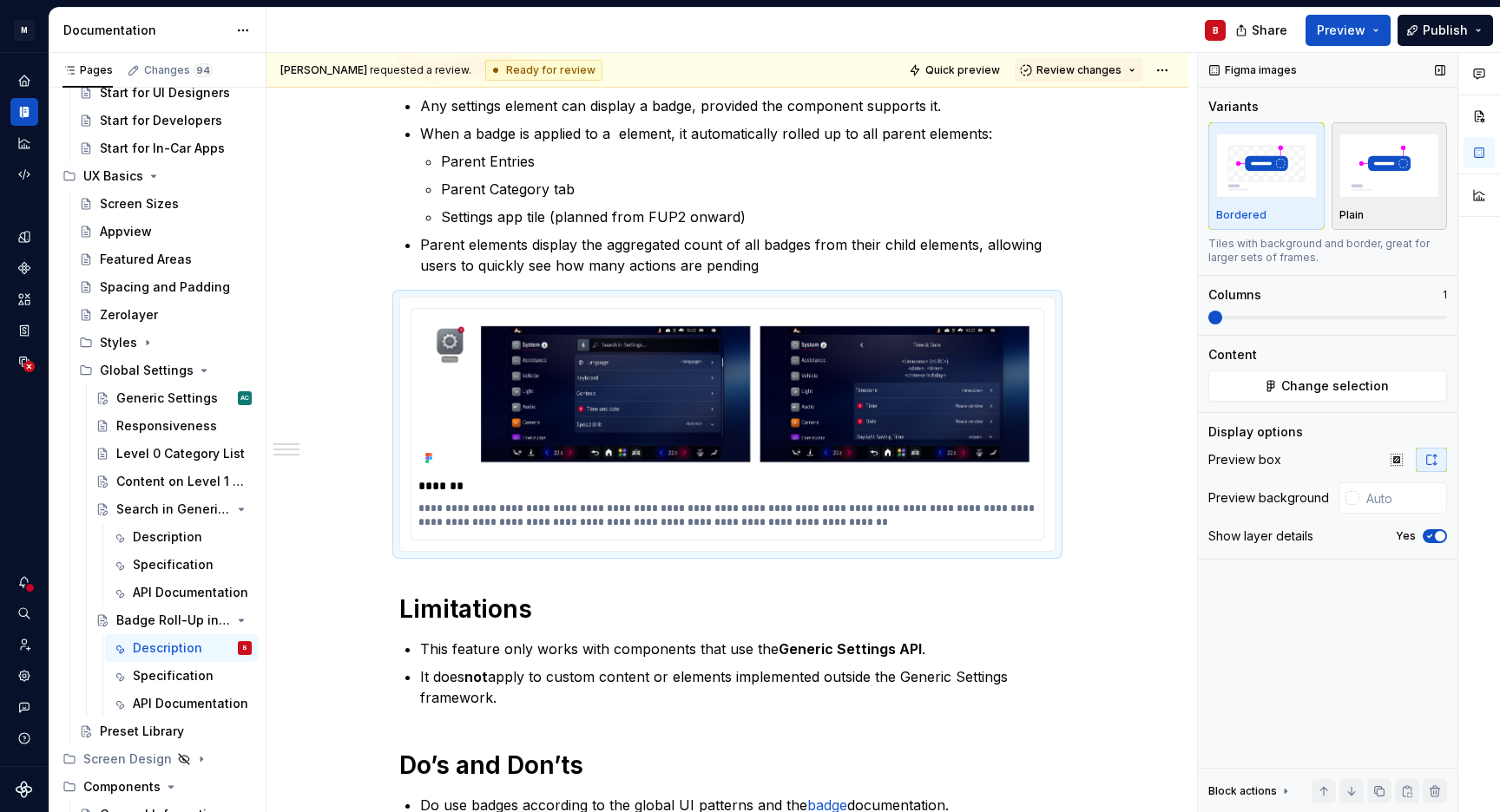
click at [1396, 213] on div "Plain" at bounding box center [1390, 215] width 100 height 14
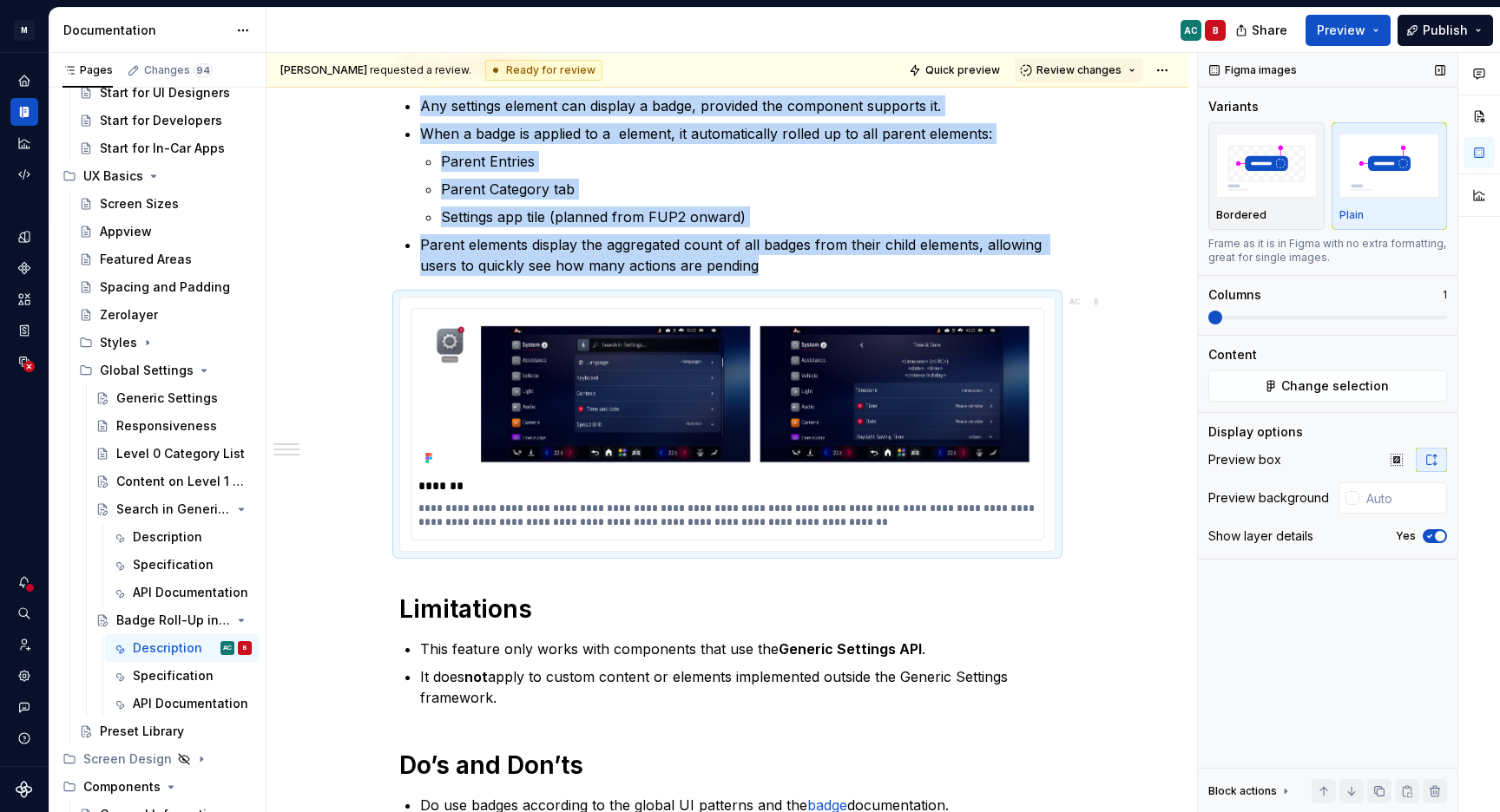
click at [1385, 213] on div "Plain" at bounding box center [1390, 215] width 100 height 14
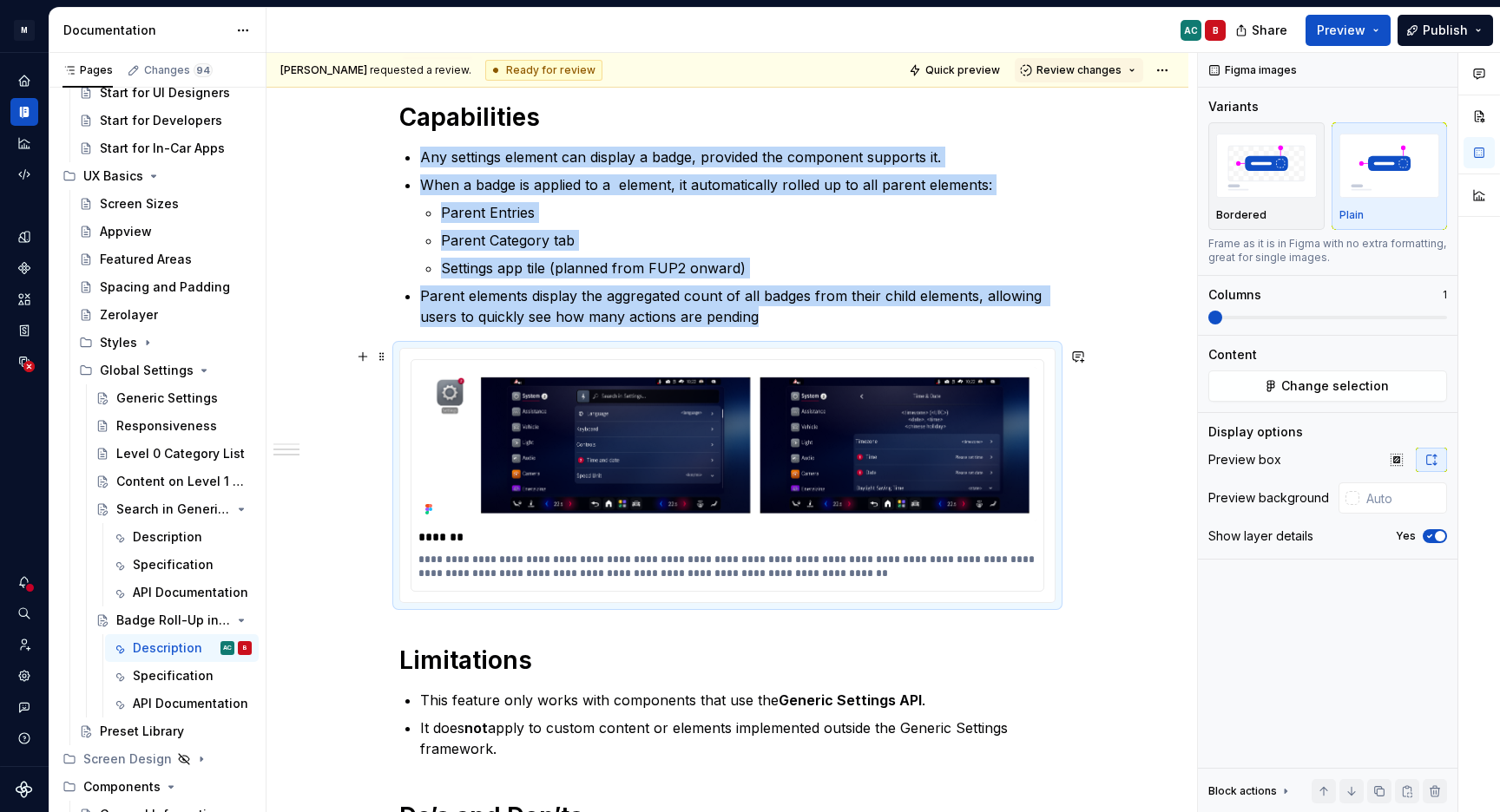
scroll to position [273, 0]
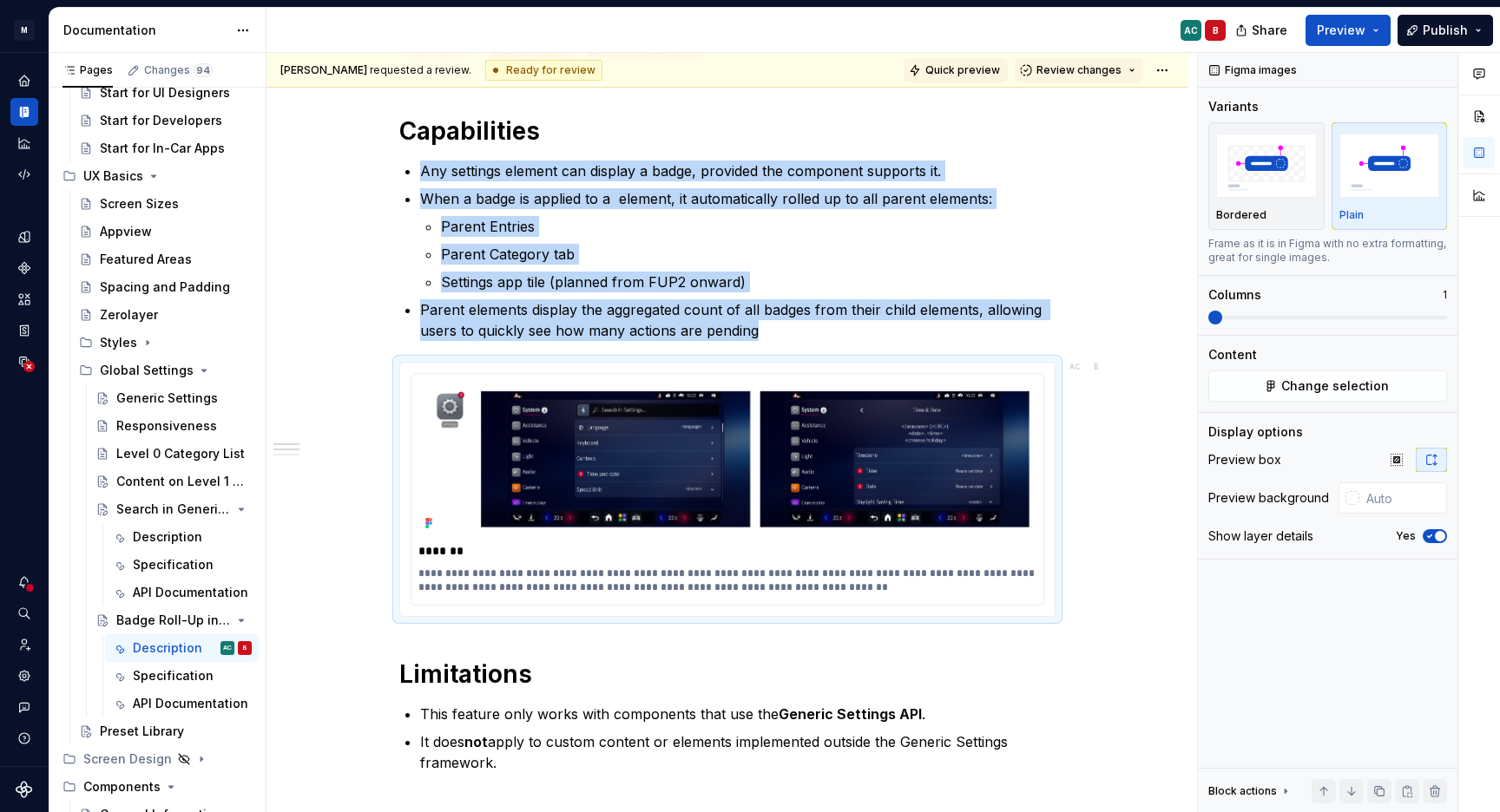
click at [963, 75] on span "Quick preview" at bounding box center [963, 70] width 75 height 14
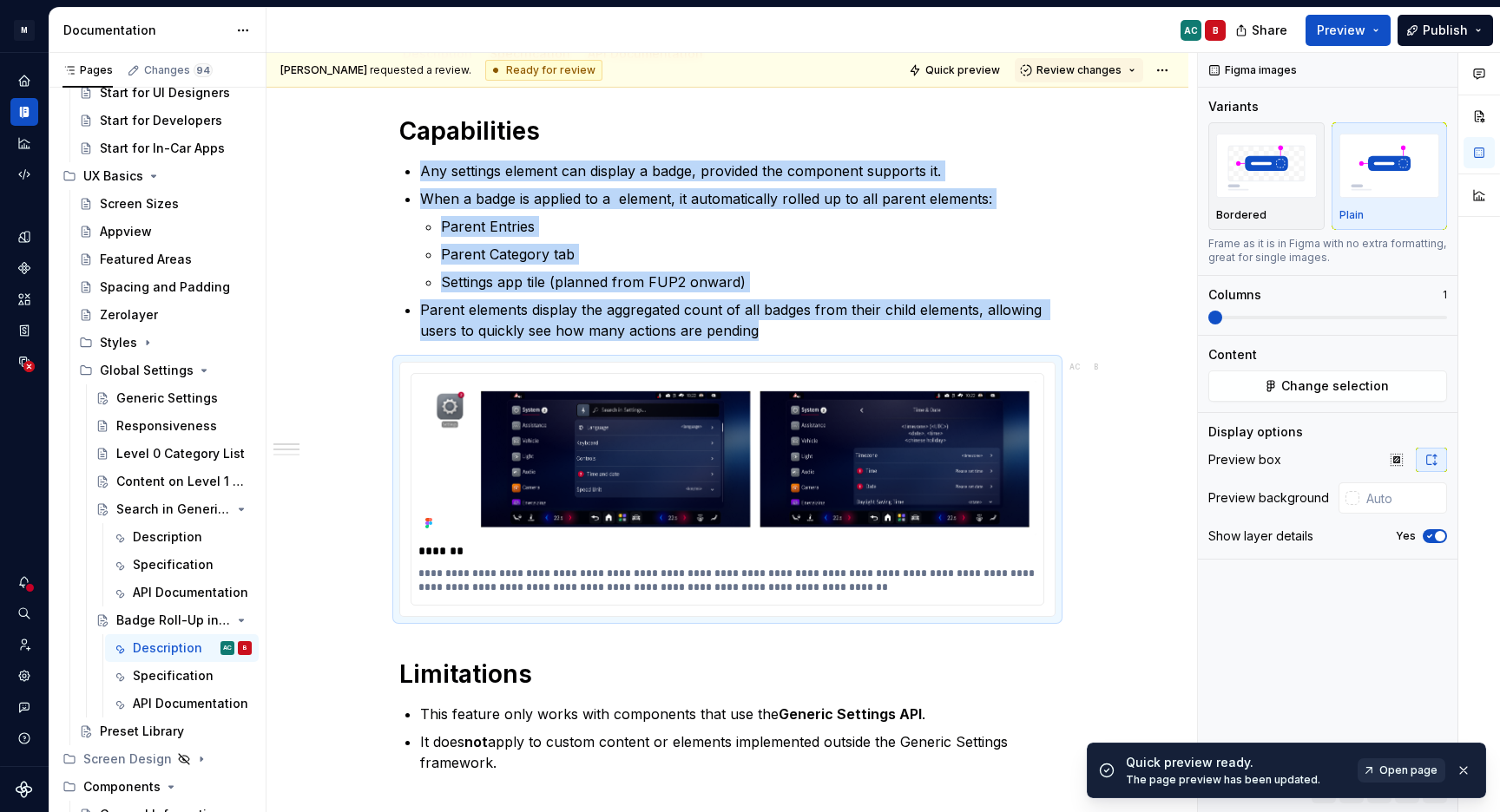
click at [1410, 775] on span "Open page" at bounding box center [1409, 770] width 59 height 14
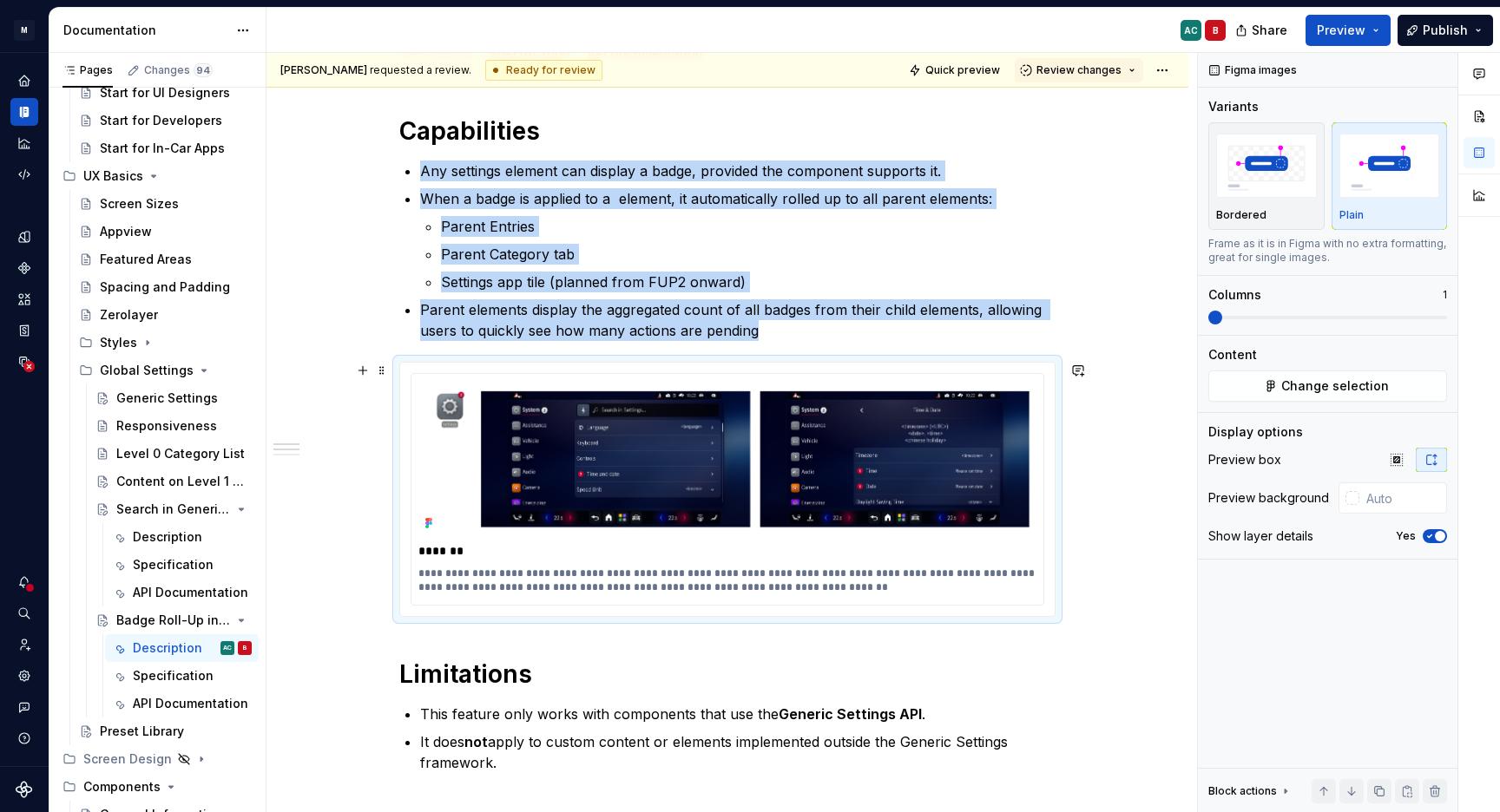
click at [414, 362] on div "**********" at bounding box center [727, 489] width 656 height 255
click at [383, 370] on span at bounding box center [382, 370] width 14 height 24
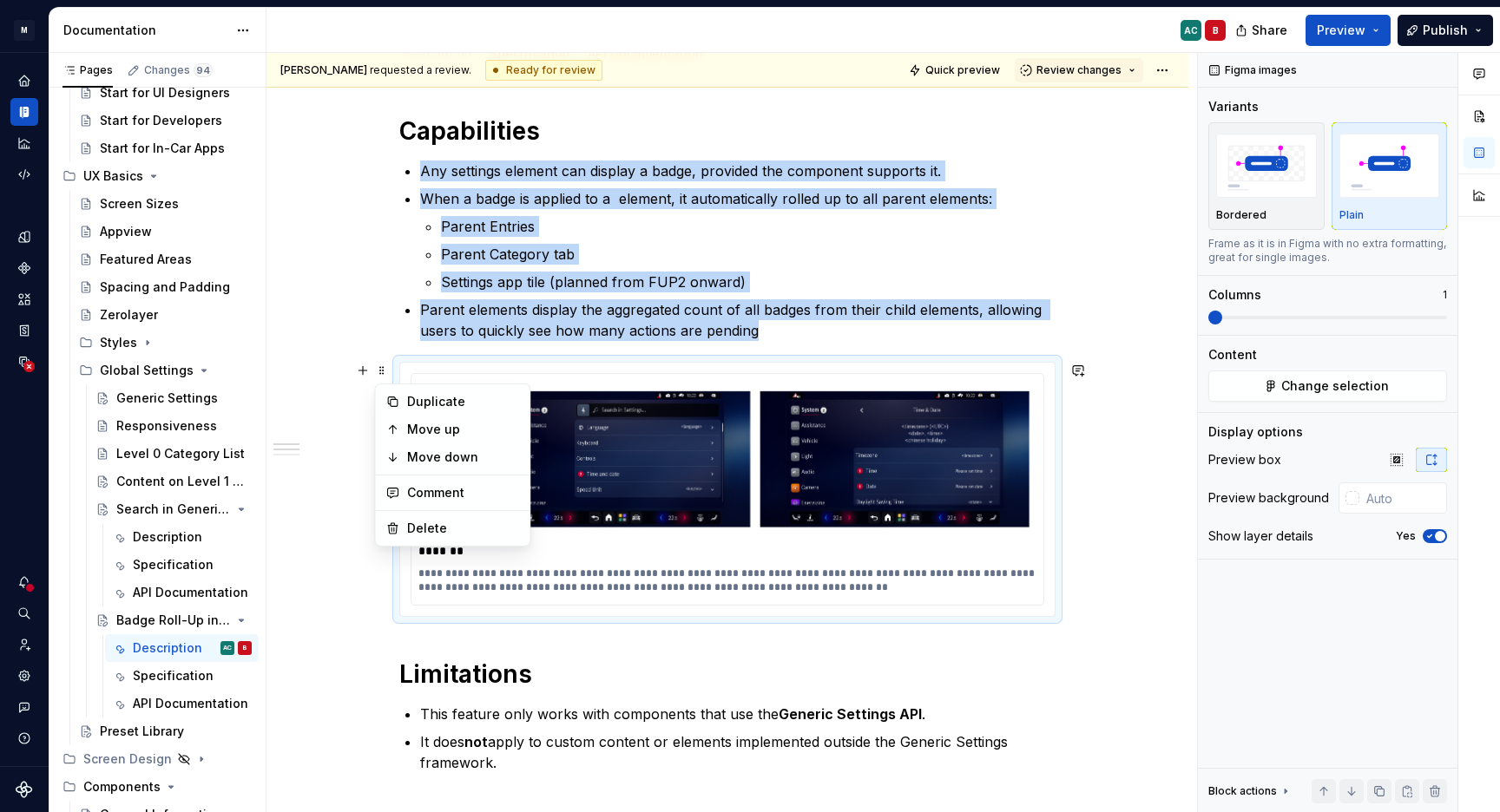
click at [366, 319] on div "**********" at bounding box center [727, 630] width 922 height 1112
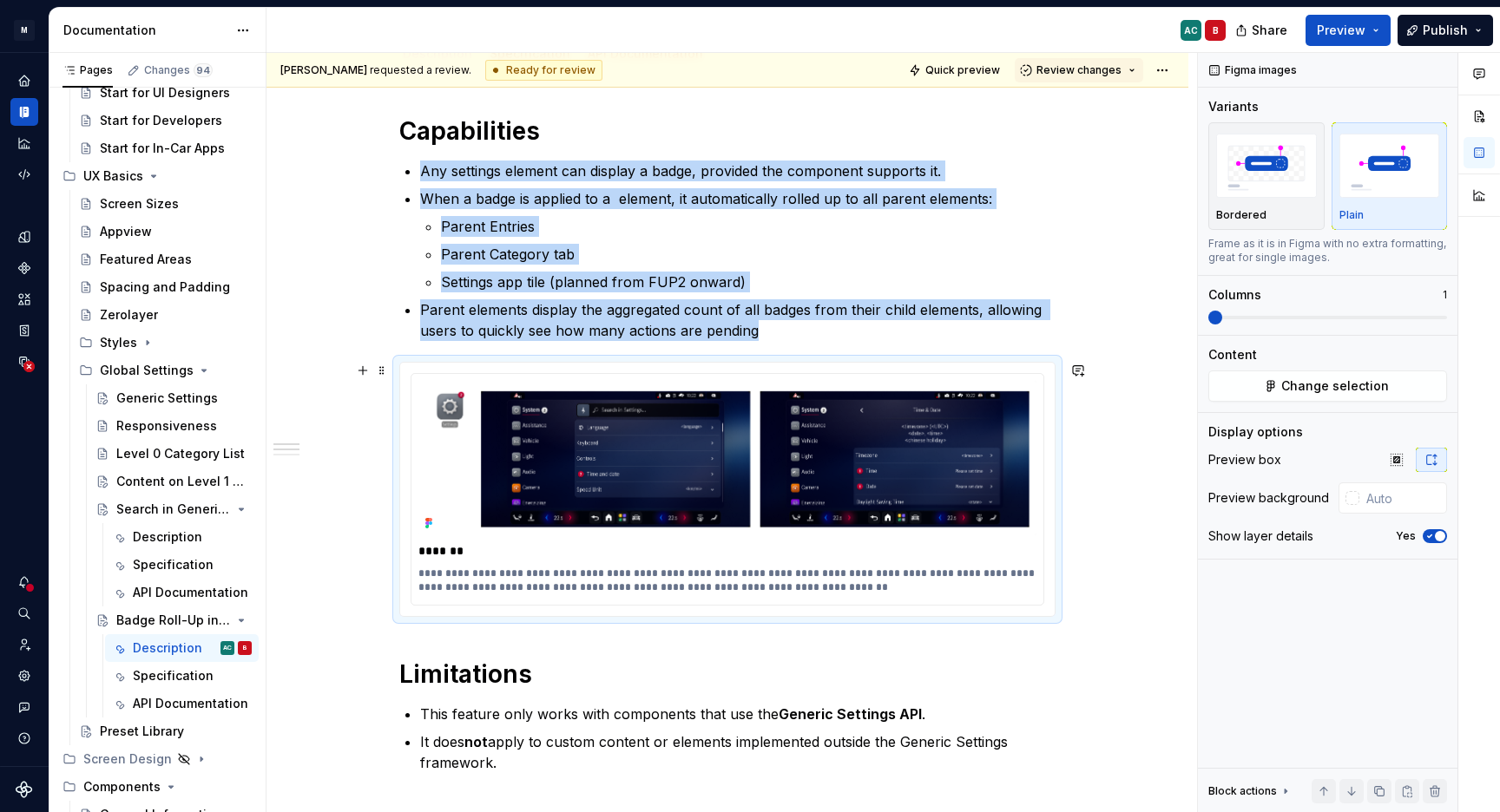
click at [713, 368] on div "**********" at bounding box center [727, 489] width 654 height 253
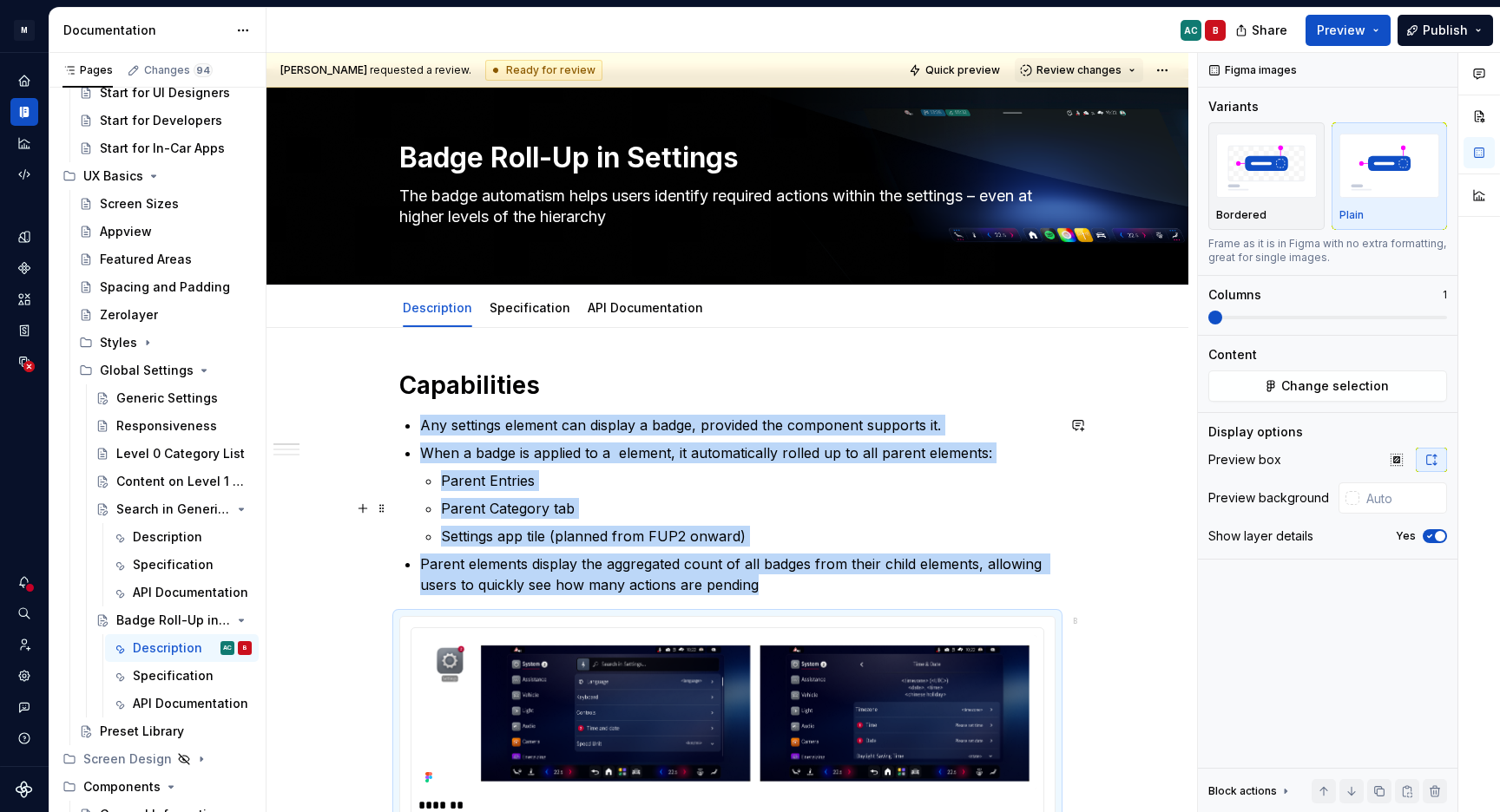
scroll to position [0, 0]
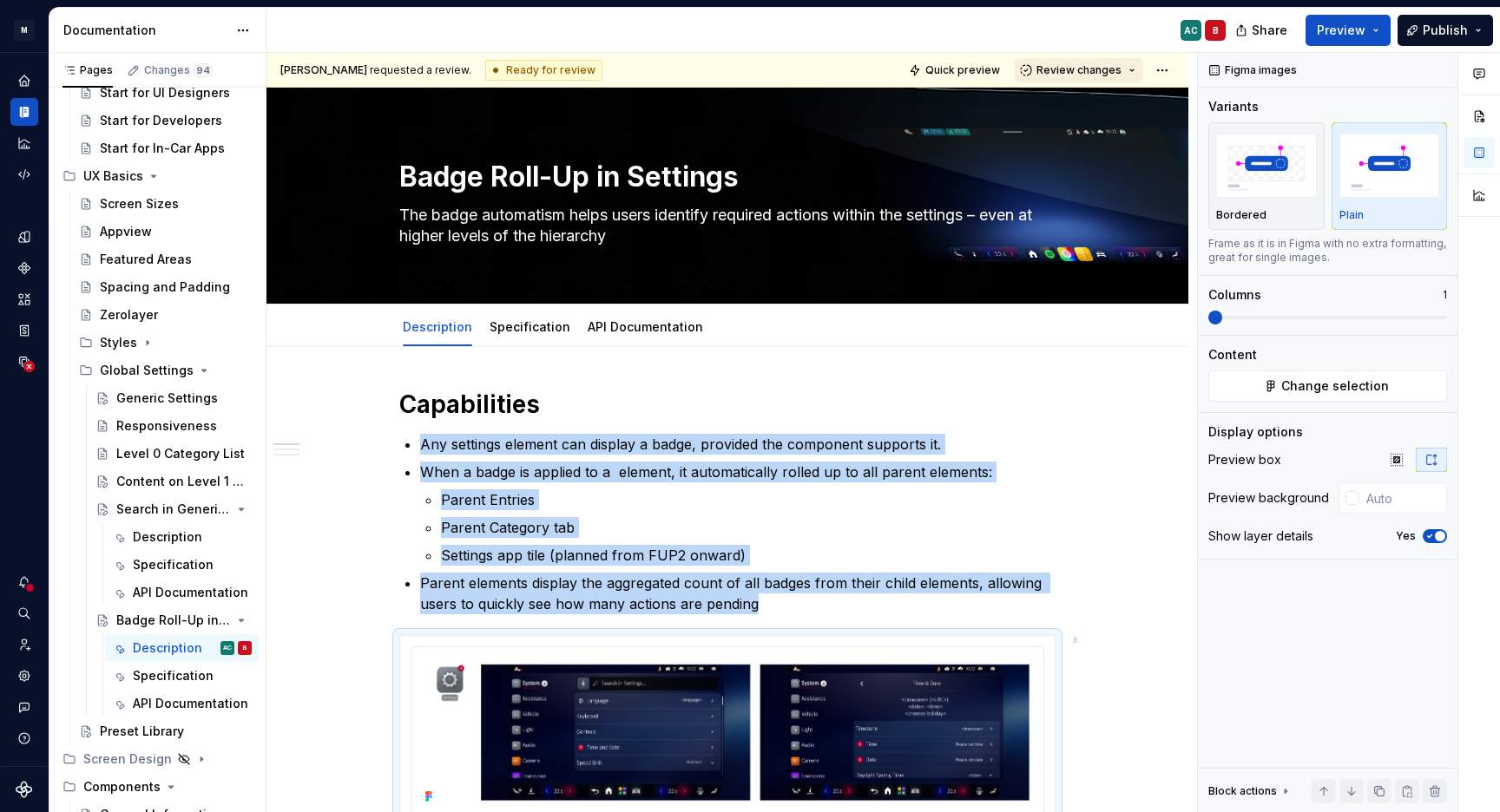
click at [1131, 65] on button "Review changes" at bounding box center [1080, 70] width 129 height 24
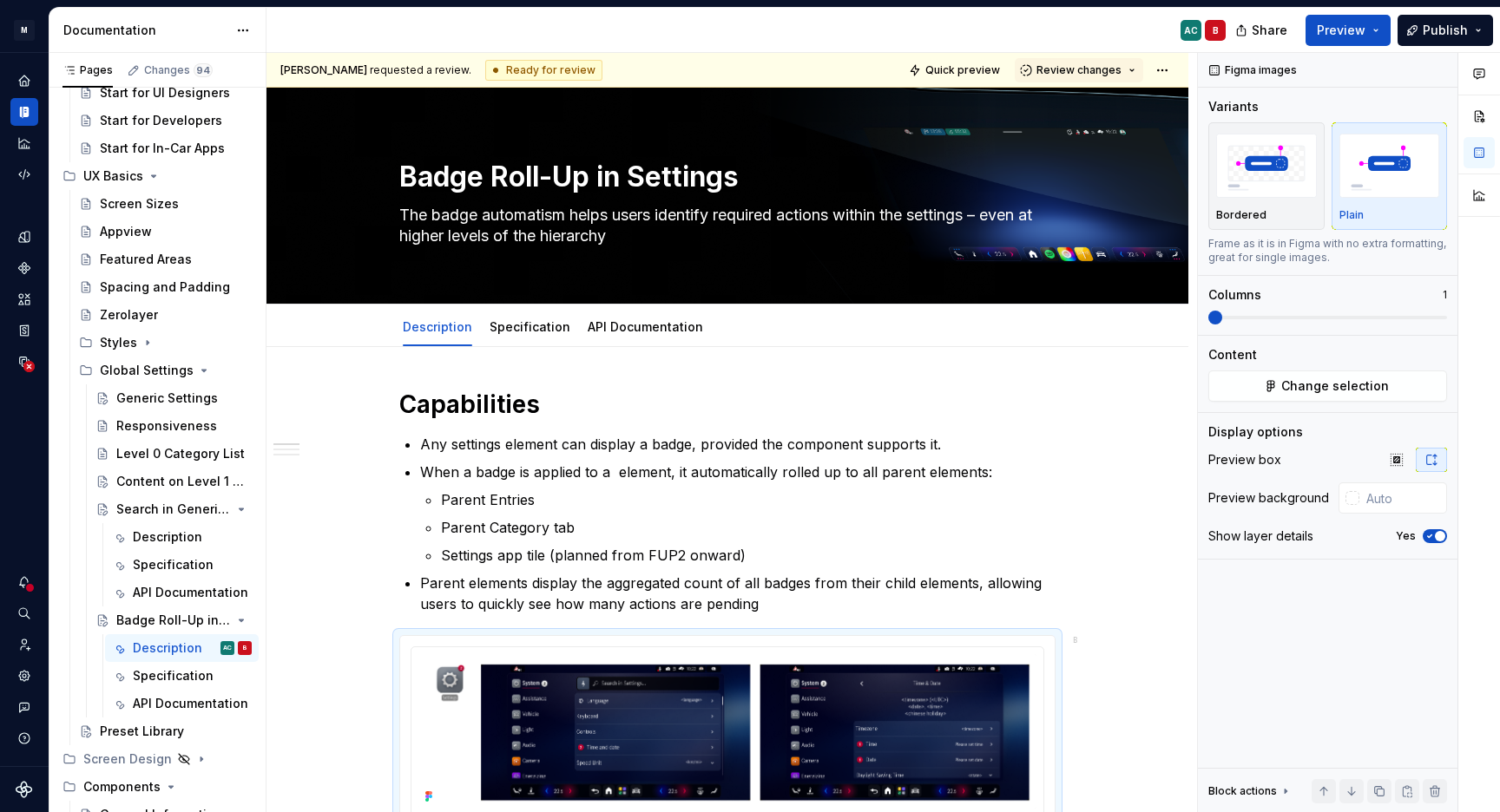
click at [1130, 36] on div "AC B" at bounding box center [753, 30] width 973 height 45
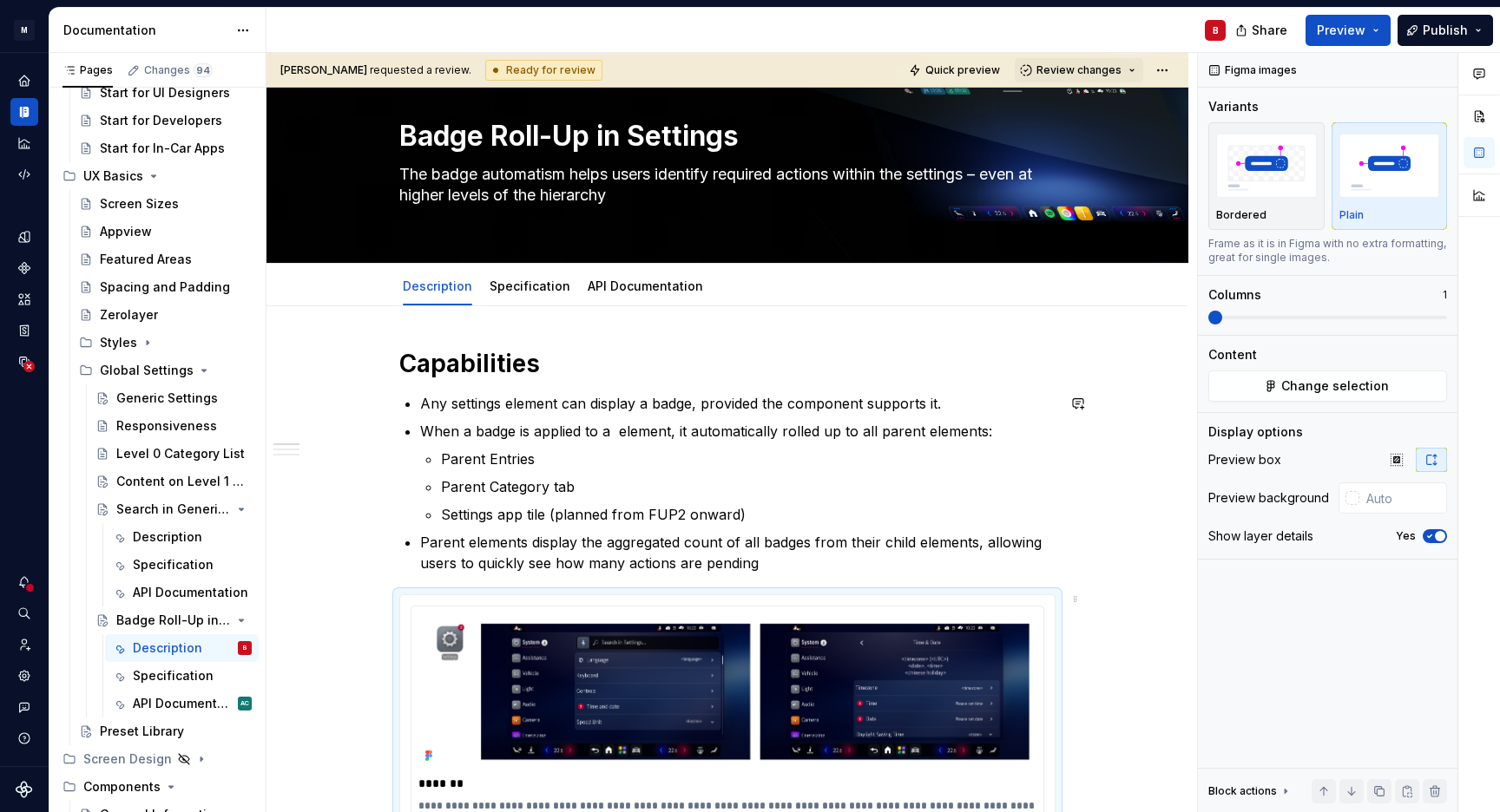
scroll to position [104, 0]
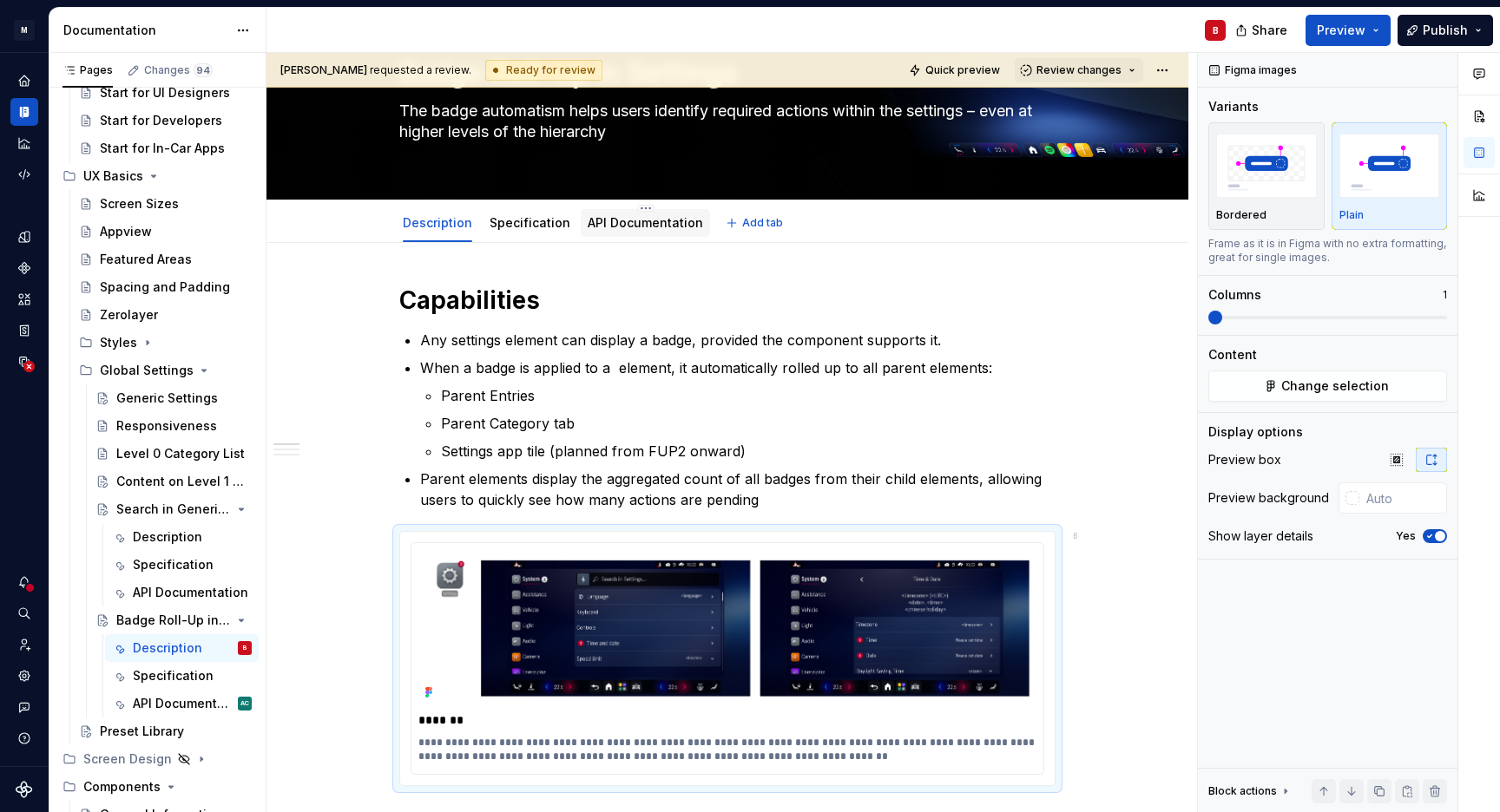
click at [610, 237] on div "API Documentation" at bounding box center [646, 223] width 130 height 27
click at [516, 220] on link "Specification" at bounding box center [530, 222] width 81 height 15
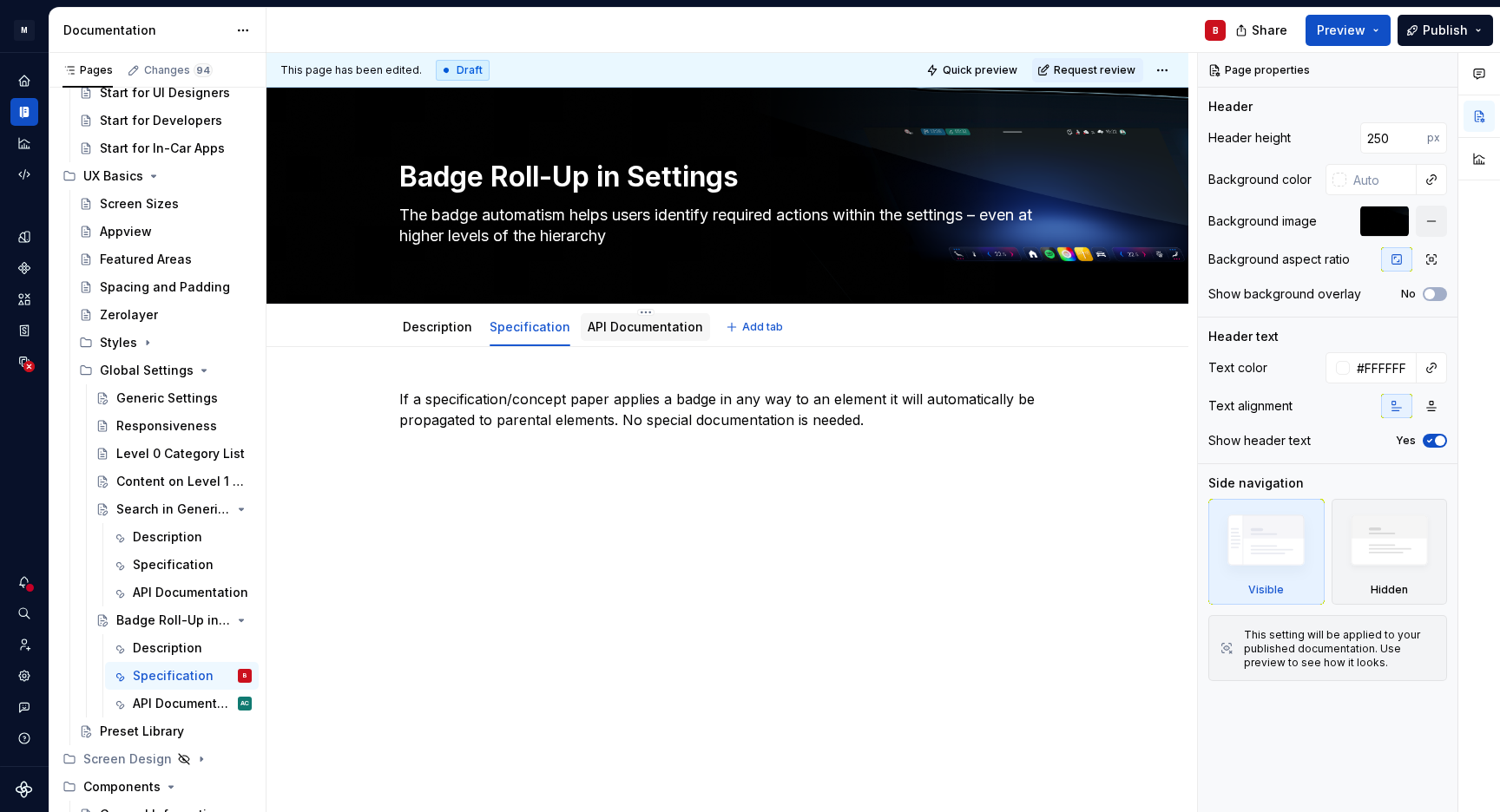
click at [612, 337] on div "API Documentation" at bounding box center [646, 327] width 115 height 20
click at [629, 325] on link "API Documentation" at bounding box center [646, 327] width 115 height 15
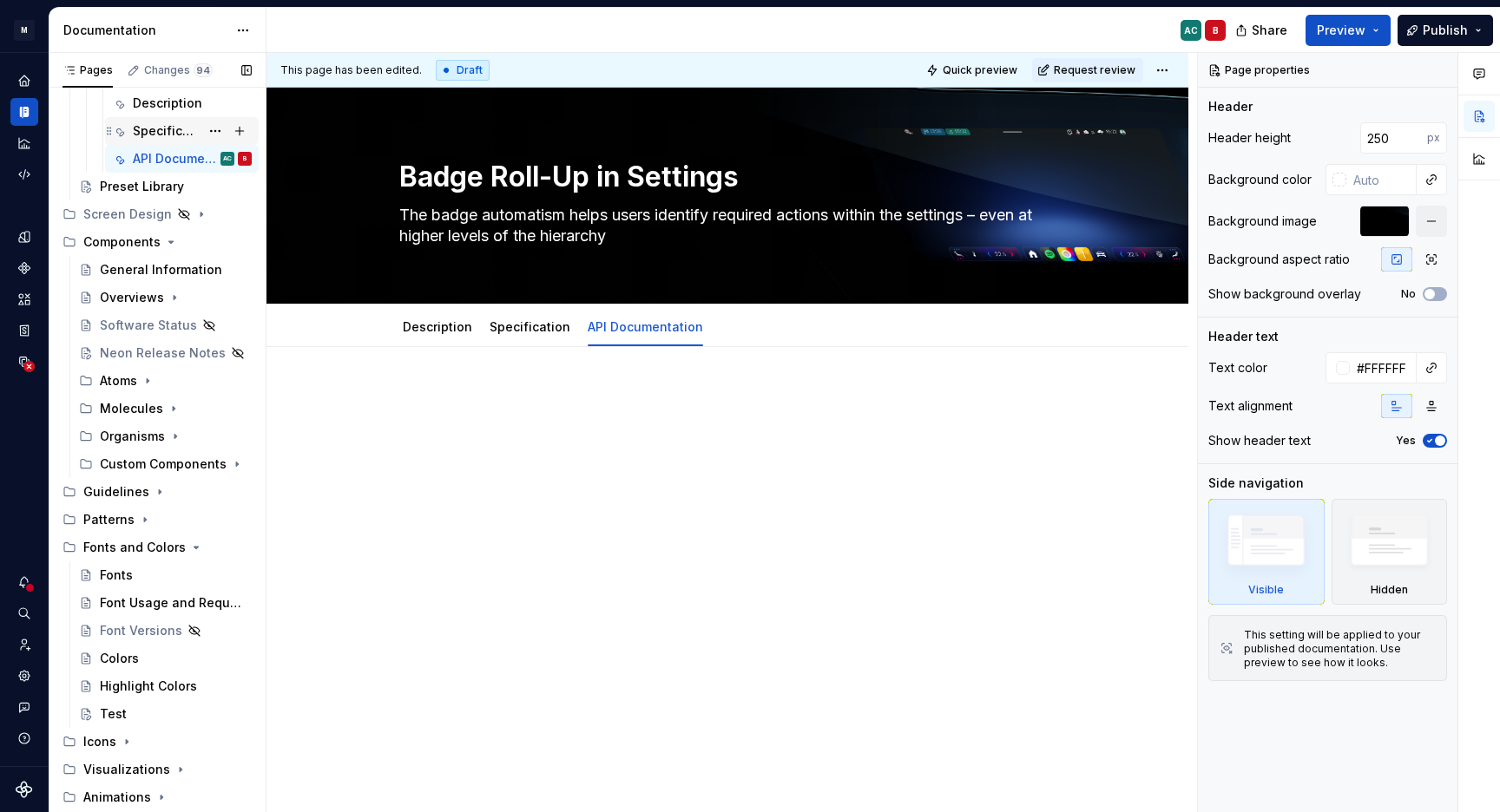
scroll to position [677, 0]
click at [133, 405] on div "Molecules" at bounding box center [131, 407] width 63 height 18
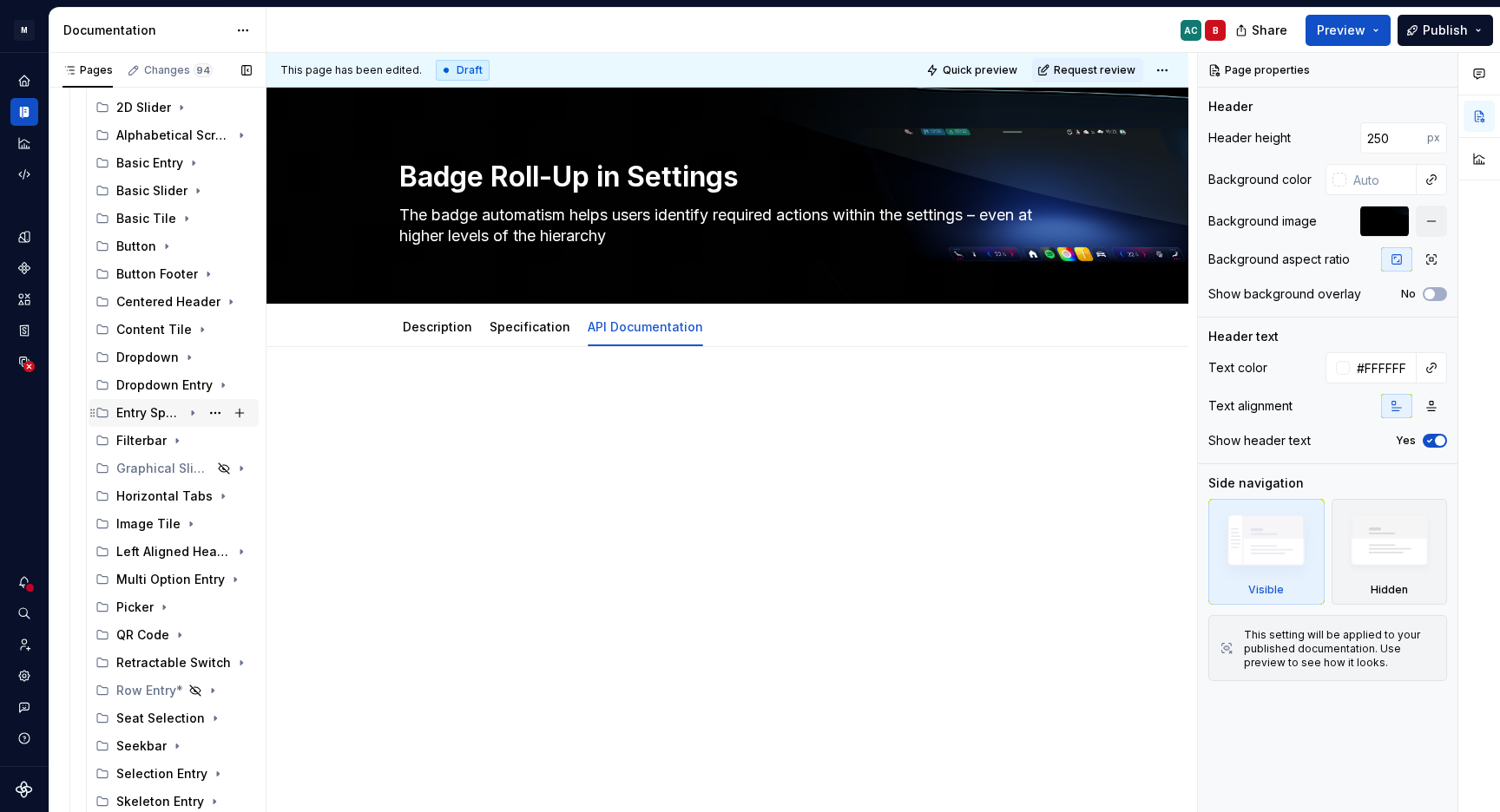
scroll to position [989, 0]
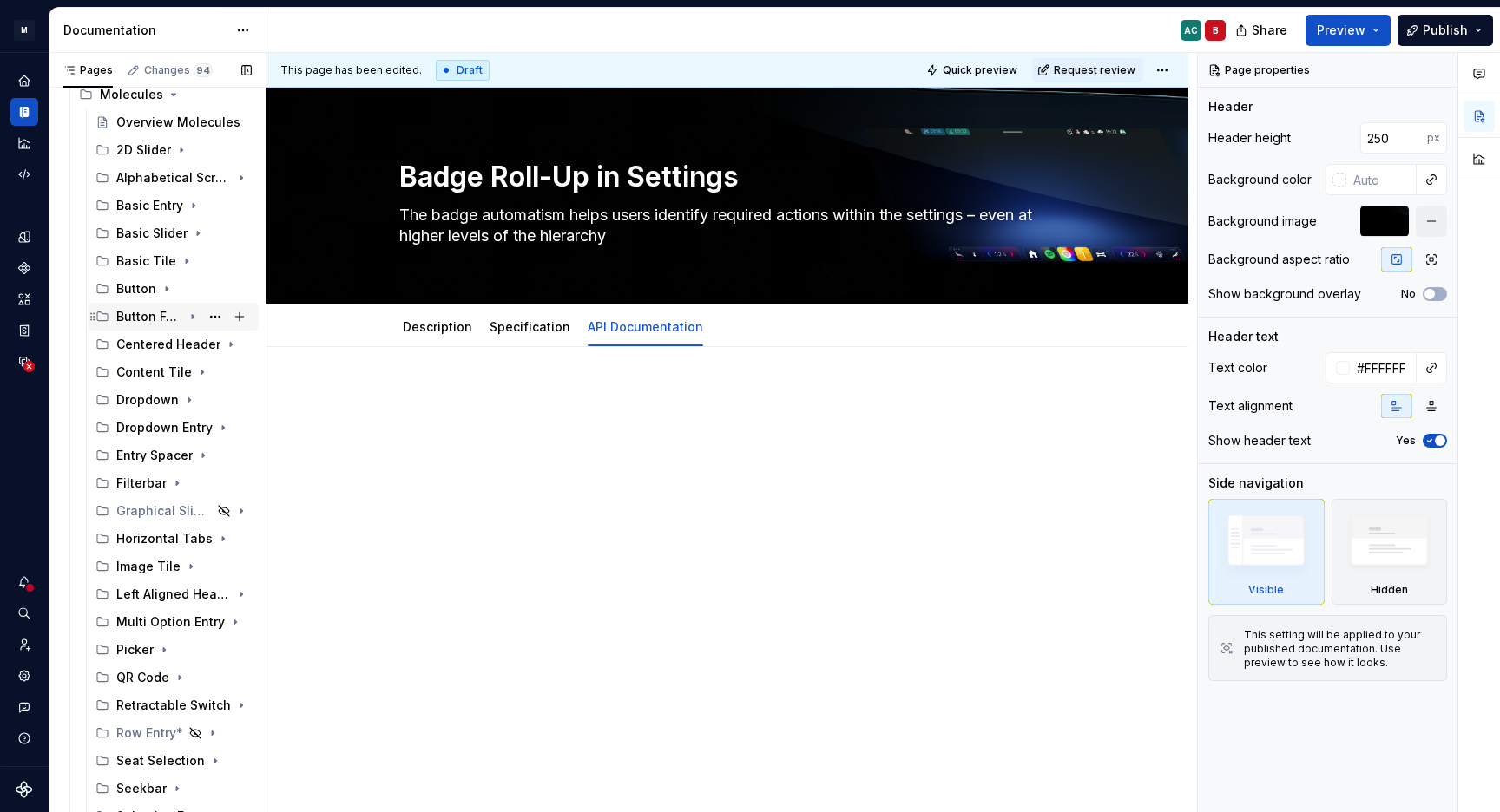
click at [186, 320] on icon "Page tree" at bounding box center [193, 317] width 14 height 14
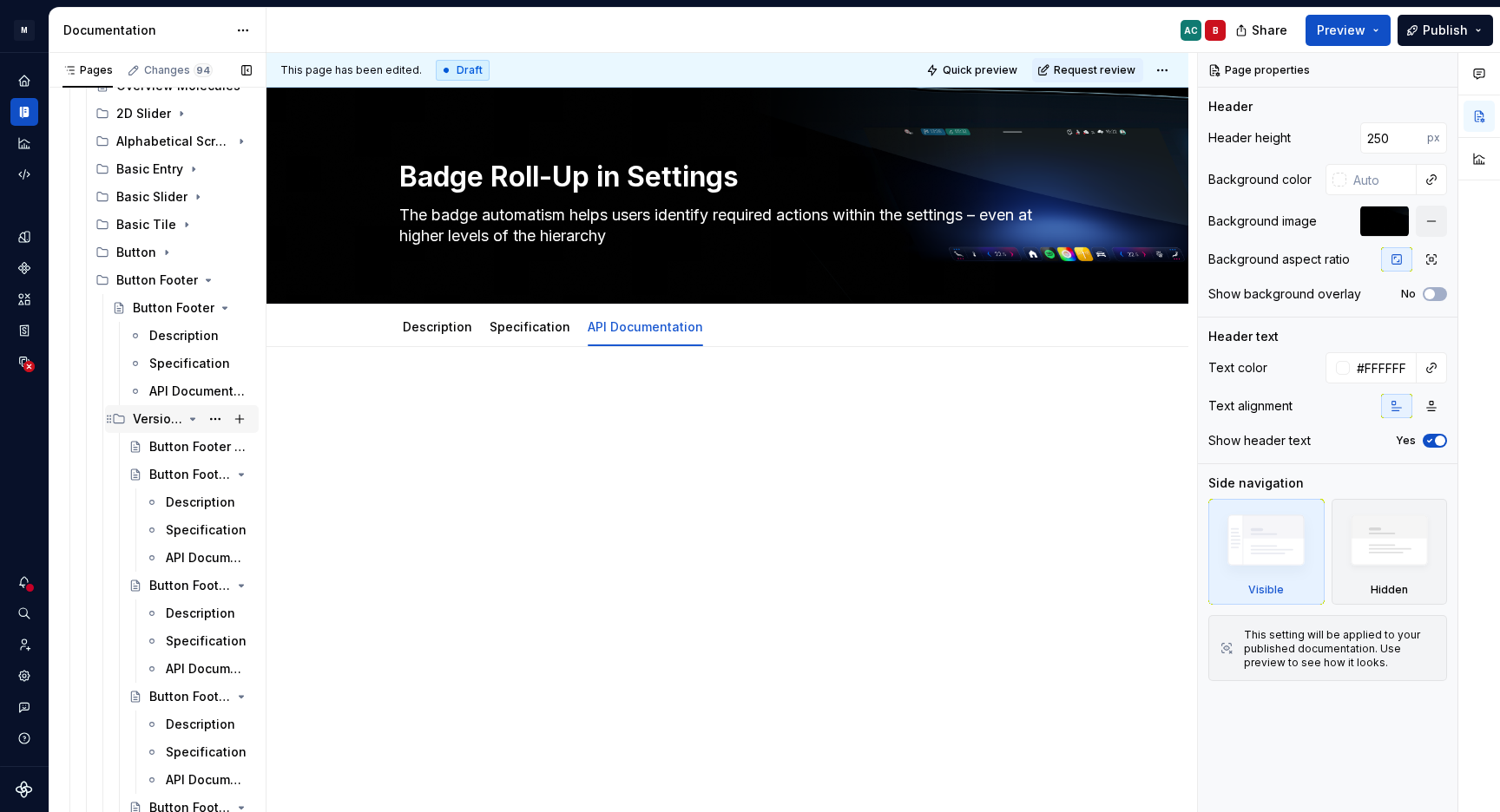
scroll to position [1041, 0]
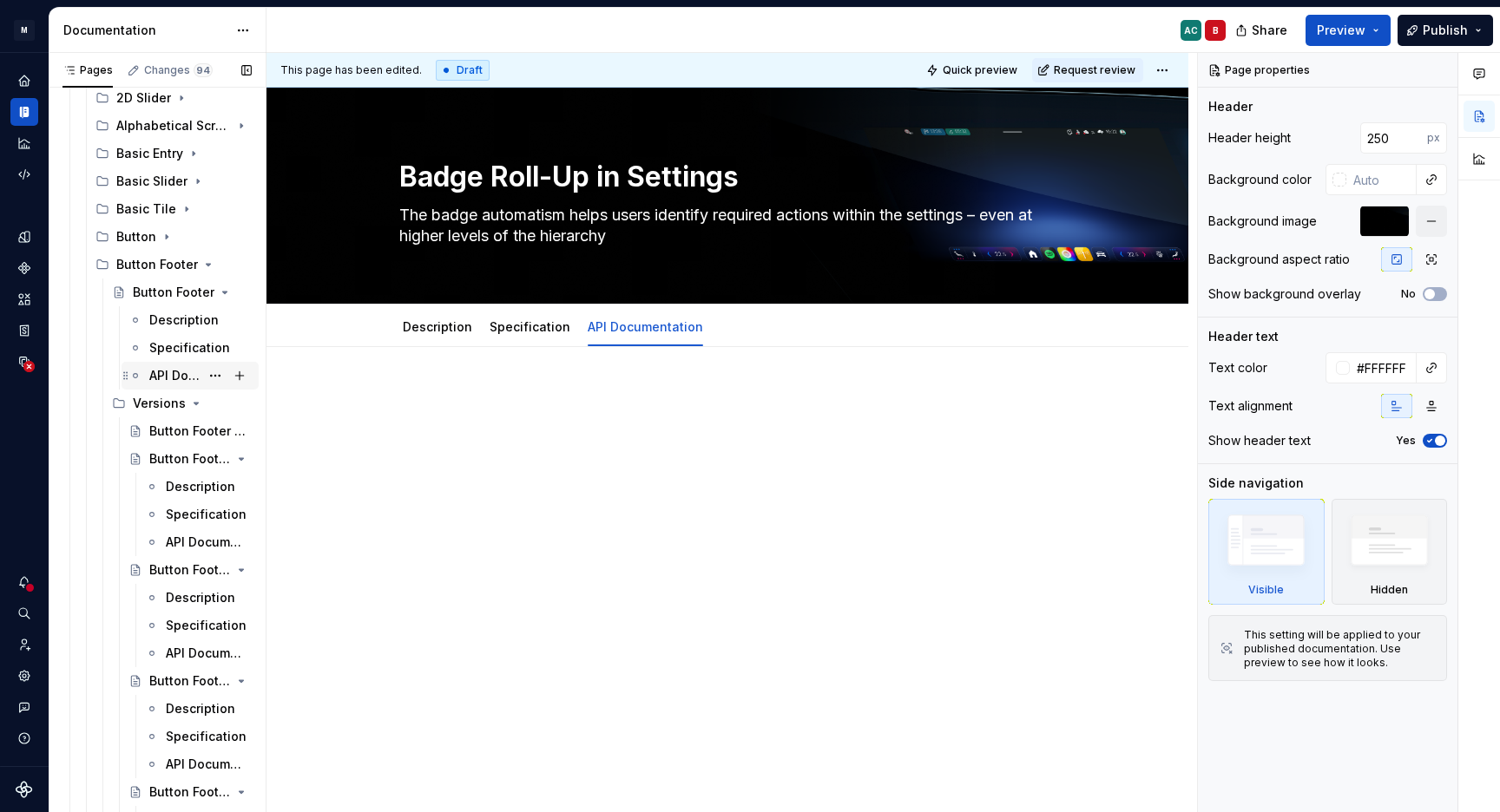
click at [178, 378] on div "API Documentation" at bounding box center [175, 376] width 51 height 18
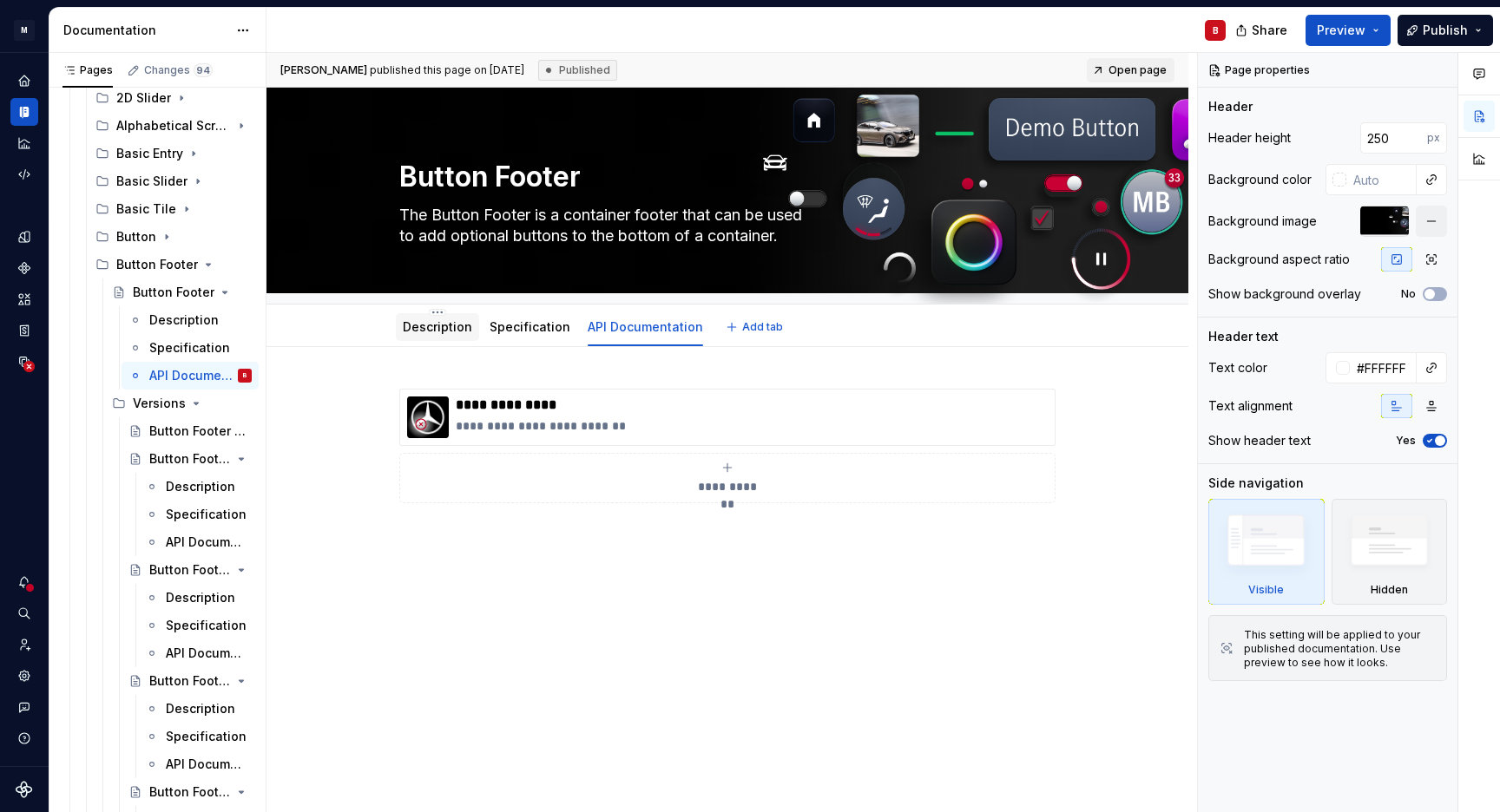
click at [427, 329] on link "Description" at bounding box center [437, 327] width 69 height 15
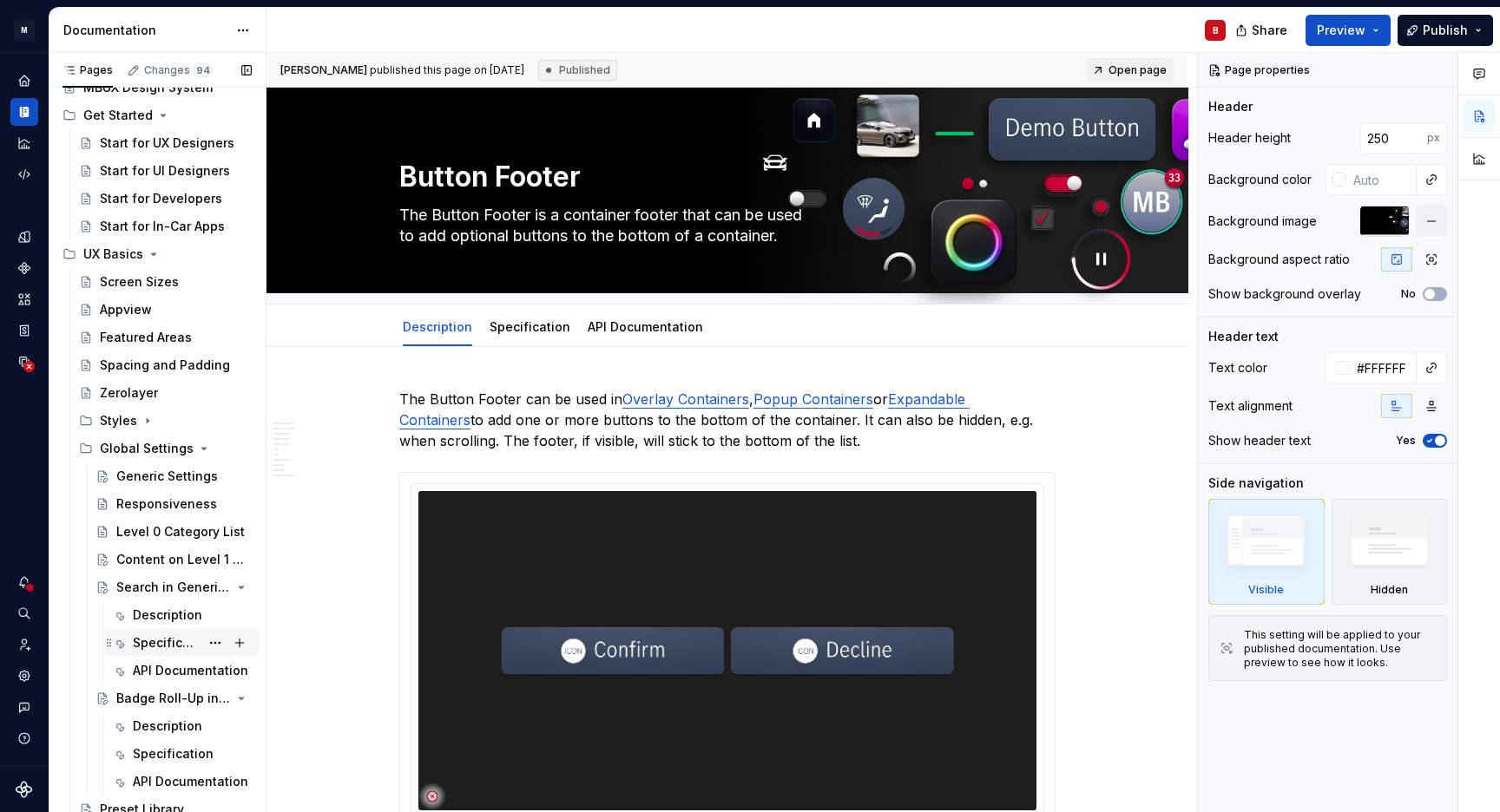
scroll to position [195, 0]
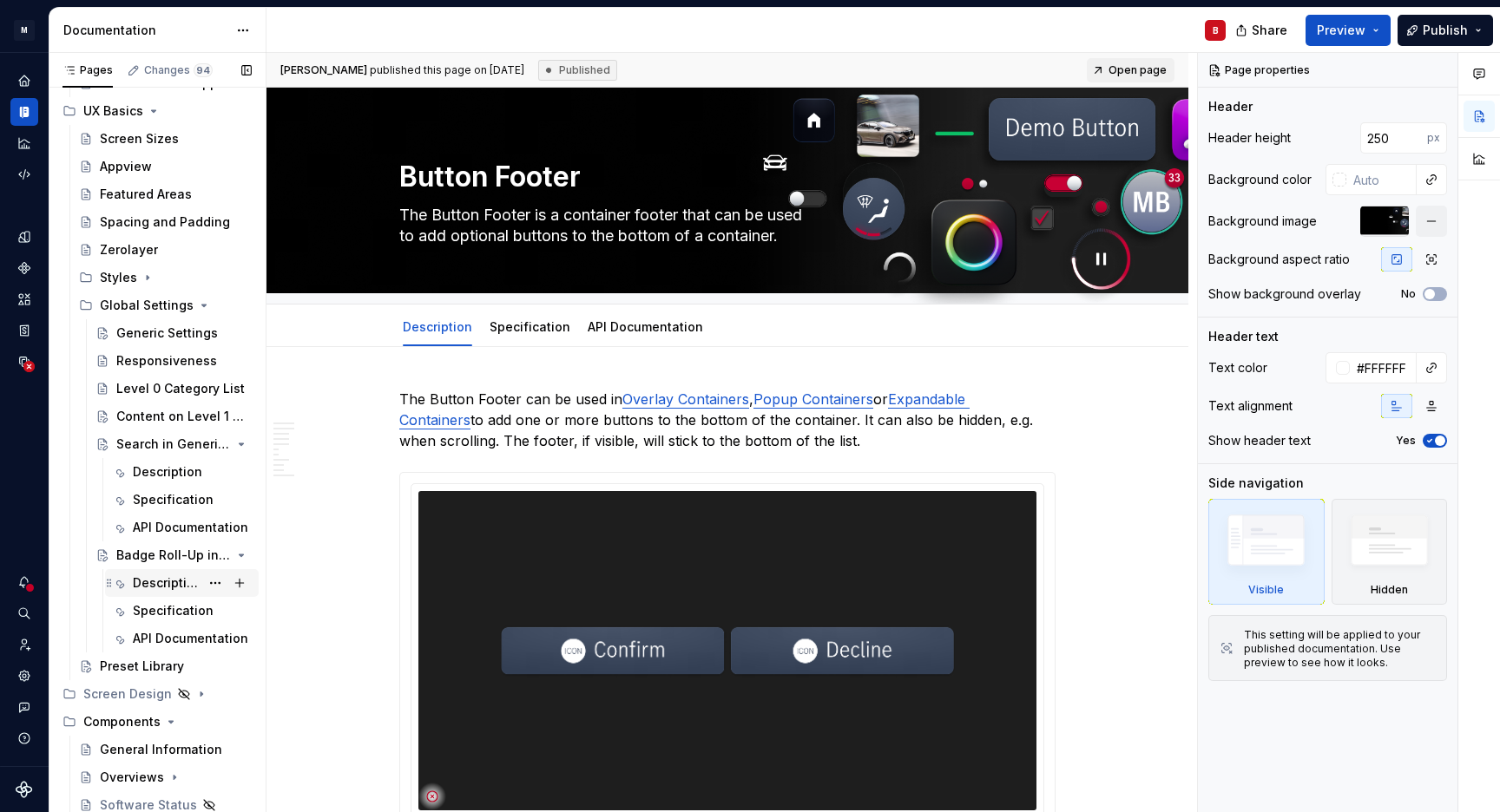
click at [152, 580] on div "Description" at bounding box center [166, 583] width 67 height 18
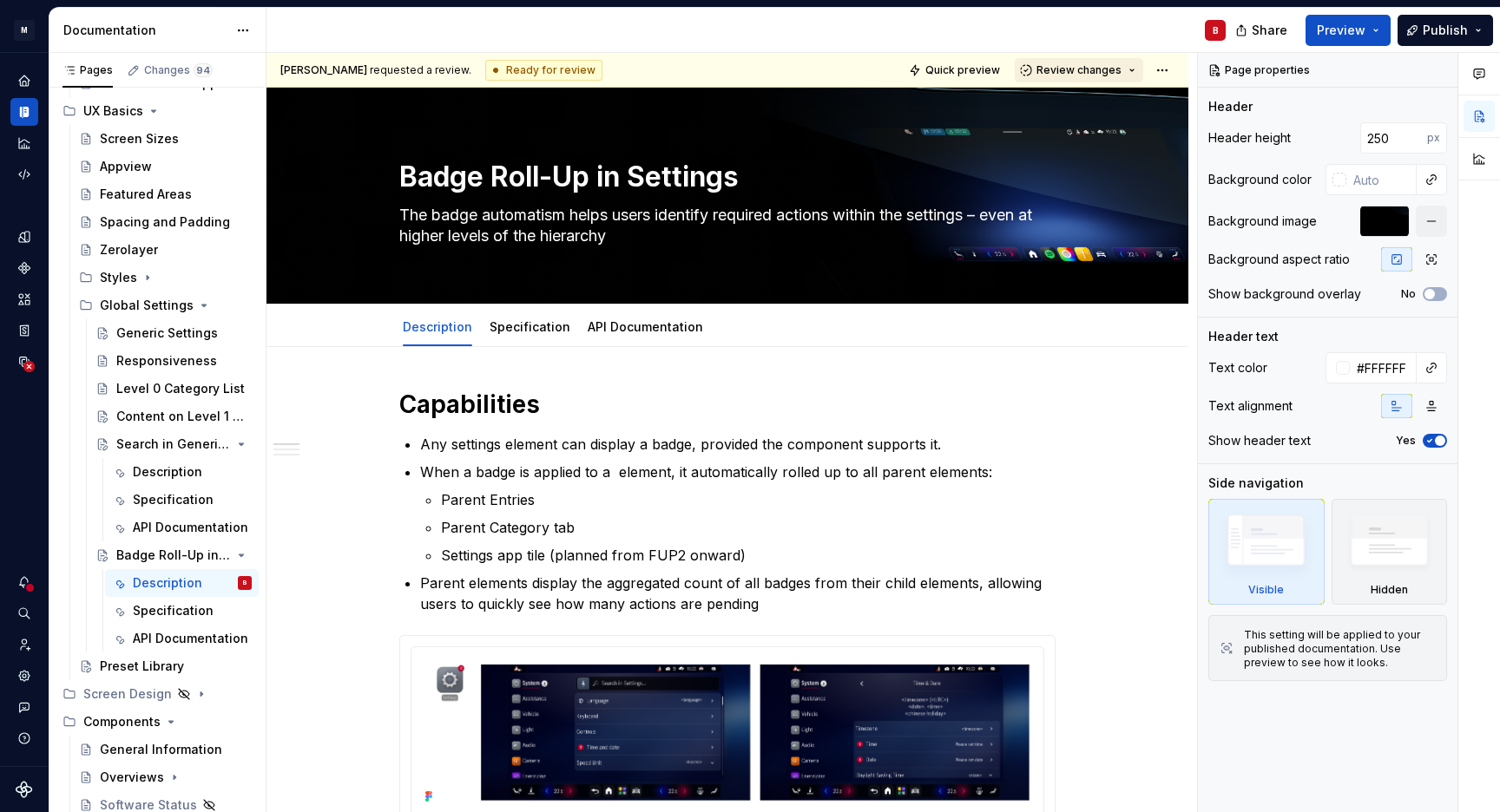
click at [1112, 68] on span "Review changes" at bounding box center [1079, 70] width 85 height 14
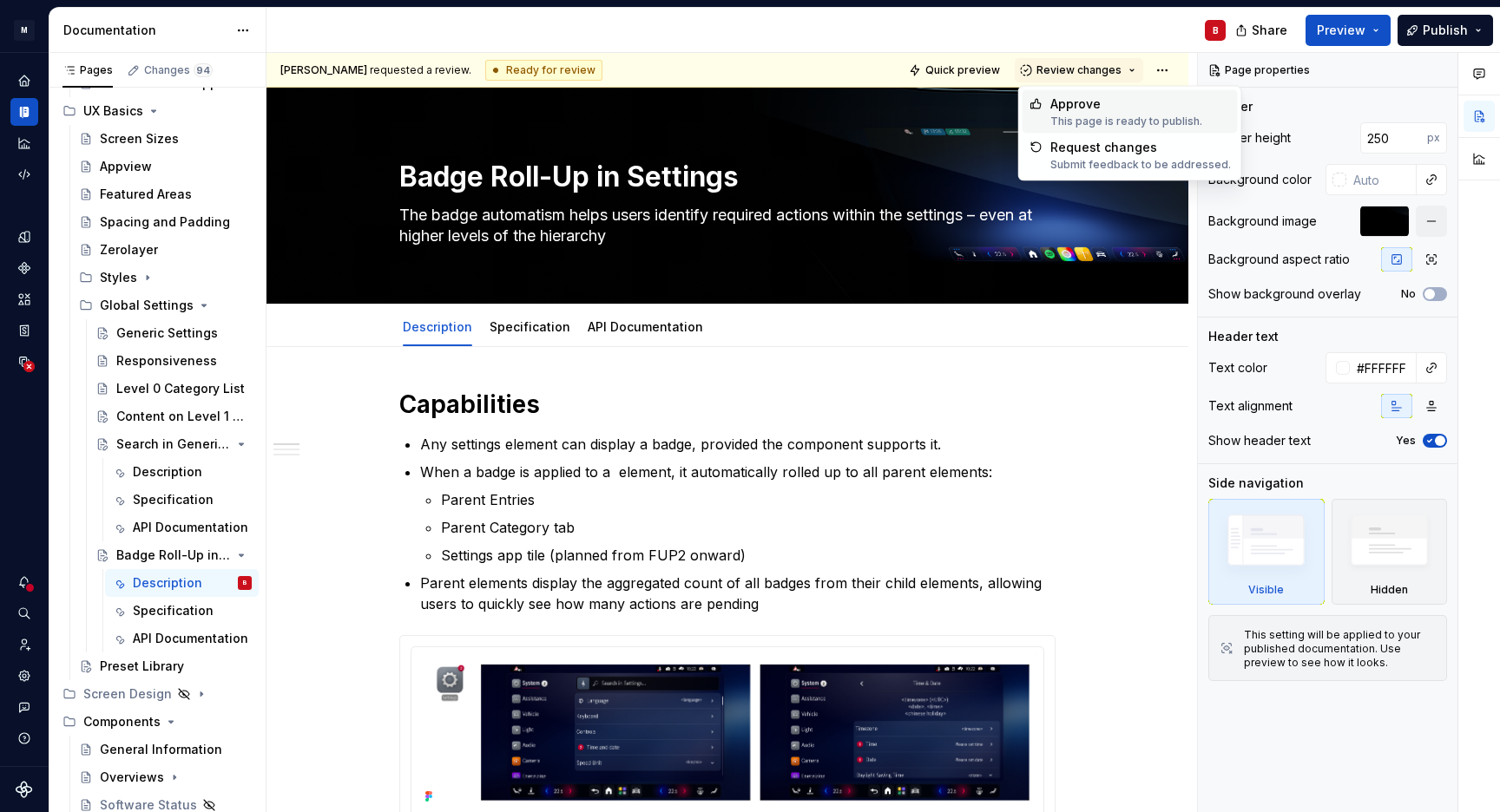
click at [1116, 115] on div "This page is ready to publish." at bounding box center [1126, 122] width 152 height 14
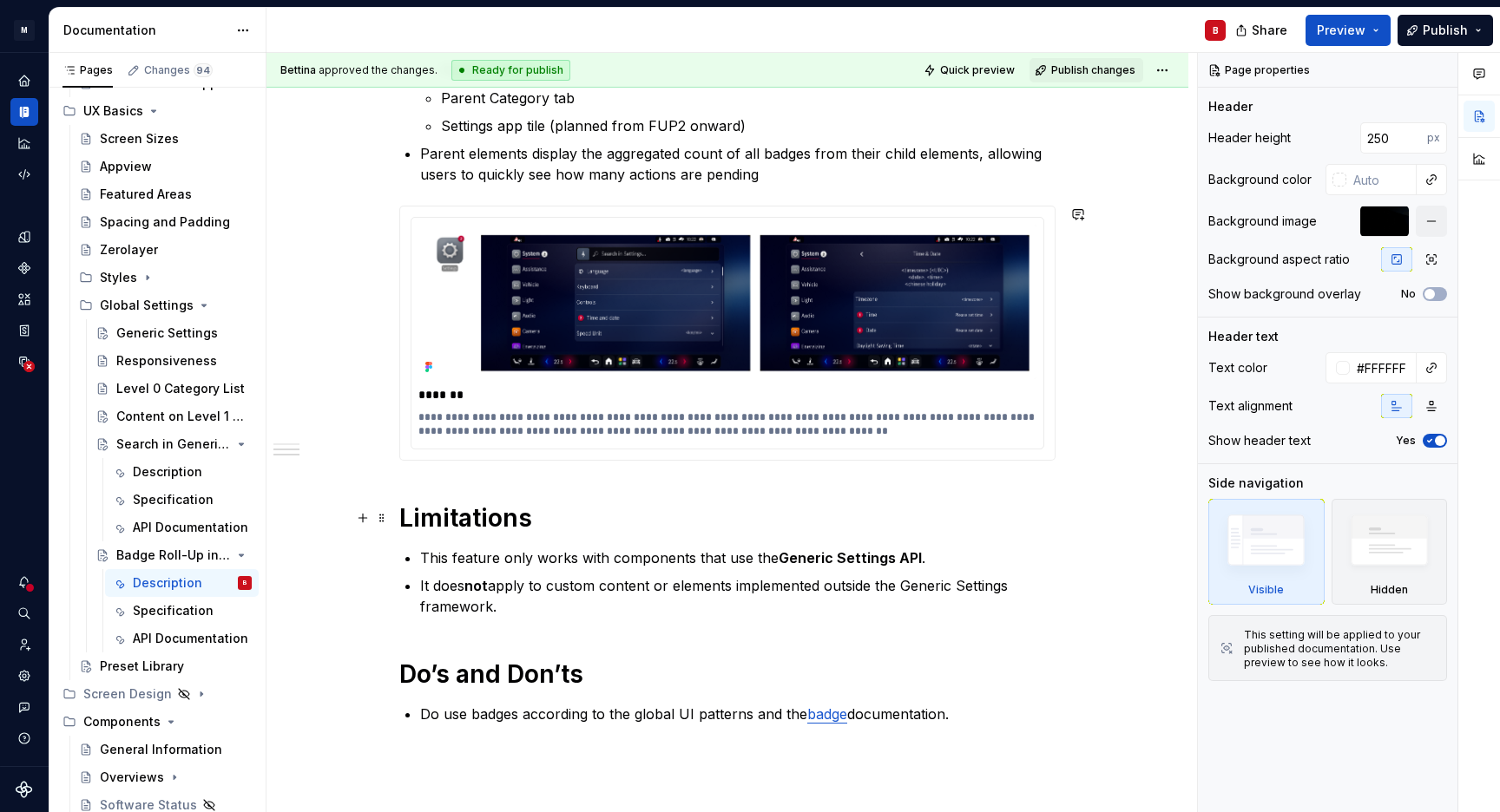
scroll to position [647, 0]
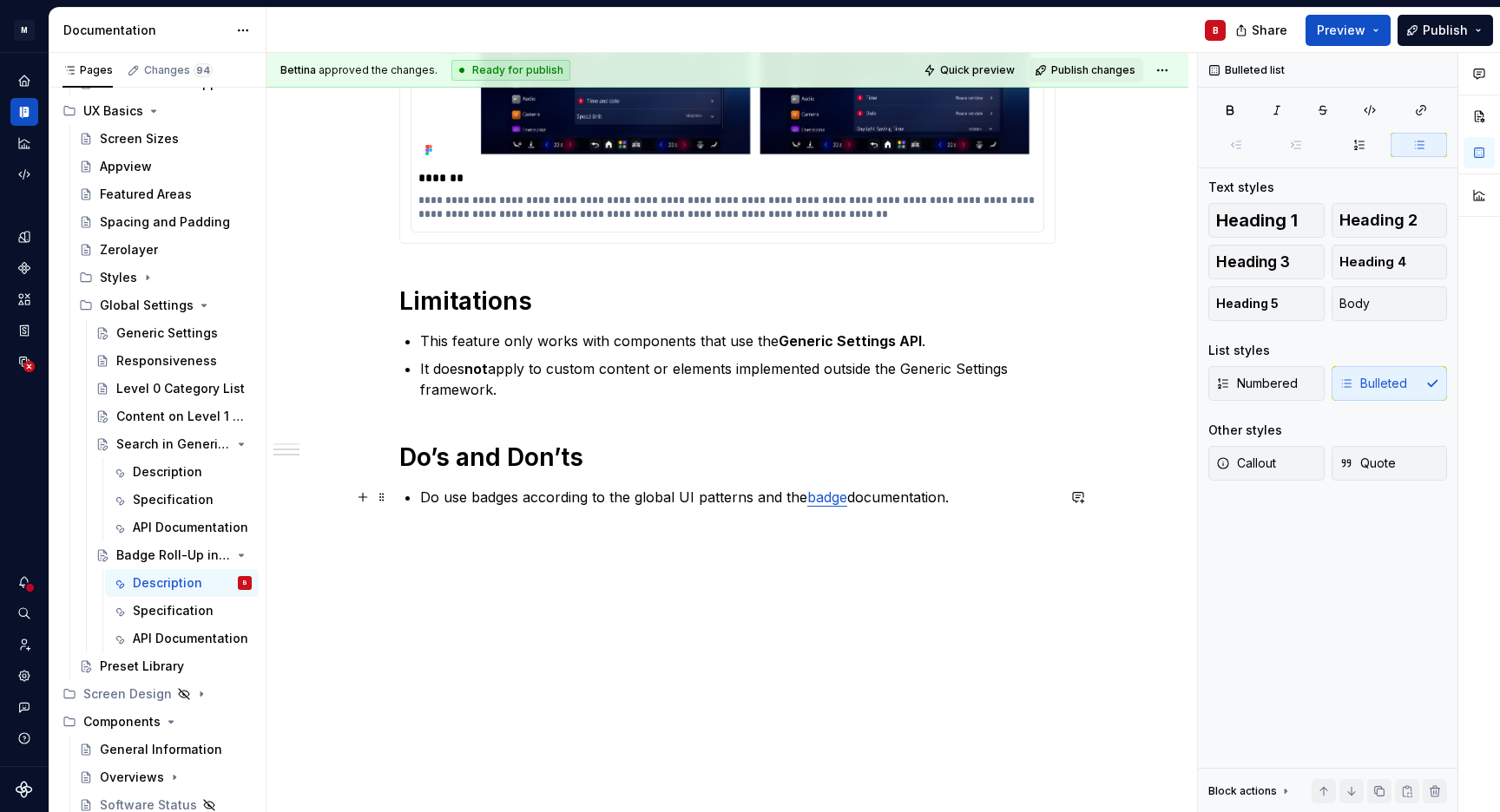
click at [564, 486] on div "**********" at bounding box center [727, 146] width 656 height 807
click at [363, 497] on button "button" at bounding box center [363, 497] width 24 height 24
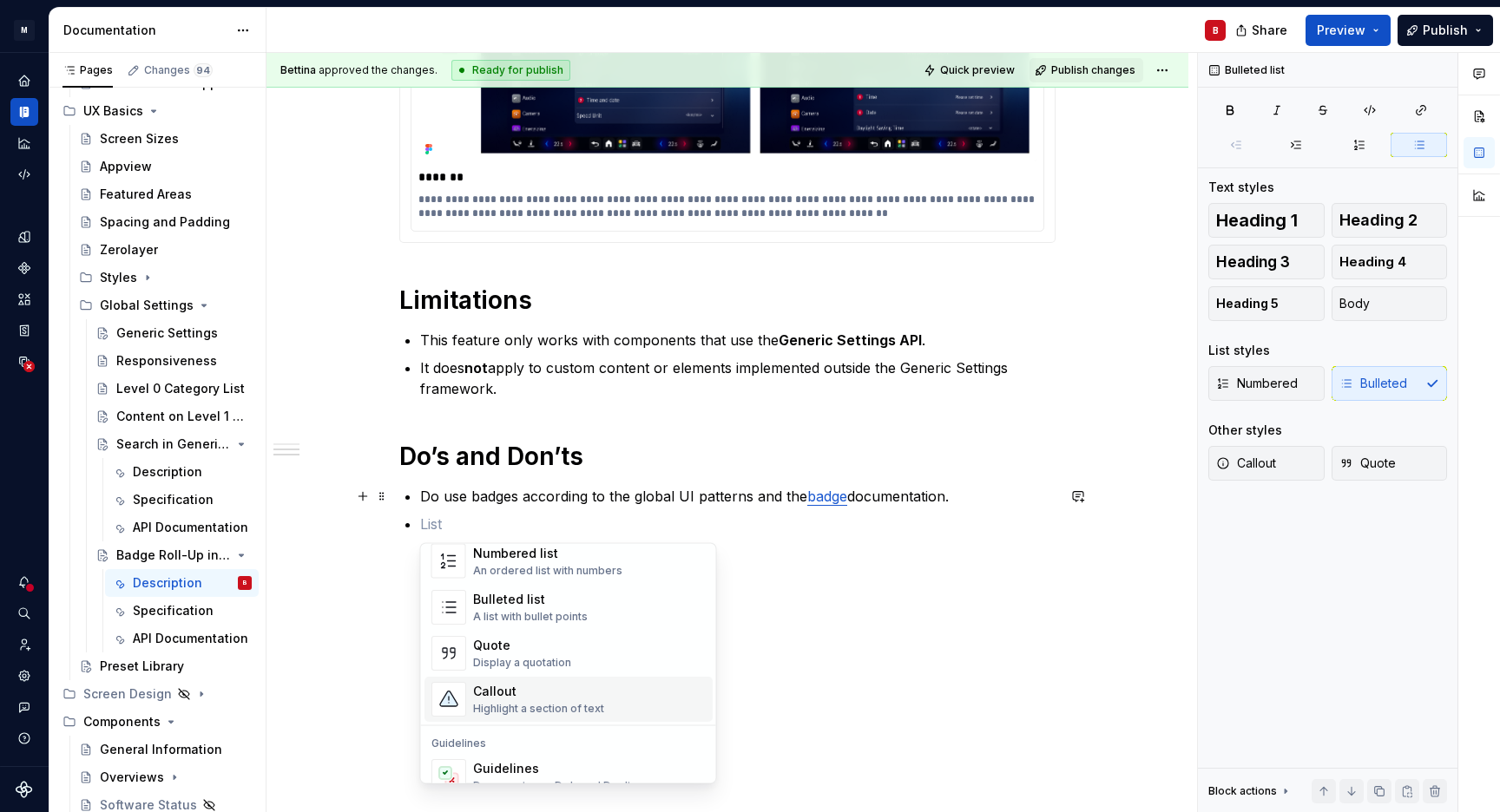
scroll to position [309, 0]
click at [573, 700] on div "Callout Highlight a section of text" at bounding box center [538, 700] width 131 height 33
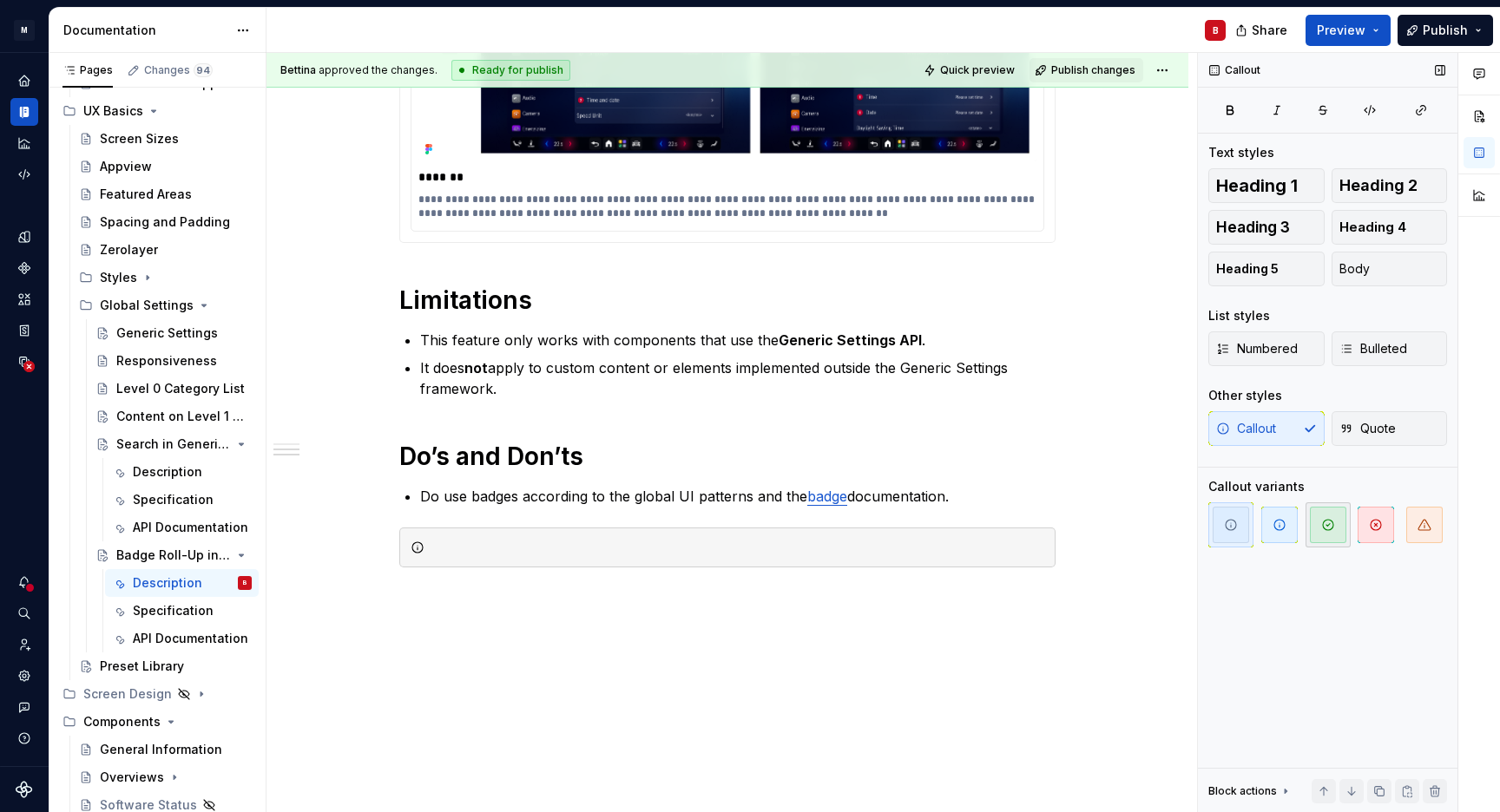
click at [1333, 533] on span "button" at bounding box center [1327, 524] width 36 height 36
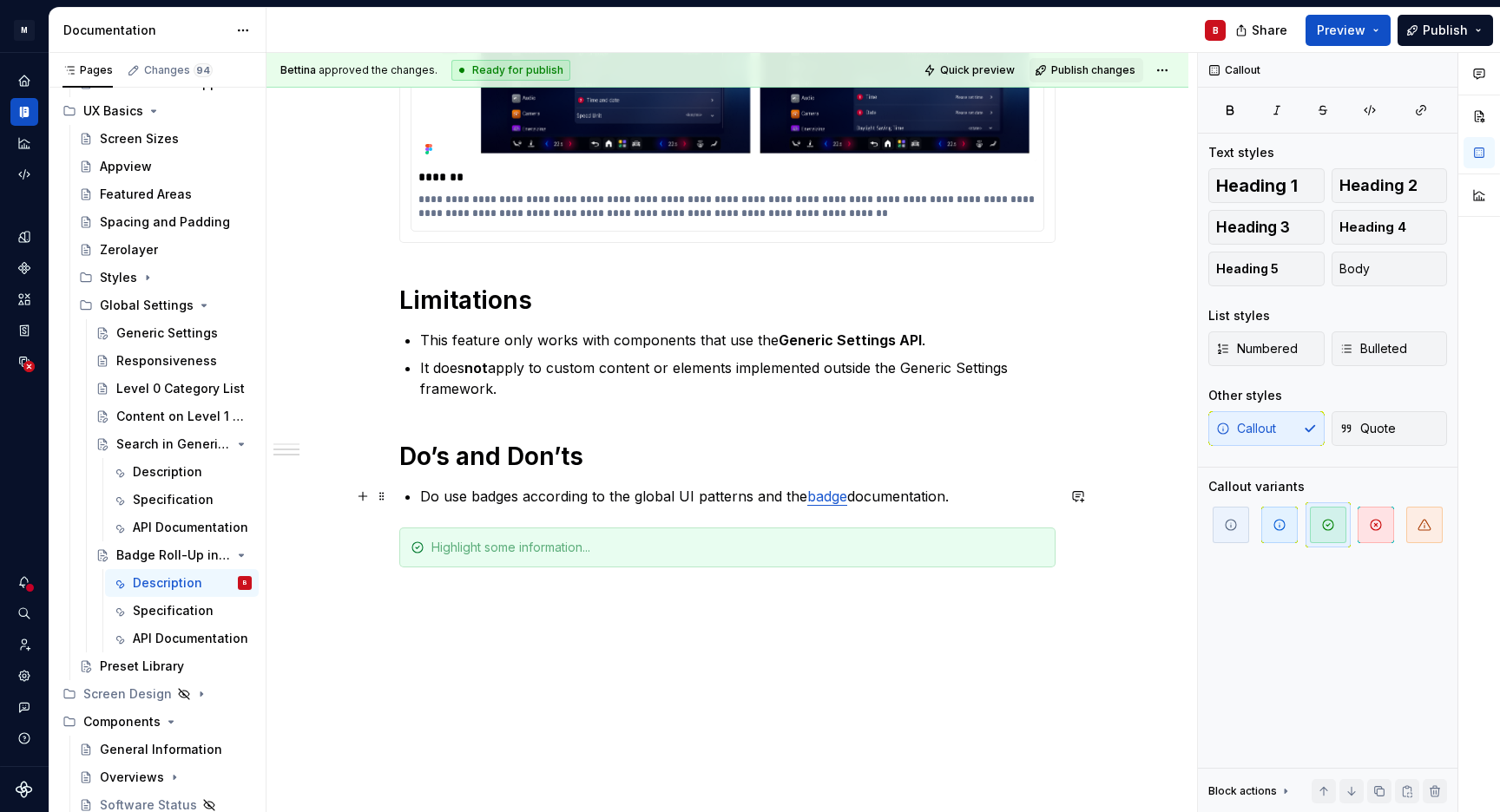
click at [590, 503] on p "Do use badges according to the global UI patterns and the badge documentation." at bounding box center [738, 496] width 636 height 20
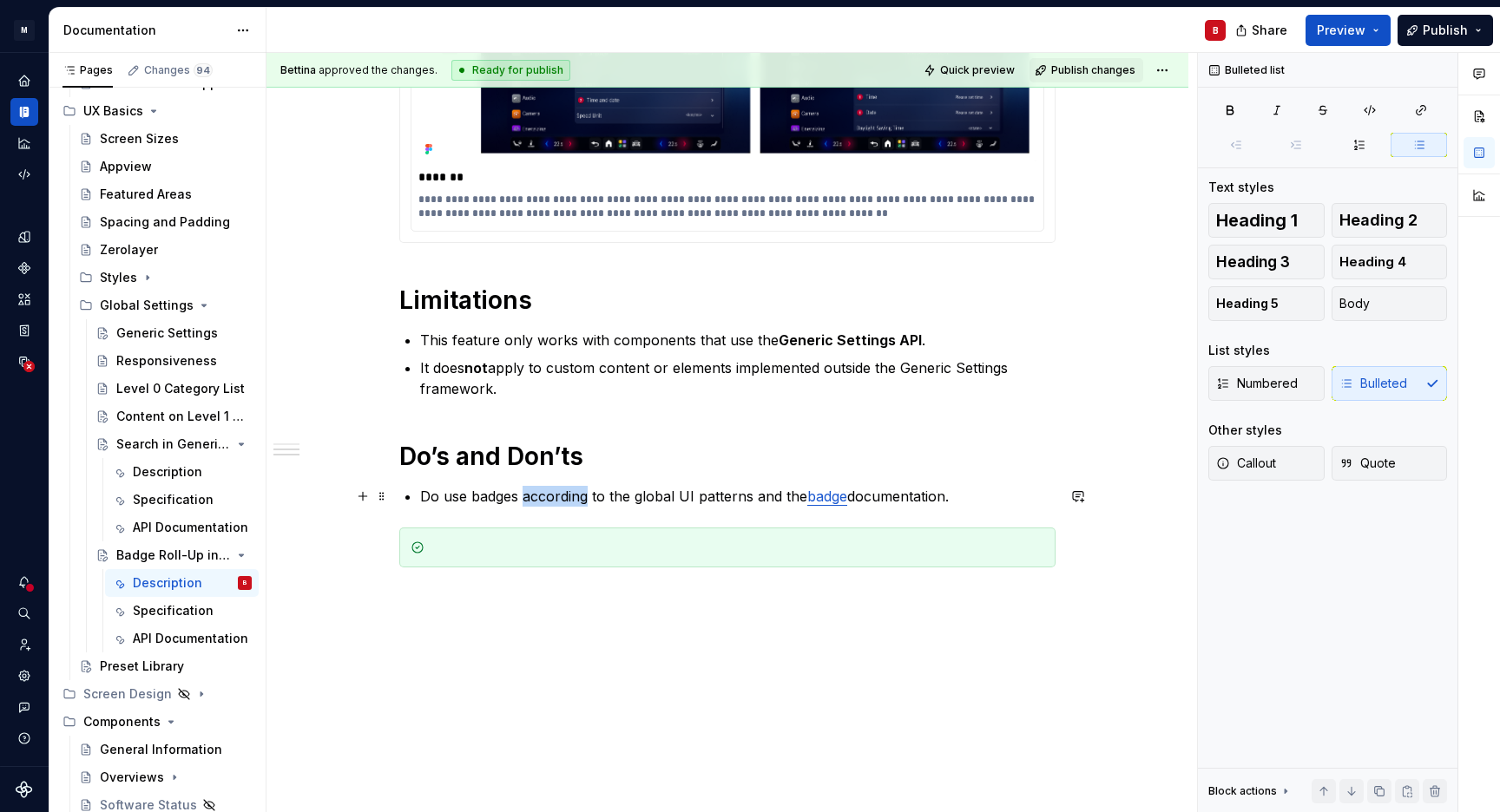
click at [590, 503] on p "Do use badges according to the global UI patterns and the badge documentation." at bounding box center [738, 496] width 636 height 20
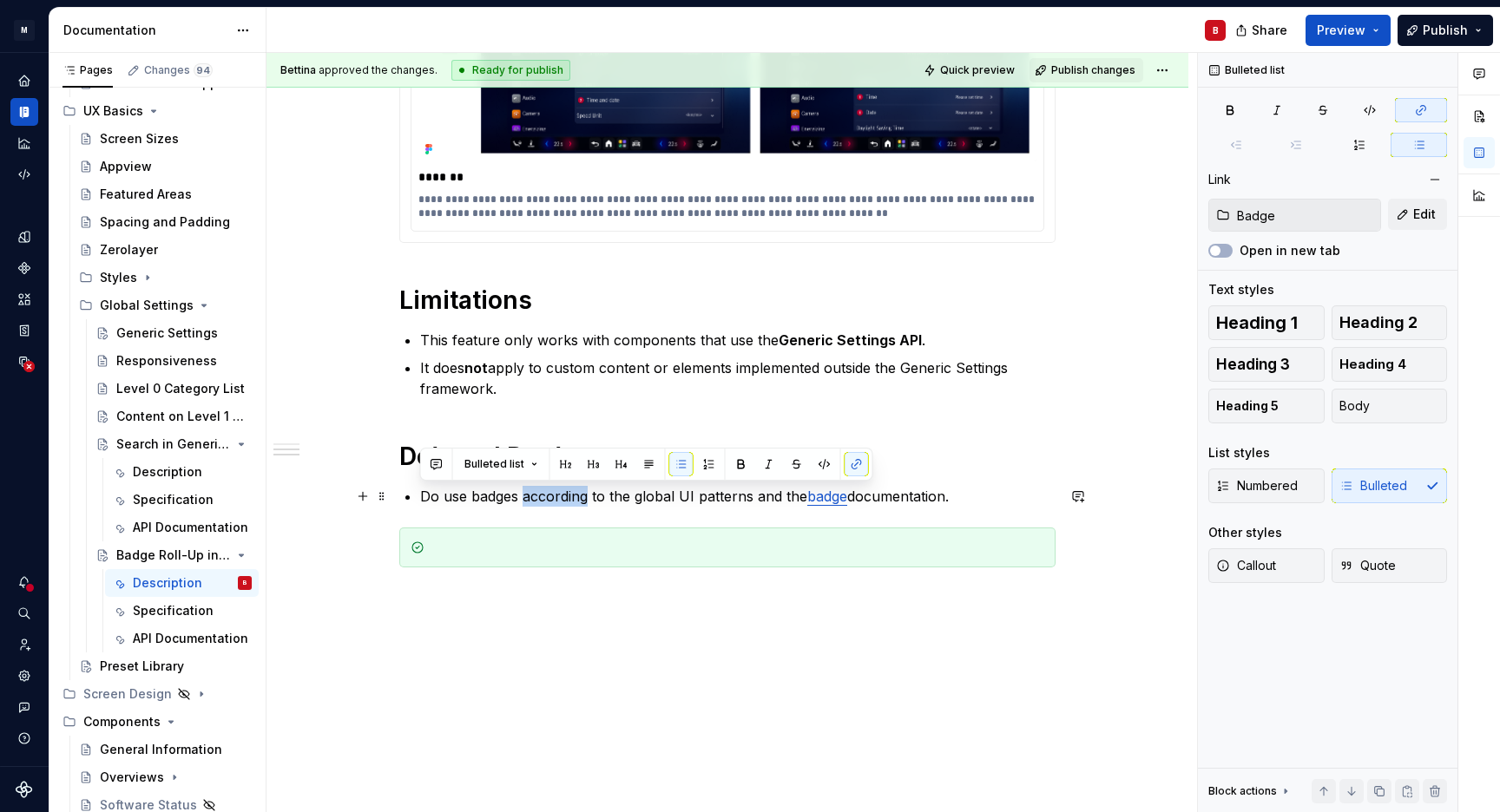
click at [590, 503] on p "Do use badges according to the global UI patterns and the badge documentation." at bounding box center [738, 496] width 636 height 20
copy p "Do use badges according to the global UI patterns and the badge documentation."
click at [569, 547] on div at bounding box center [737, 548] width 612 height 18
drag, startPoint x: 990, startPoint y: 502, endPoint x: 335, endPoint y: 494, distance: 655.0
click at [335, 494] on div "**********" at bounding box center [727, 287] width 922 height 1174
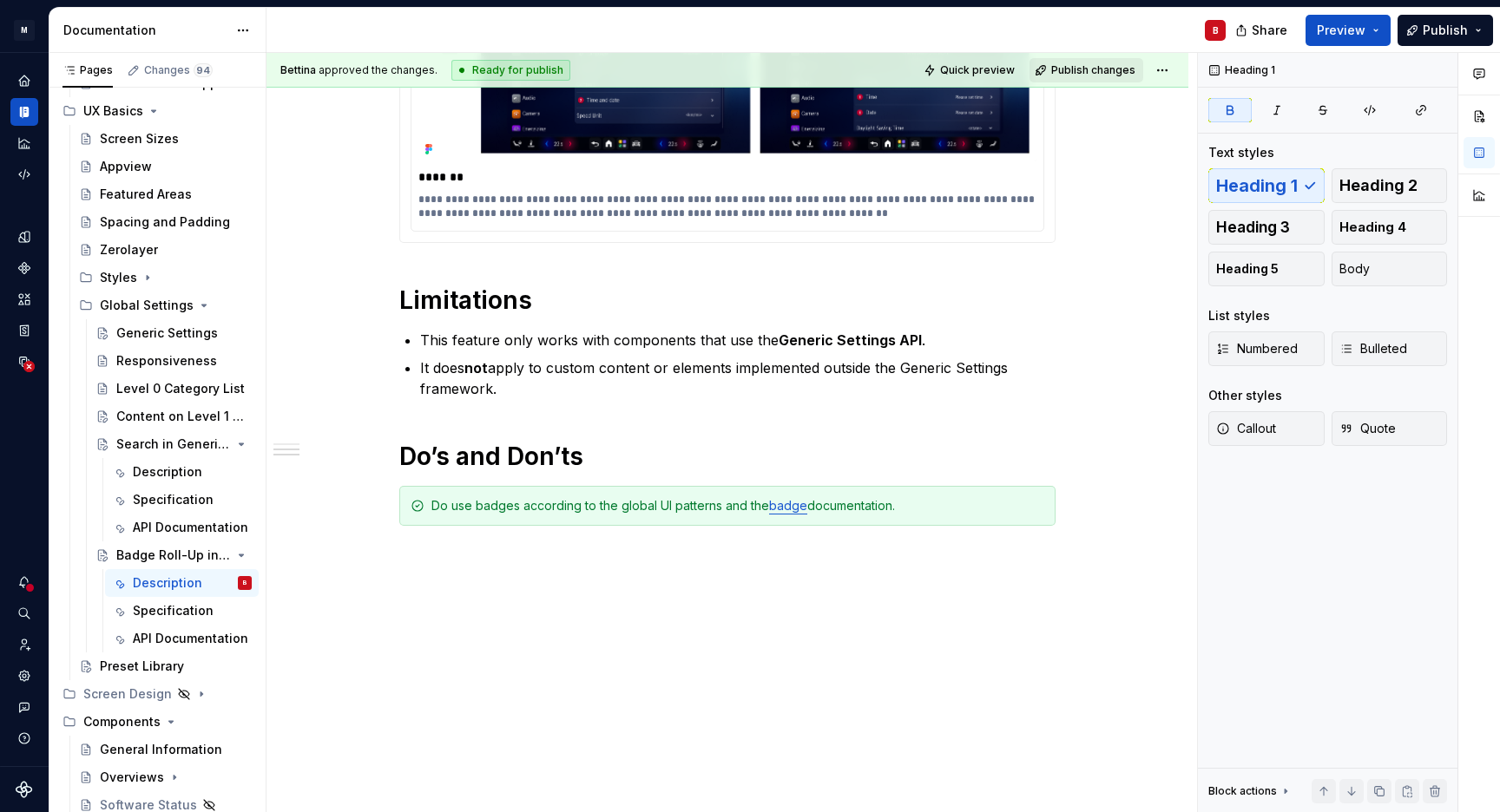
click at [1074, 72] on span "Publish changes" at bounding box center [1093, 70] width 84 height 14
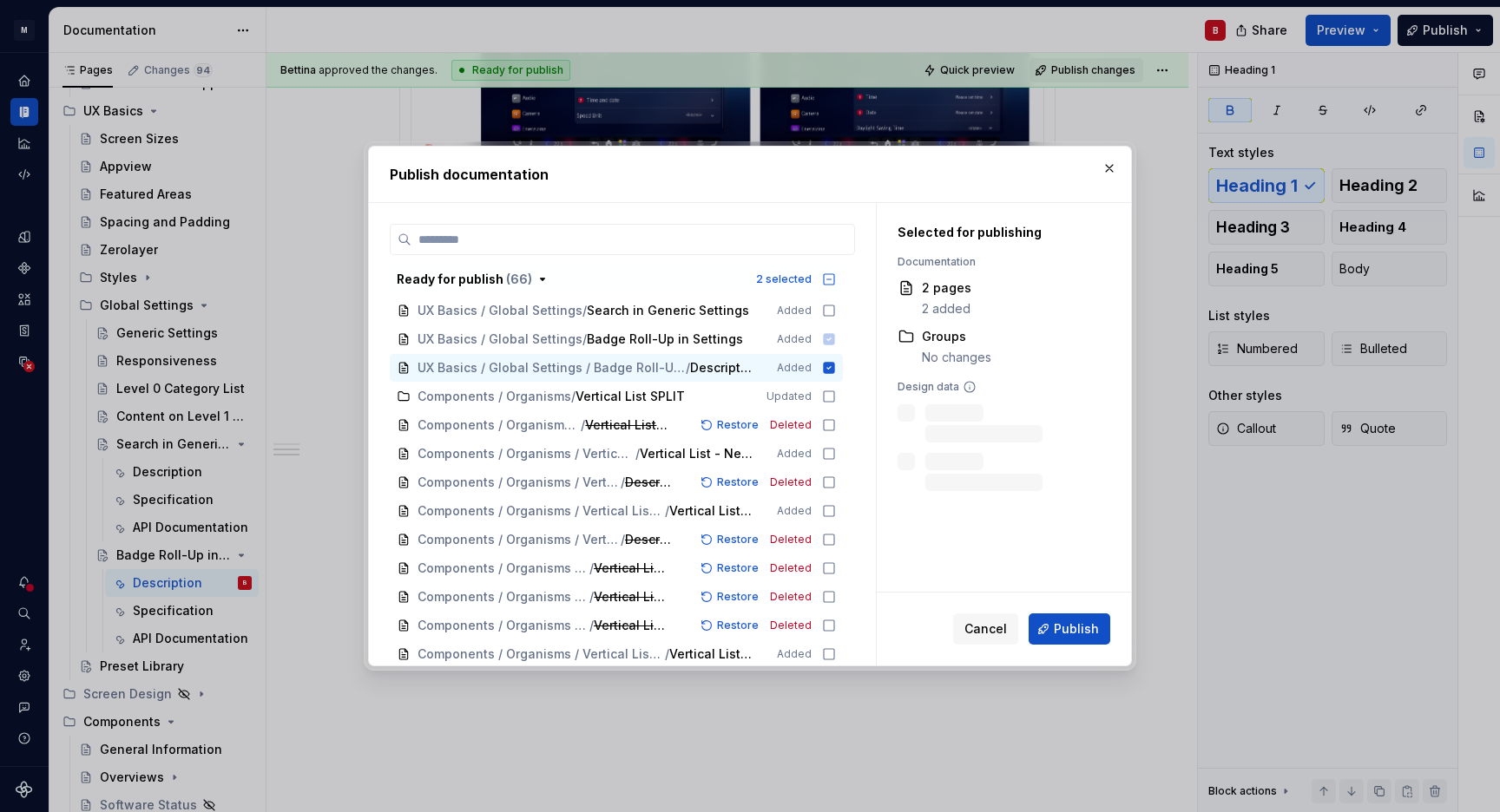
scroll to position [647, 0]
click at [1084, 629] on span "Publish" at bounding box center [1077, 629] width 45 height 18
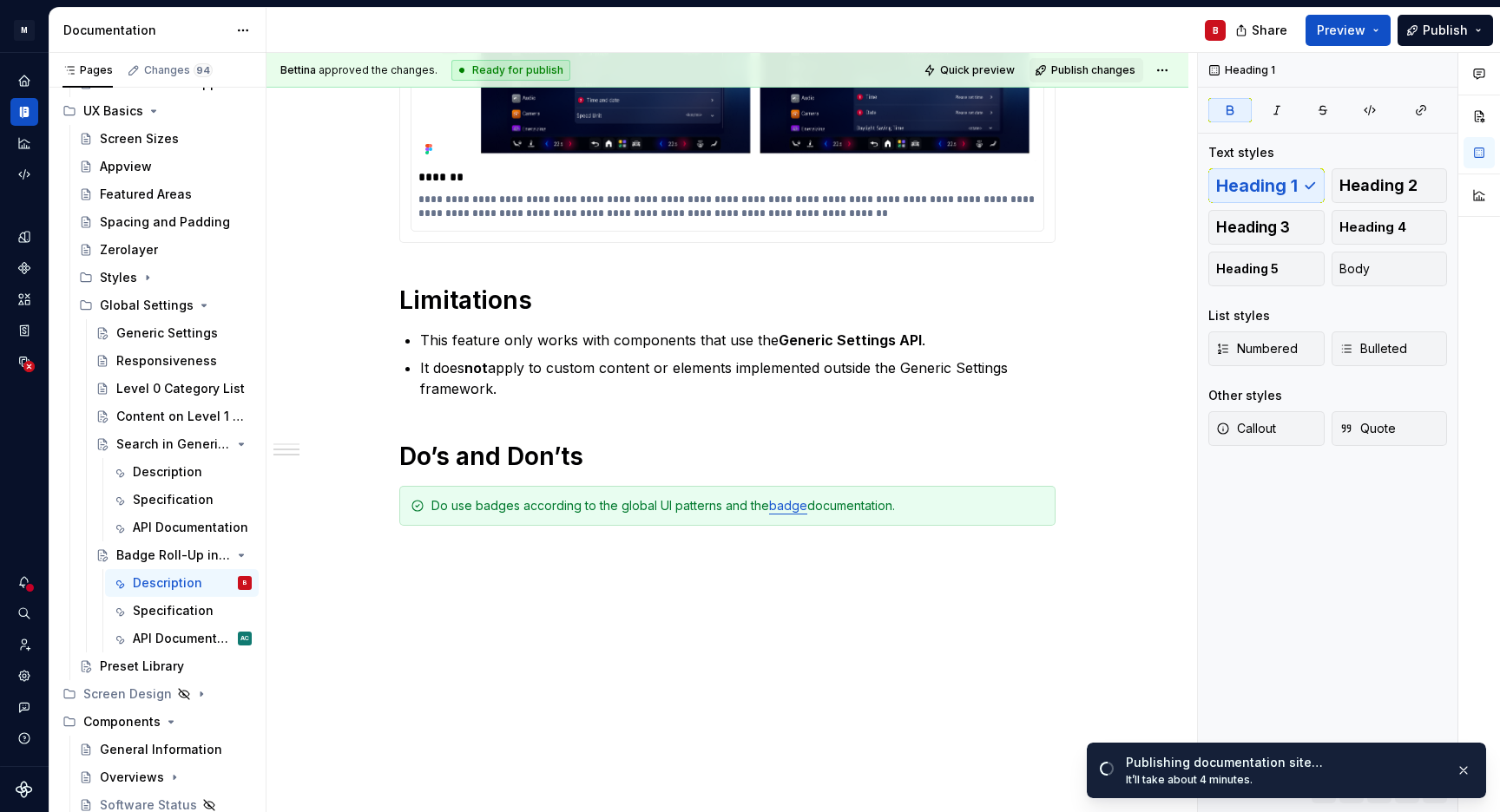
type textarea "*"
click at [608, 449] on h1 "Do’s and Don’ts" at bounding box center [727, 456] width 656 height 31
click at [552, 458] on strong "Do’s and Don’ts" at bounding box center [491, 456] width 184 height 29
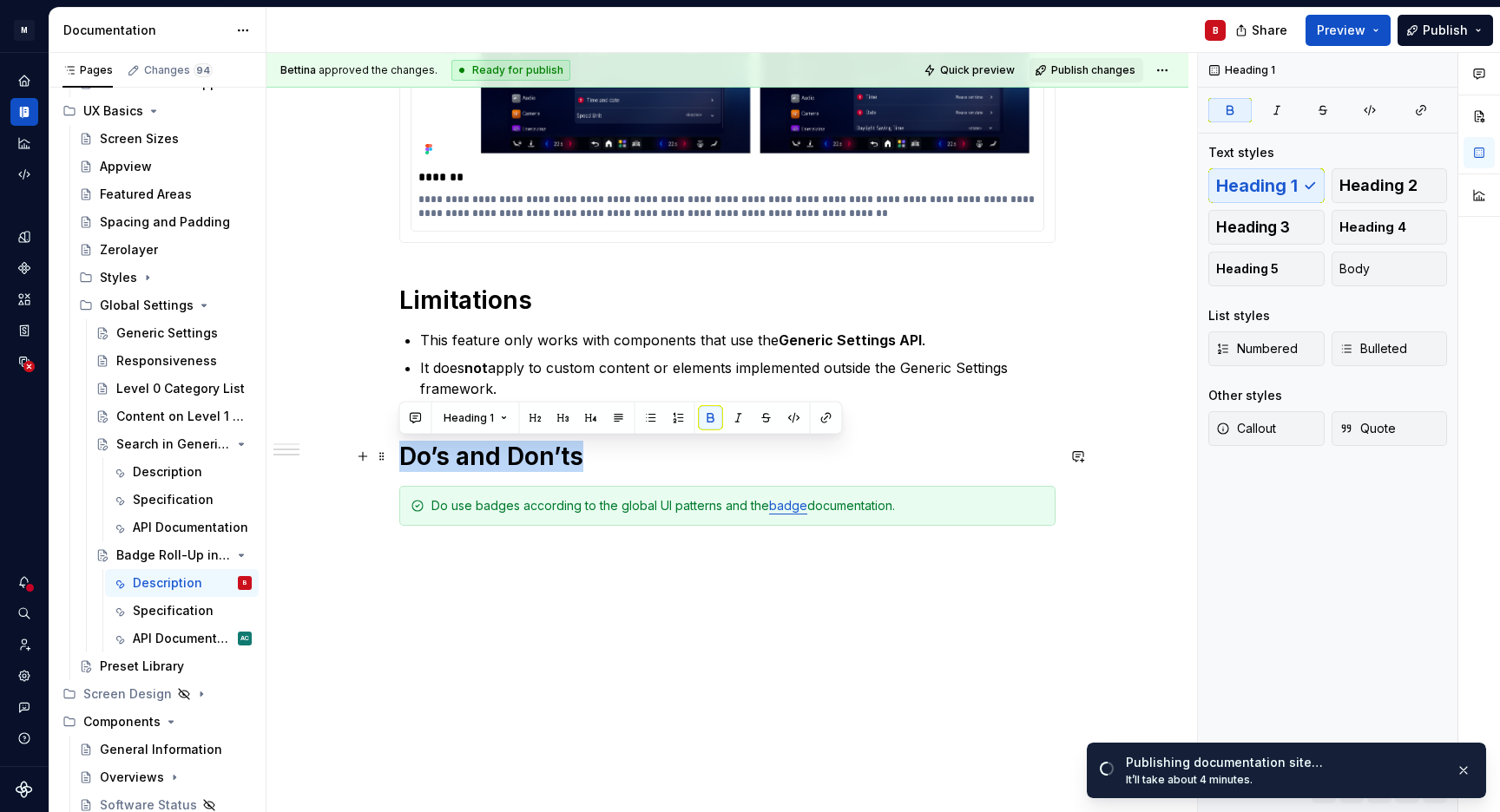
drag, startPoint x: 587, startPoint y: 455, endPoint x: 399, endPoint y: 460, distance: 188.1
click at [399, 460] on h1 "Do’s and Don’ts" at bounding box center [727, 456] width 656 height 31
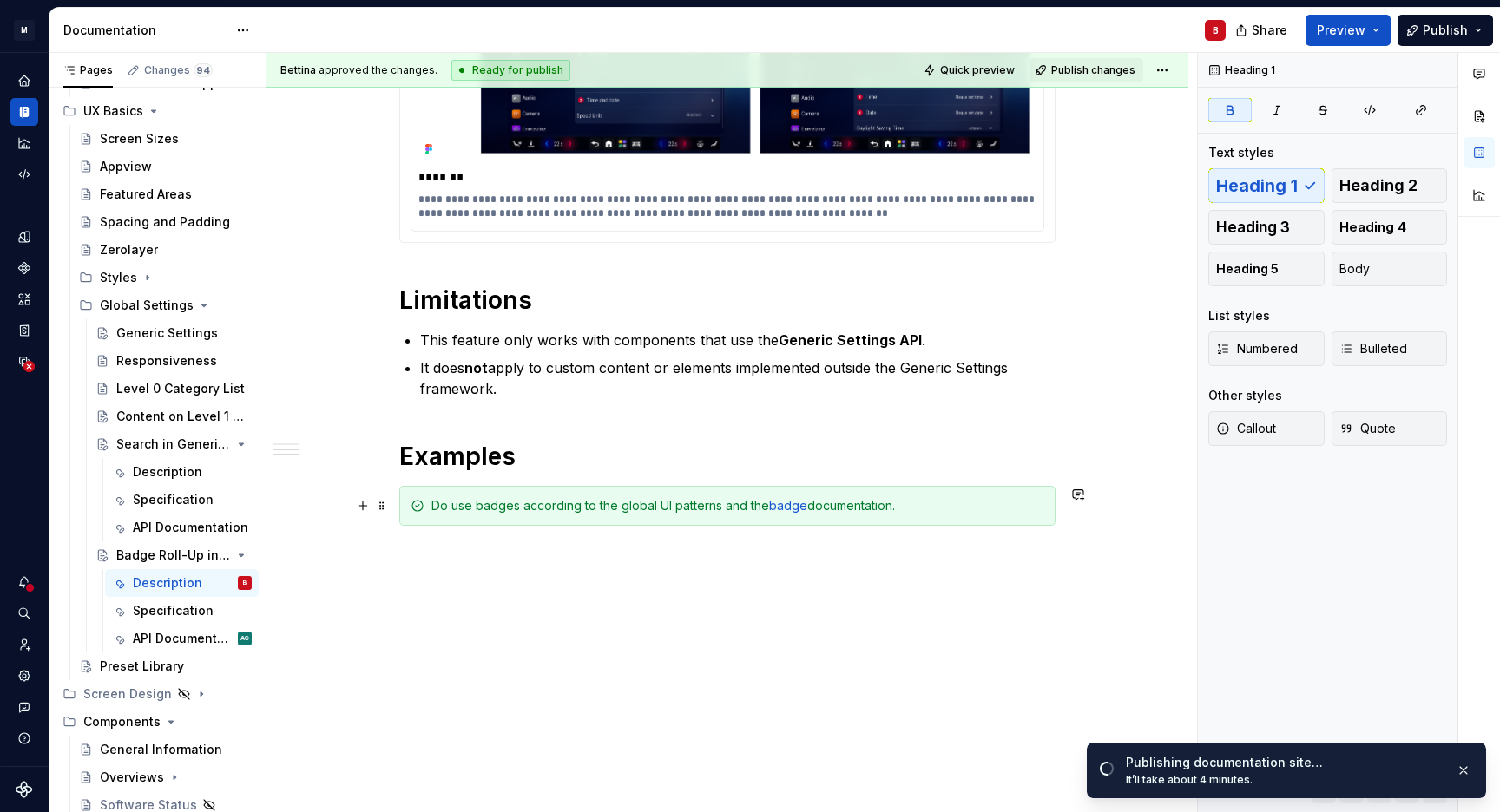
click at [447, 510] on div "Do use badges according to the global UI patterns and the badge documentation." at bounding box center [737, 506] width 612 height 18
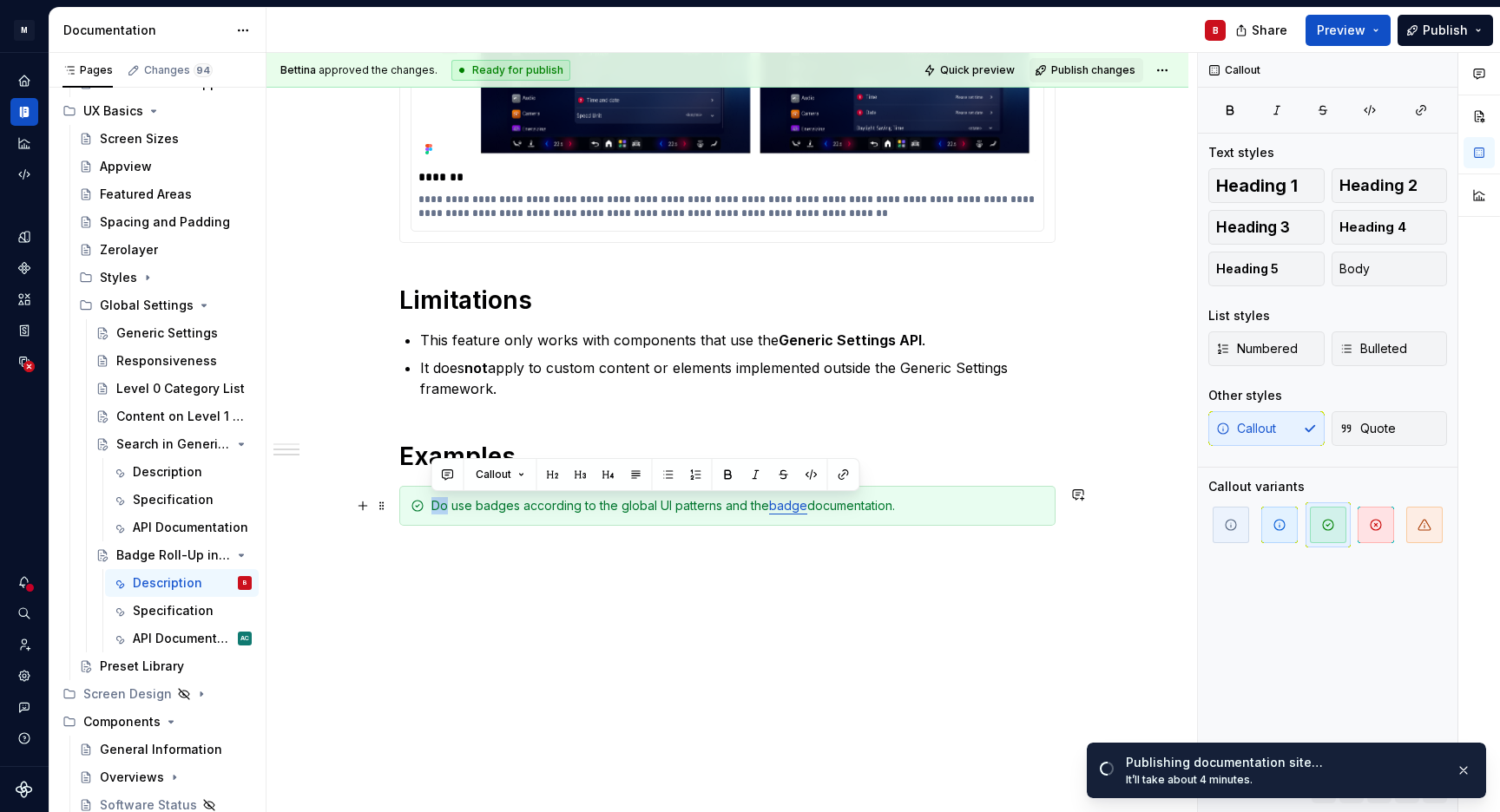
click at [447, 510] on div "Do use badges according to the global UI patterns and the badge documentation." at bounding box center [737, 506] width 612 height 18
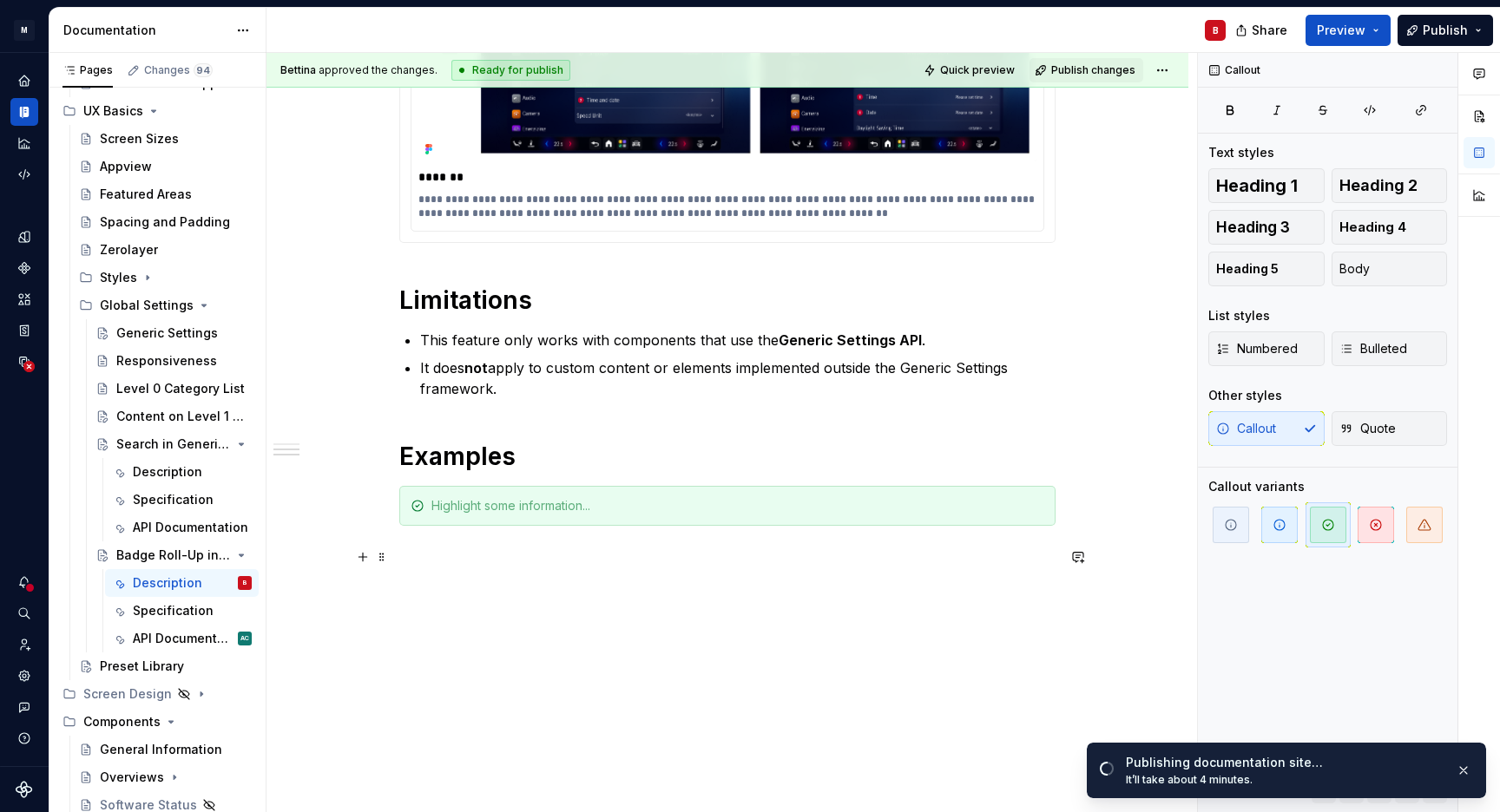
click at [507, 551] on p at bounding box center [727, 557] width 656 height 20
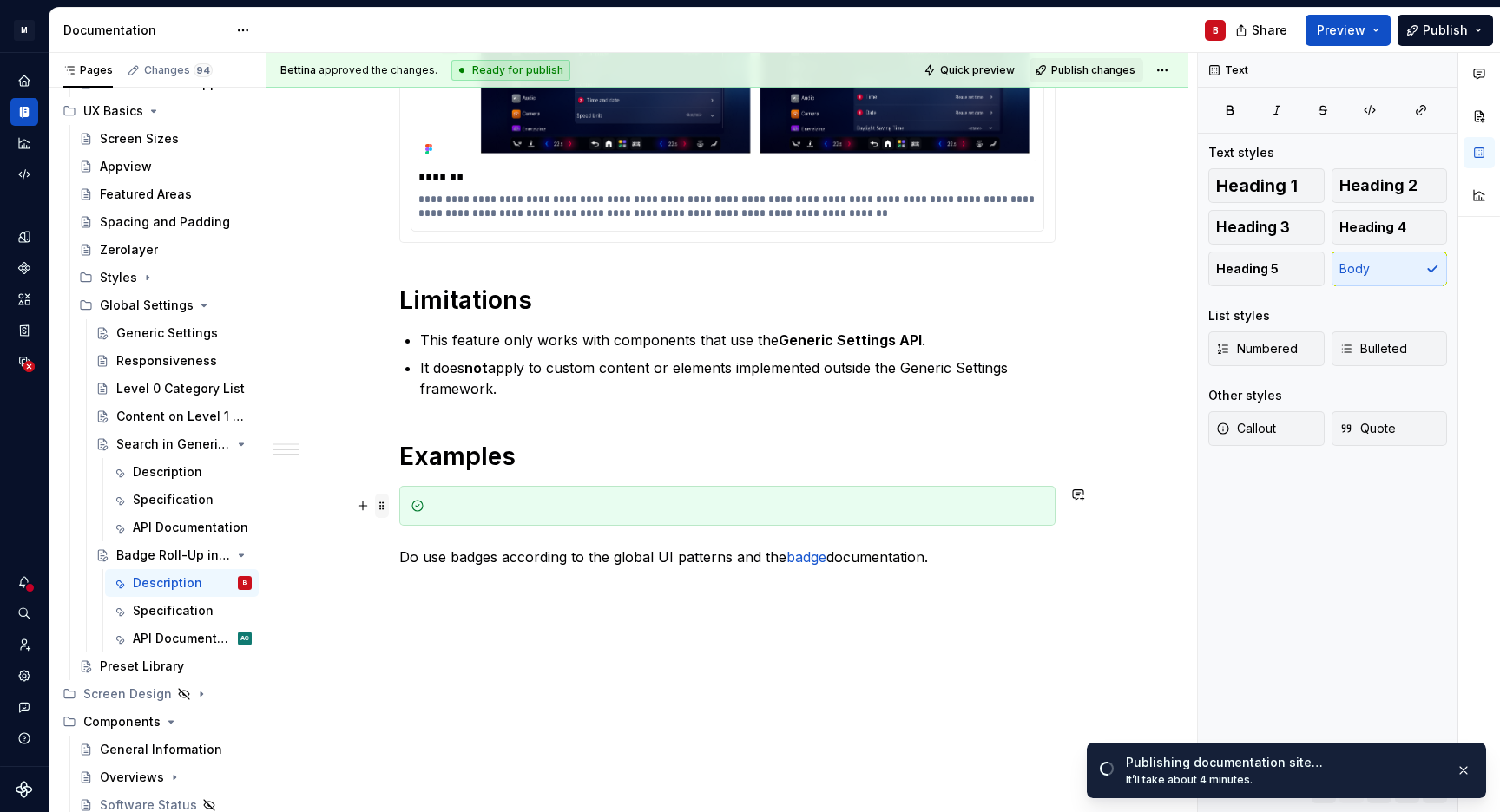
click at [383, 508] on span at bounding box center [382, 506] width 14 height 24
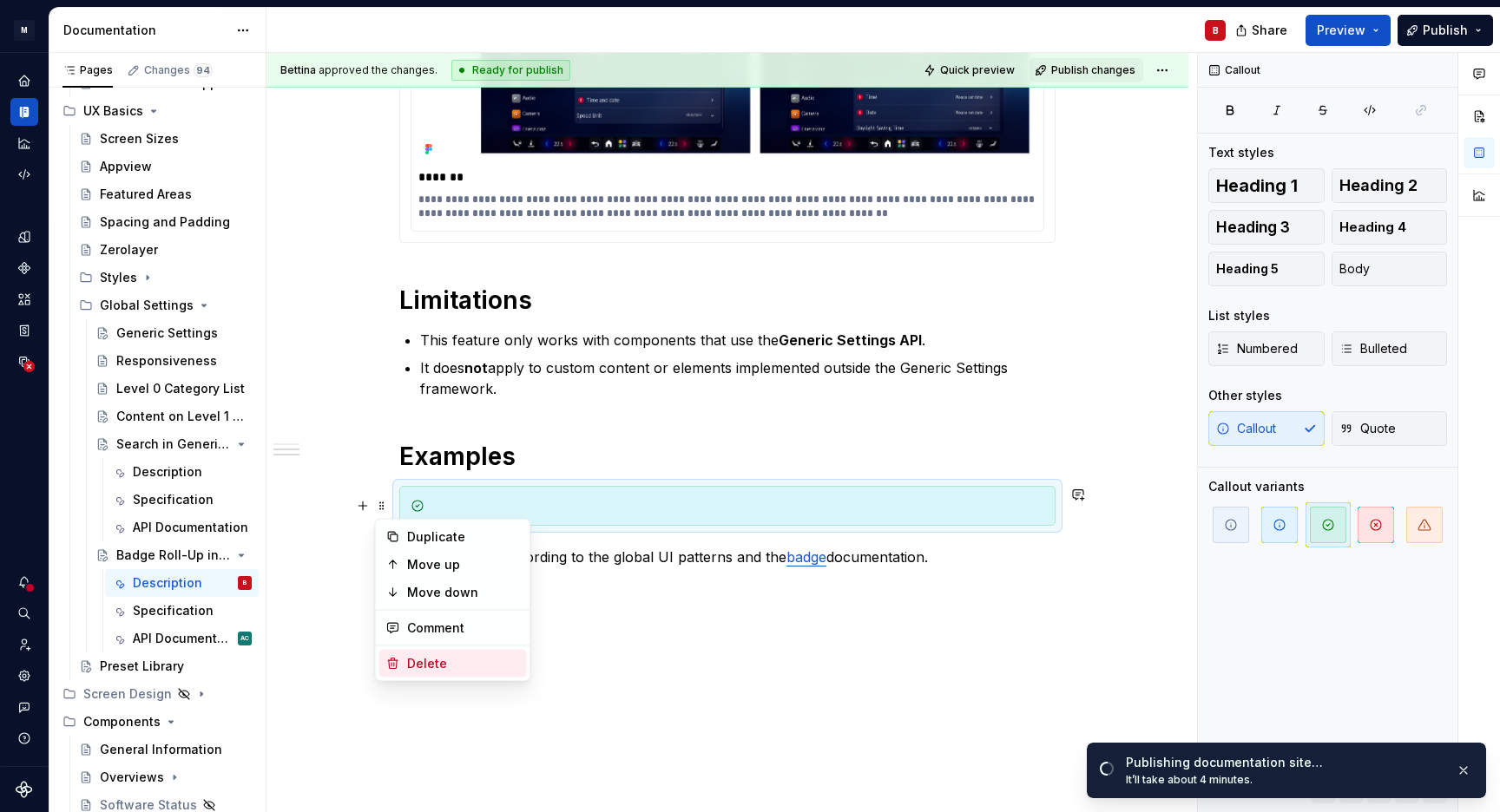
click at [445, 660] on div "Delete" at bounding box center [464, 664] width 113 height 18
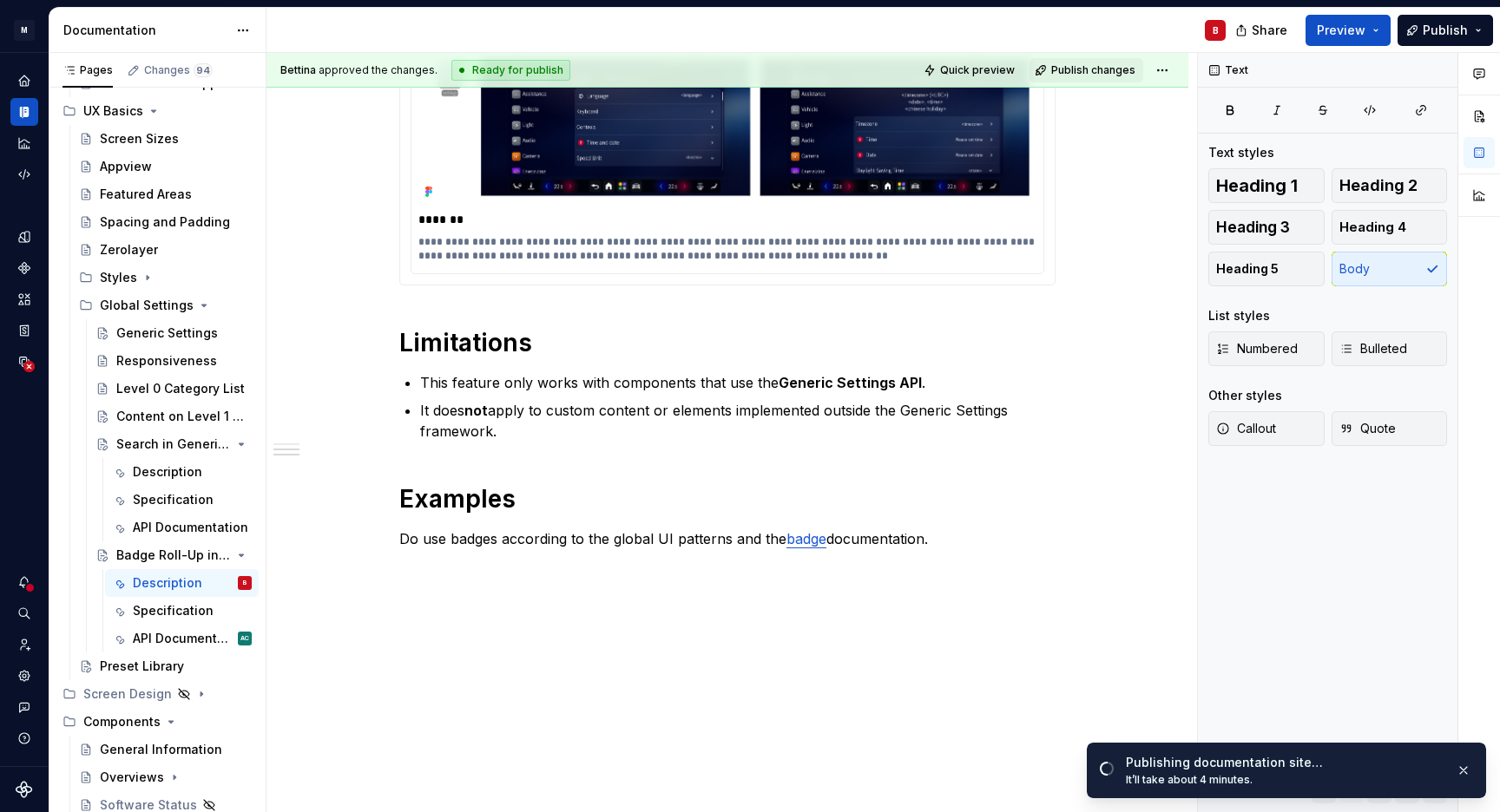
scroll to position [605, 0]
click at [1114, 71] on span "Publish changes" at bounding box center [1093, 70] width 84 height 14
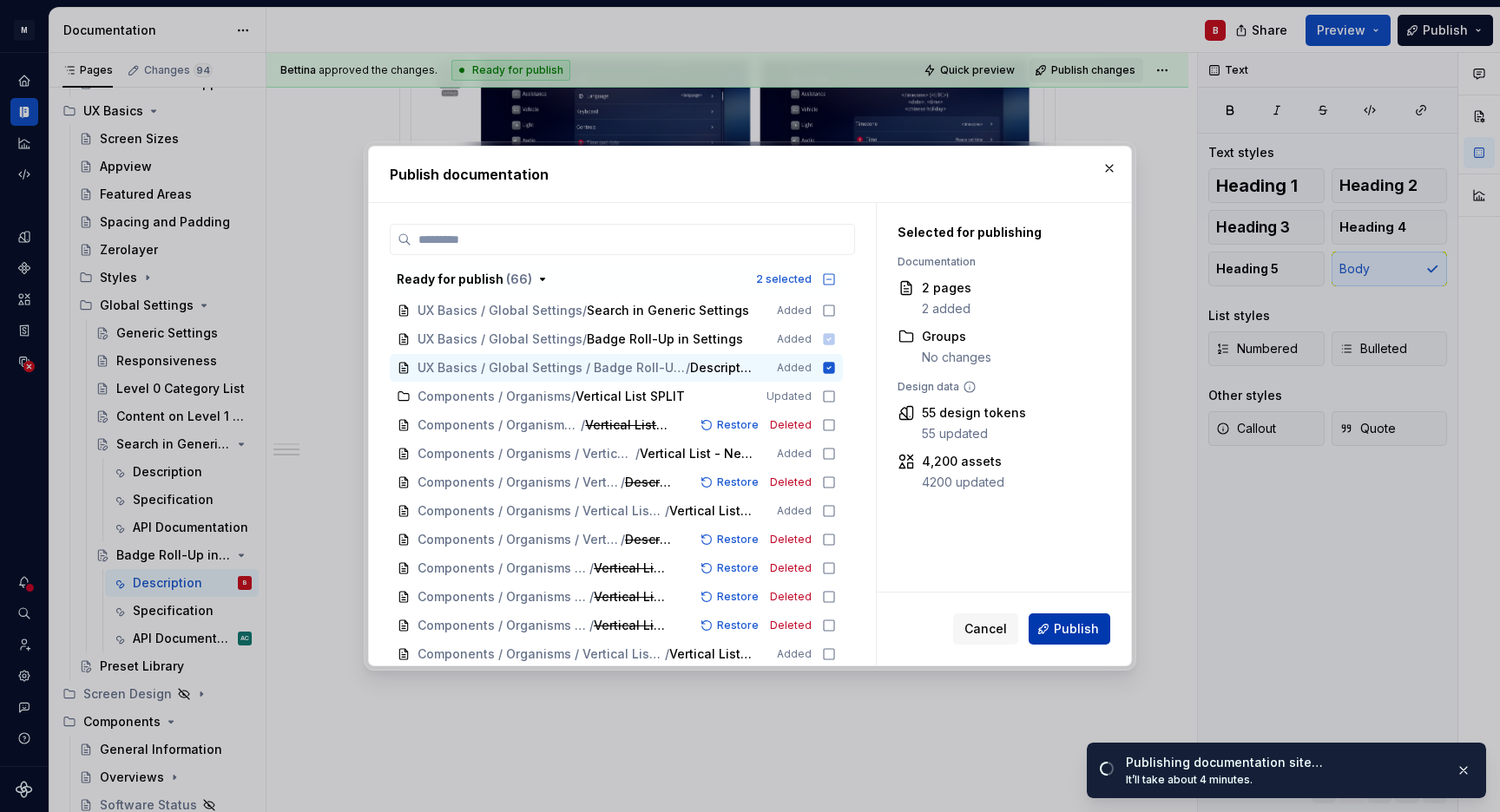
click at [1068, 636] on span "Publish" at bounding box center [1077, 629] width 45 height 18
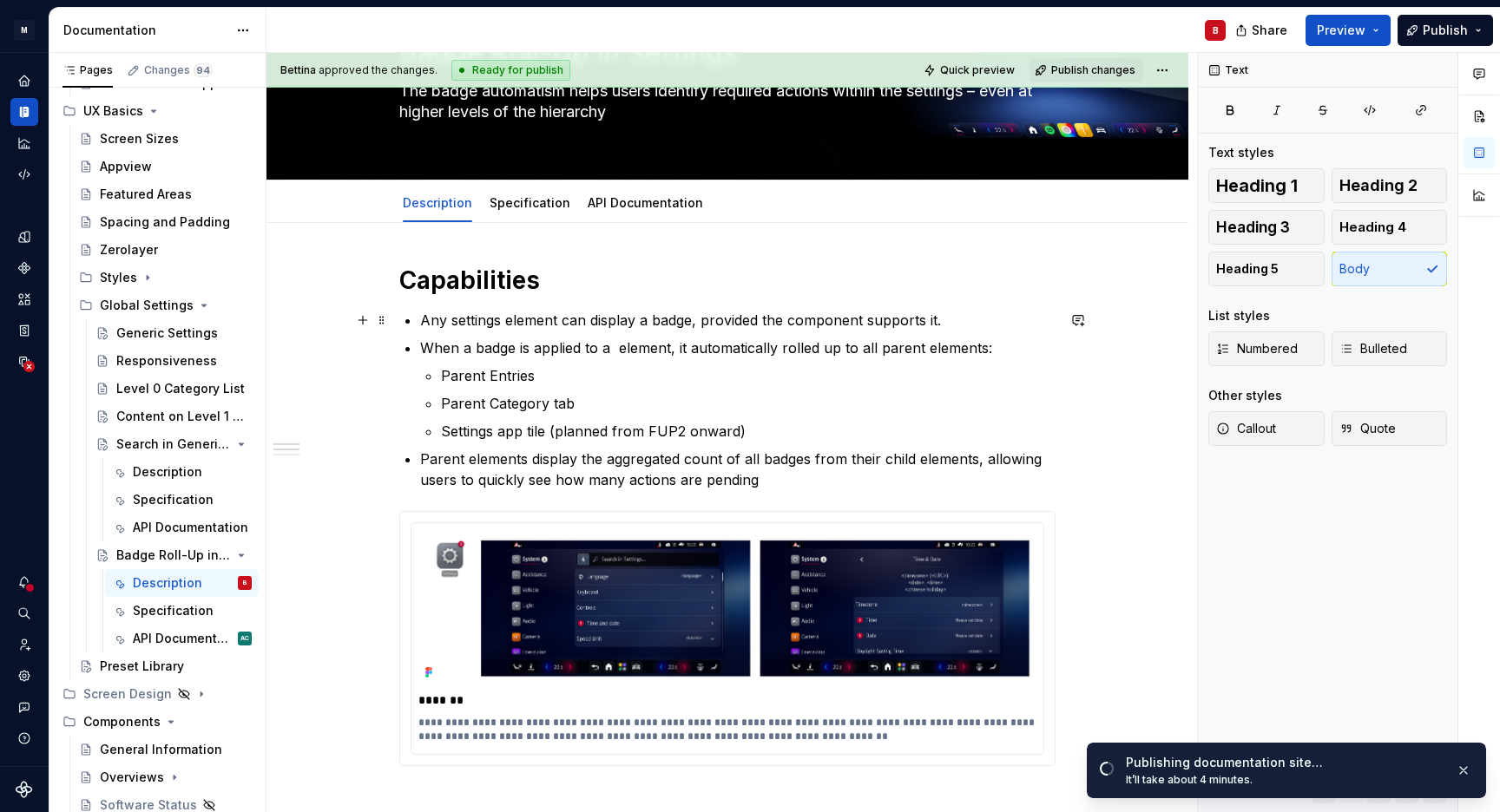
scroll to position [0, 0]
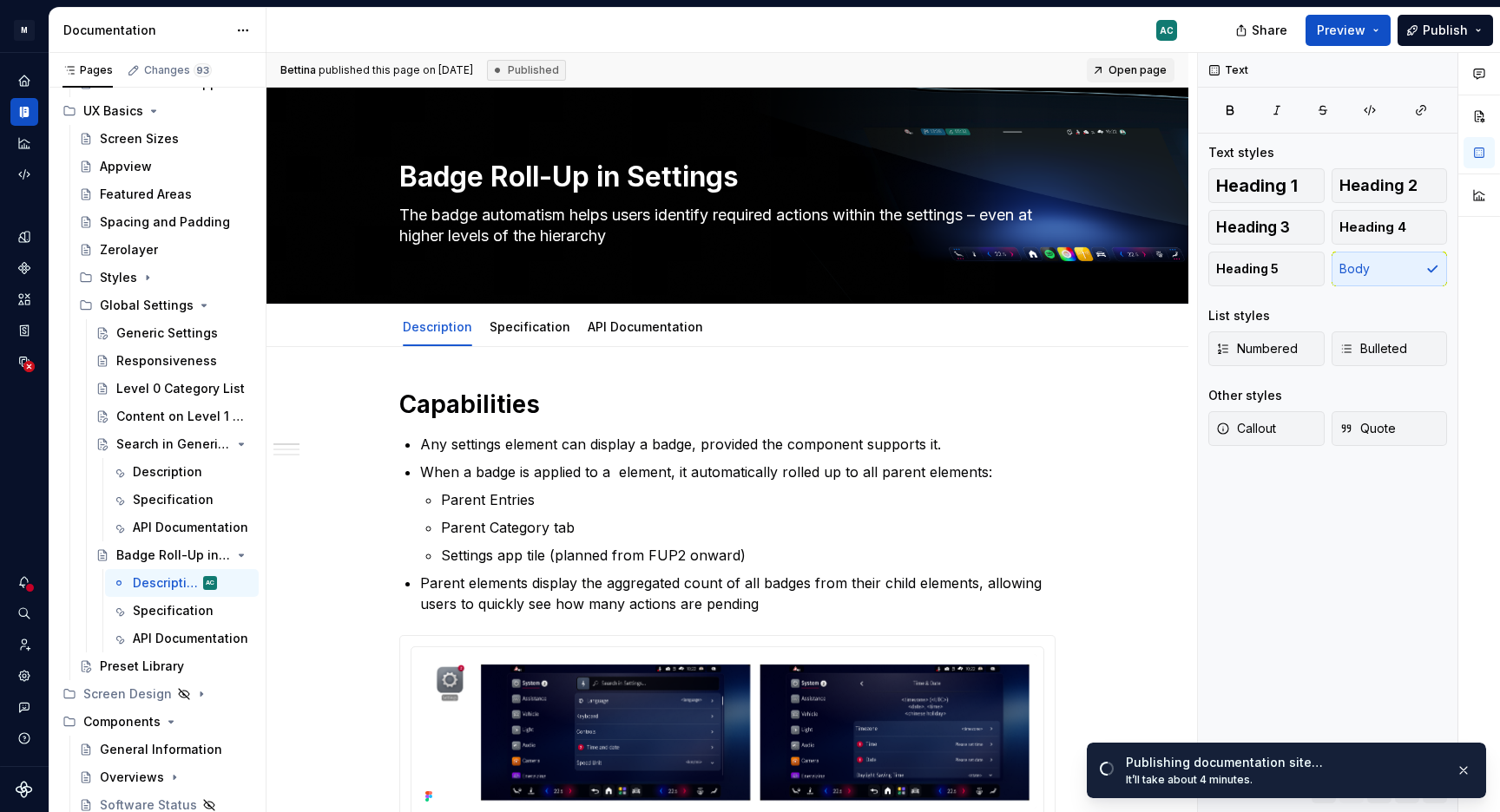
type textarea "*"
